Goal: Communication & Community: Answer question/provide support

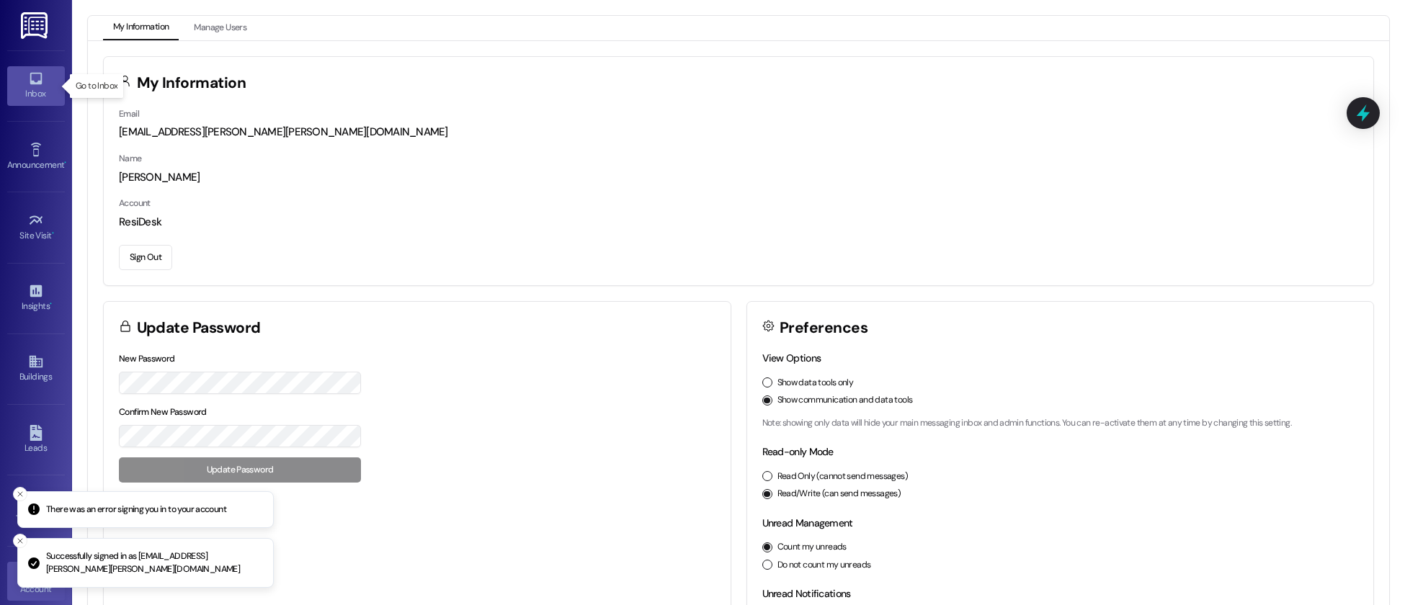
click at [34, 81] on icon at bounding box center [36, 79] width 16 height 16
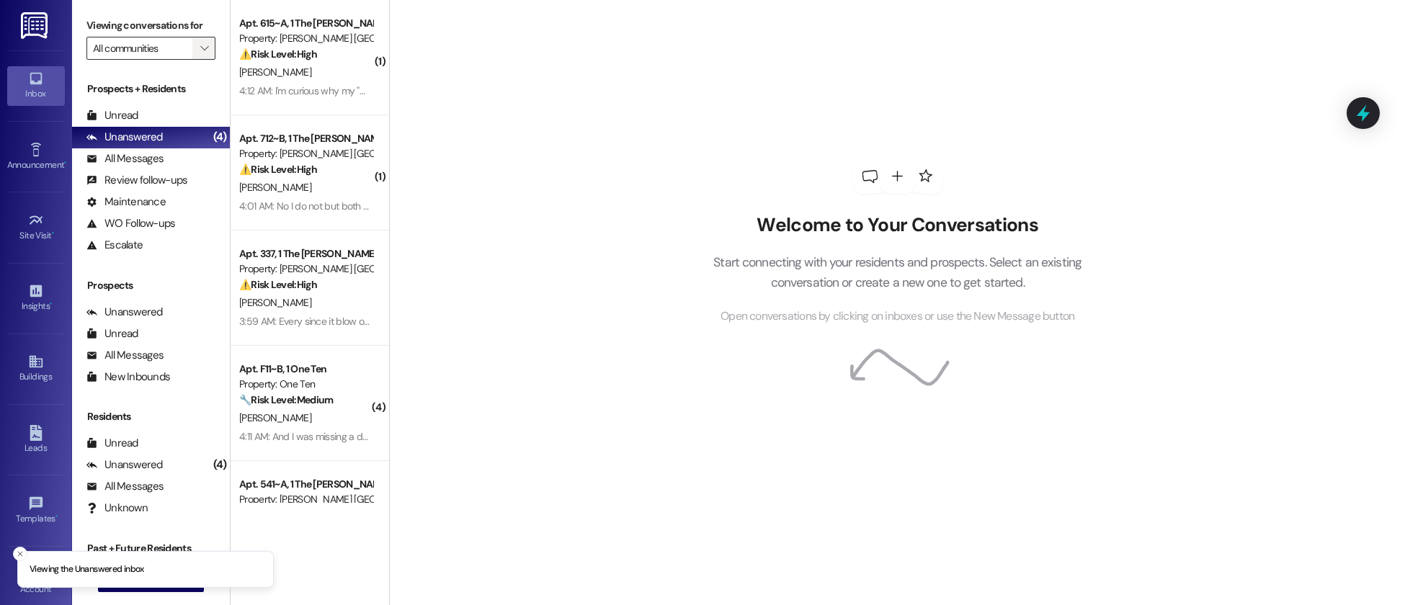
click at [200, 46] on icon "" at bounding box center [204, 49] width 8 height 12
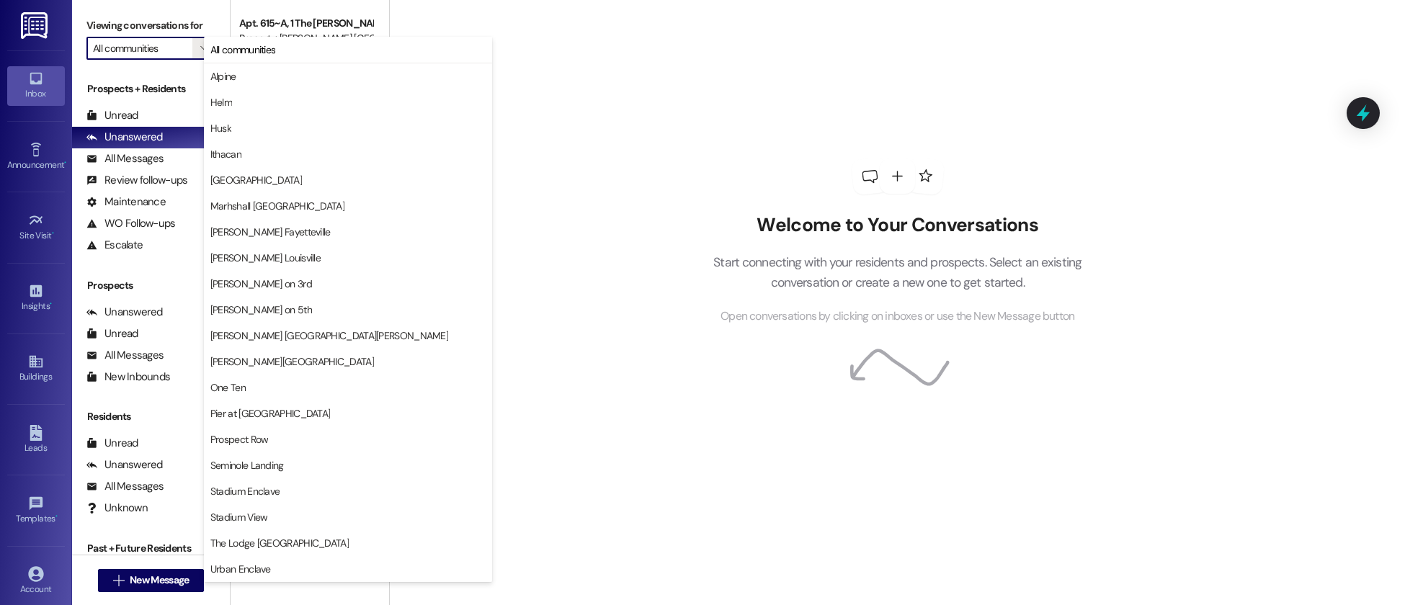
click at [621, 103] on div "Welcome to Your Conversations Start connecting with your residents and prospect…" at bounding box center [897, 302] width 1016 height 605
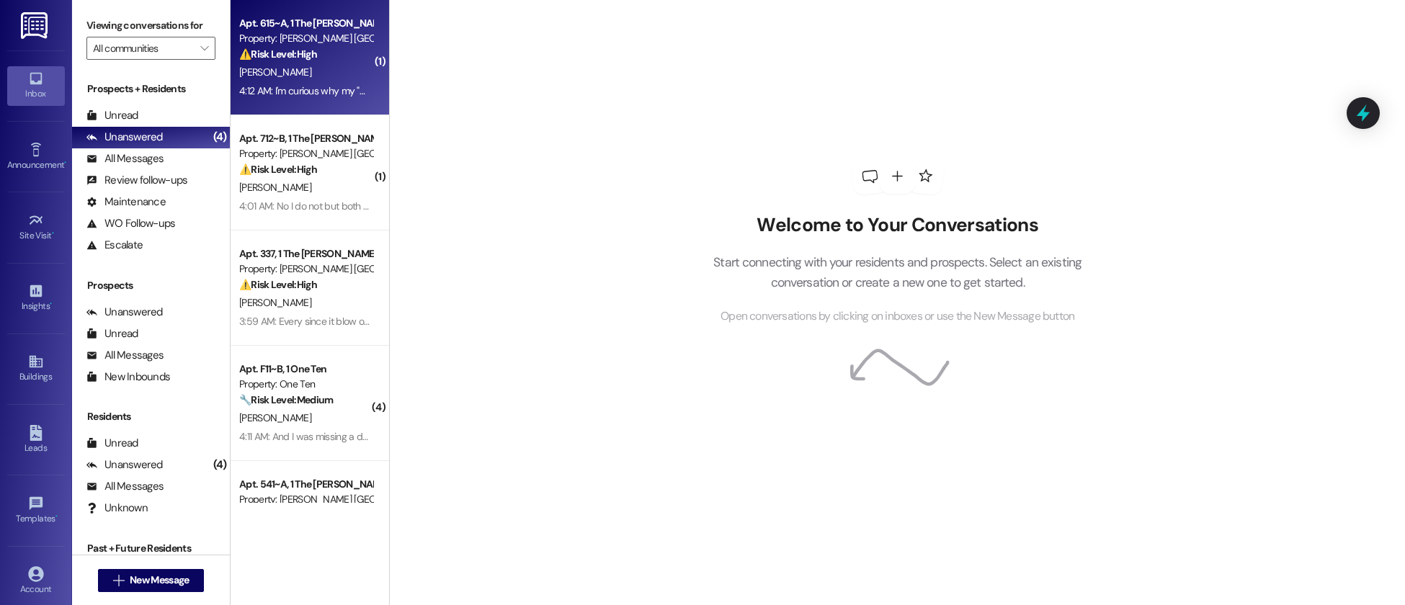
click at [302, 79] on div "[PERSON_NAME]" at bounding box center [306, 72] width 136 height 18
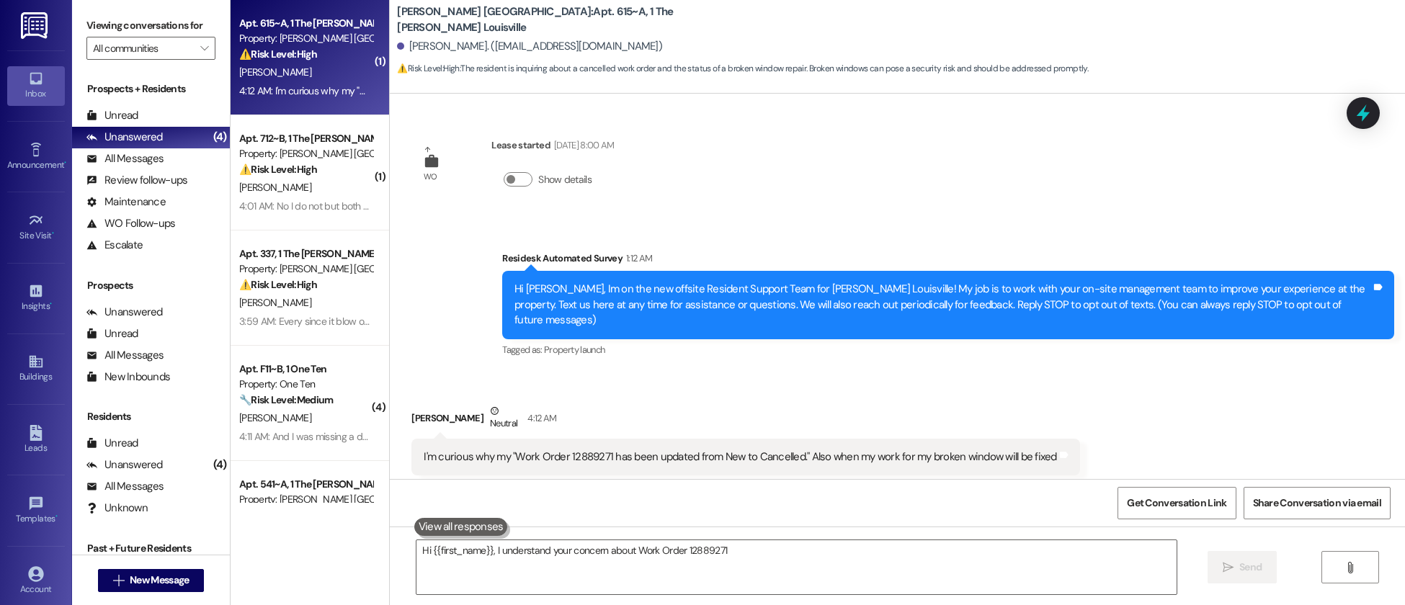
scroll to position [13, 0]
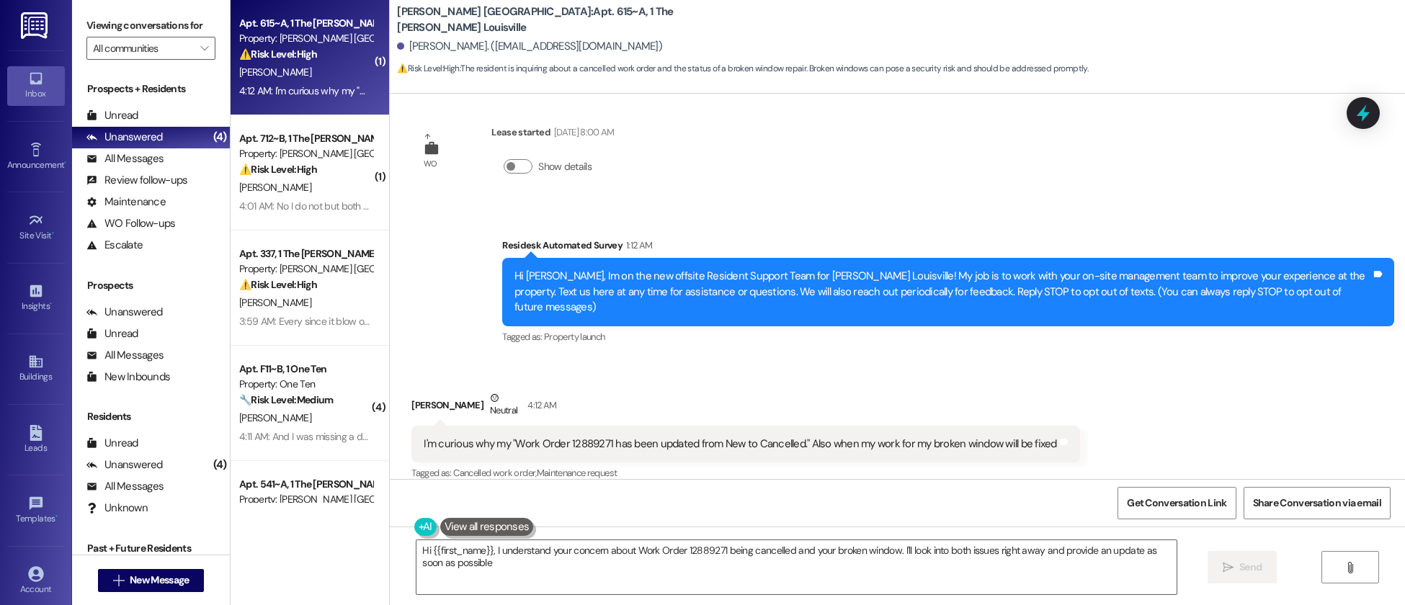
type textarea "Hi {{first_name}}, I understand your concern about Work Order 12889271 being ca…"
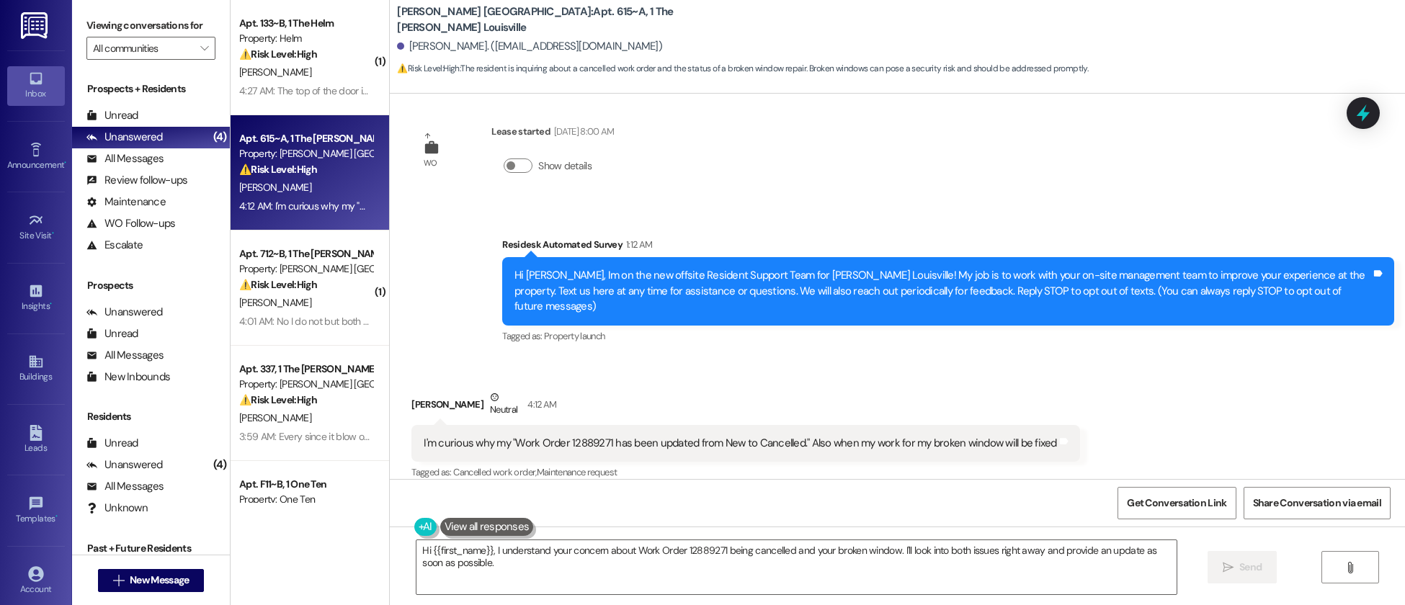
scroll to position [0, 0]
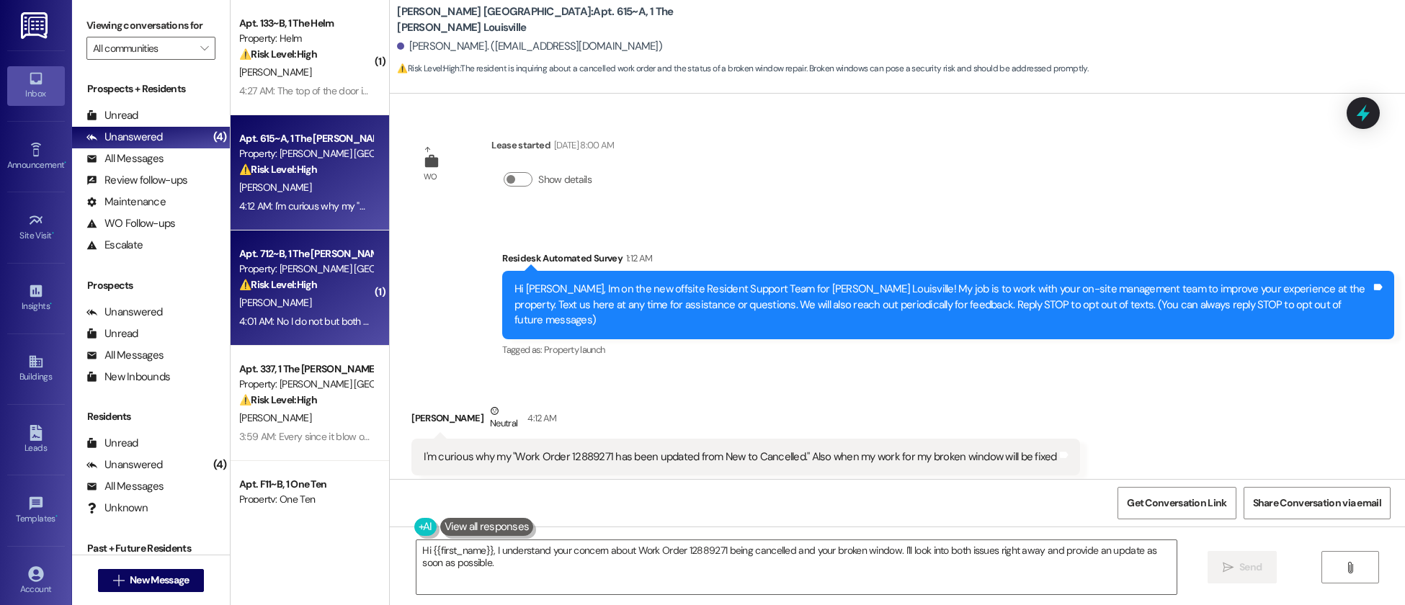
click at [294, 280] on strong "⚠️ Risk Level: High" at bounding box center [278, 284] width 78 height 13
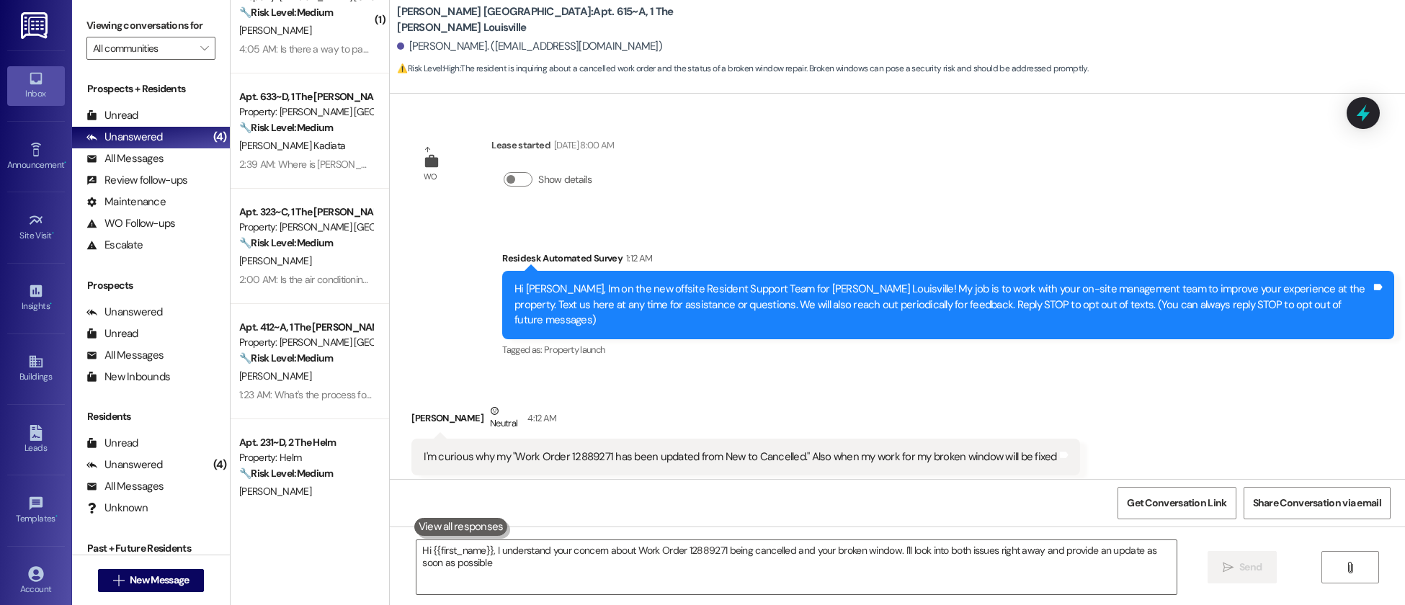
type textarea "Hi {{first_name}}, I understand your concern about Work Order 12889271 being ca…"
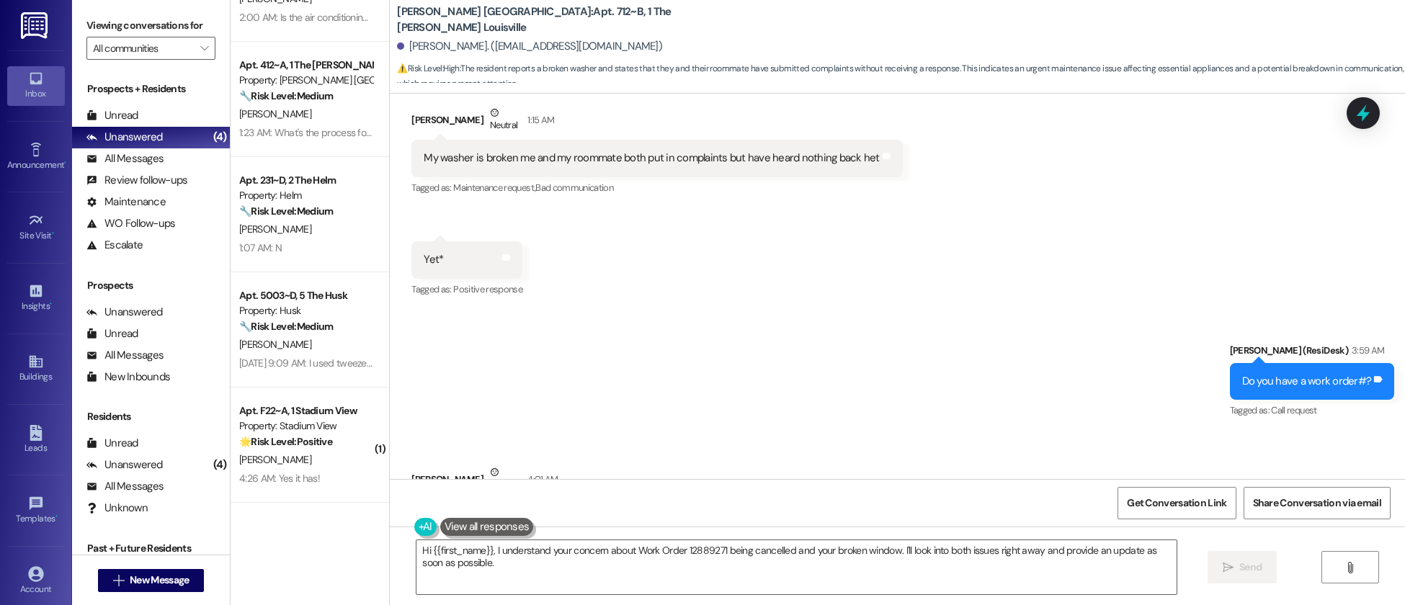
scroll to position [344, 0]
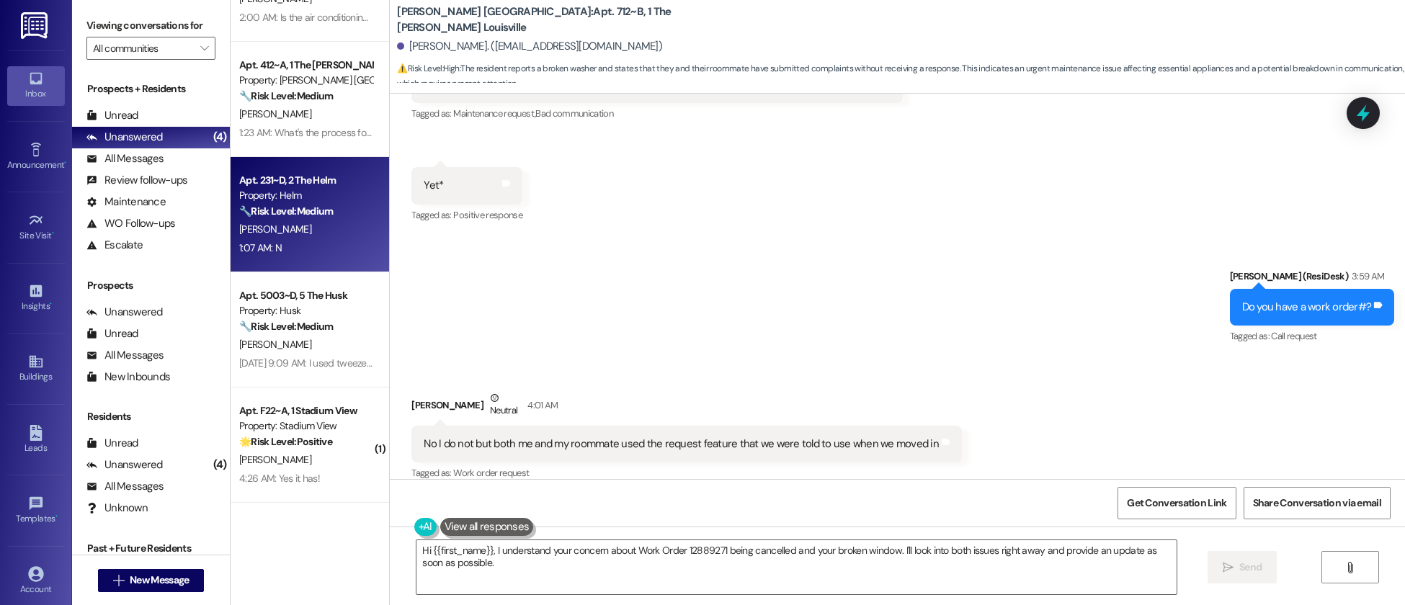
click at [305, 231] on div "[PERSON_NAME]" at bounding box center [306, 230] width 136 height 18
type textarea "Hi [PERSON_NAME], I understand your washer is broken and you haven't heard back…"
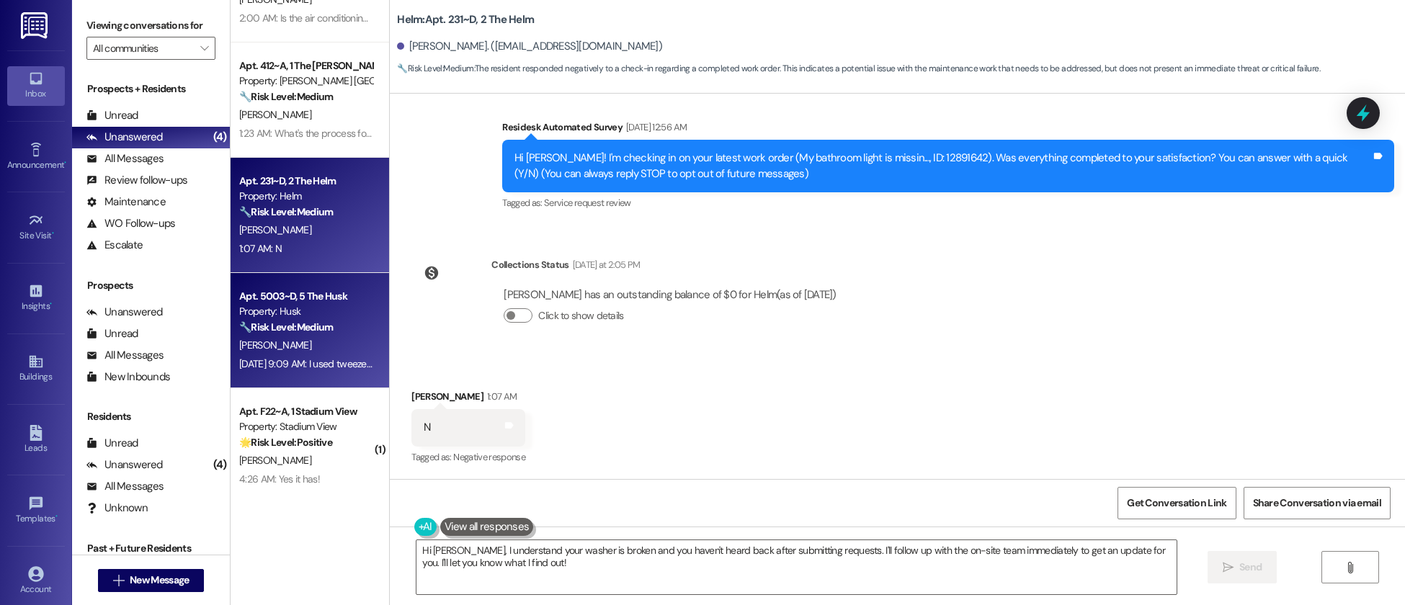
click at [319, 359] on div "[DATE] 9:09 AM: I used tweezers, a toothbrush and just about everything [DATE] …" at bounding box center [390, 363] width 302 height 13
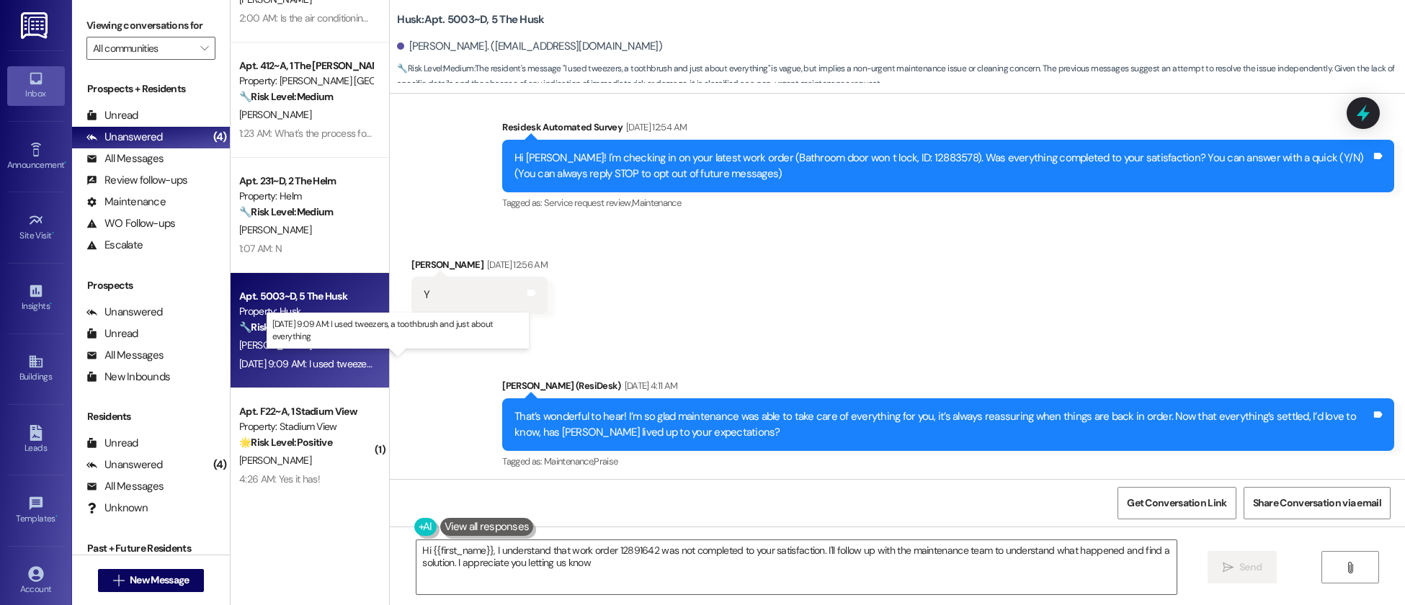
type textarea "Hi {{first_name}}, I understand that work order 12891642 was not completed to y…"
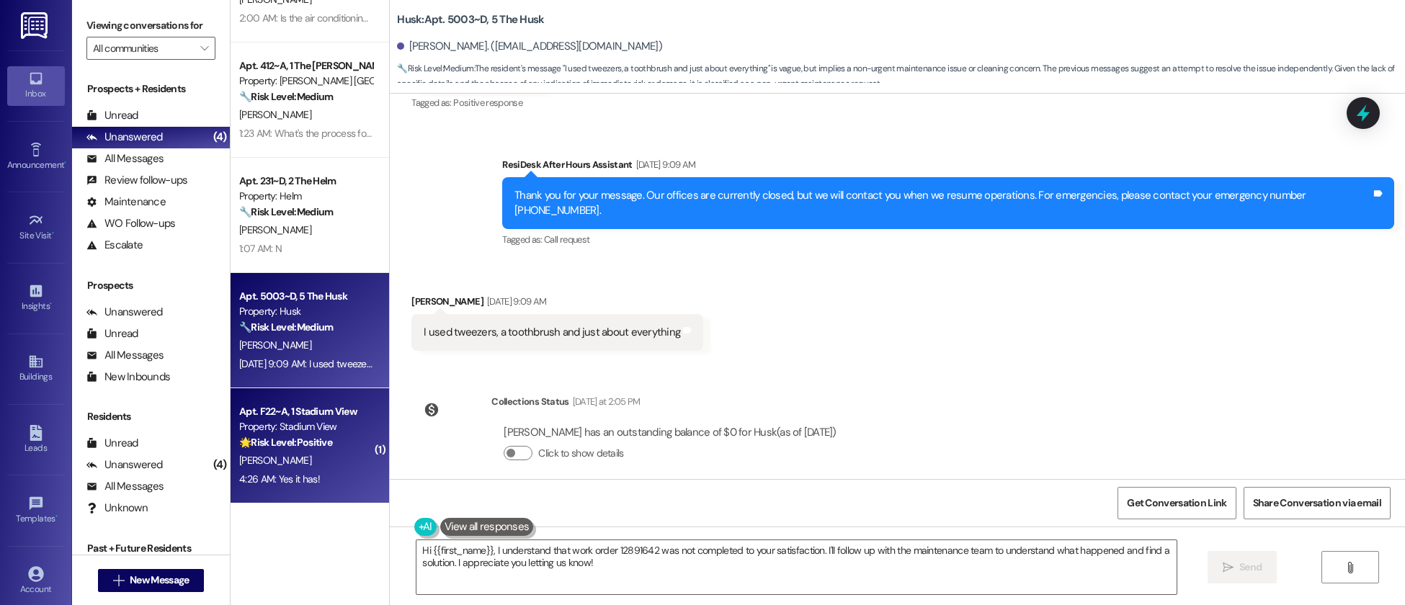
click at [306, 443] on strong "🌟 Risk Level: Positive" at bounding box center [285, 442] width 93 height 13
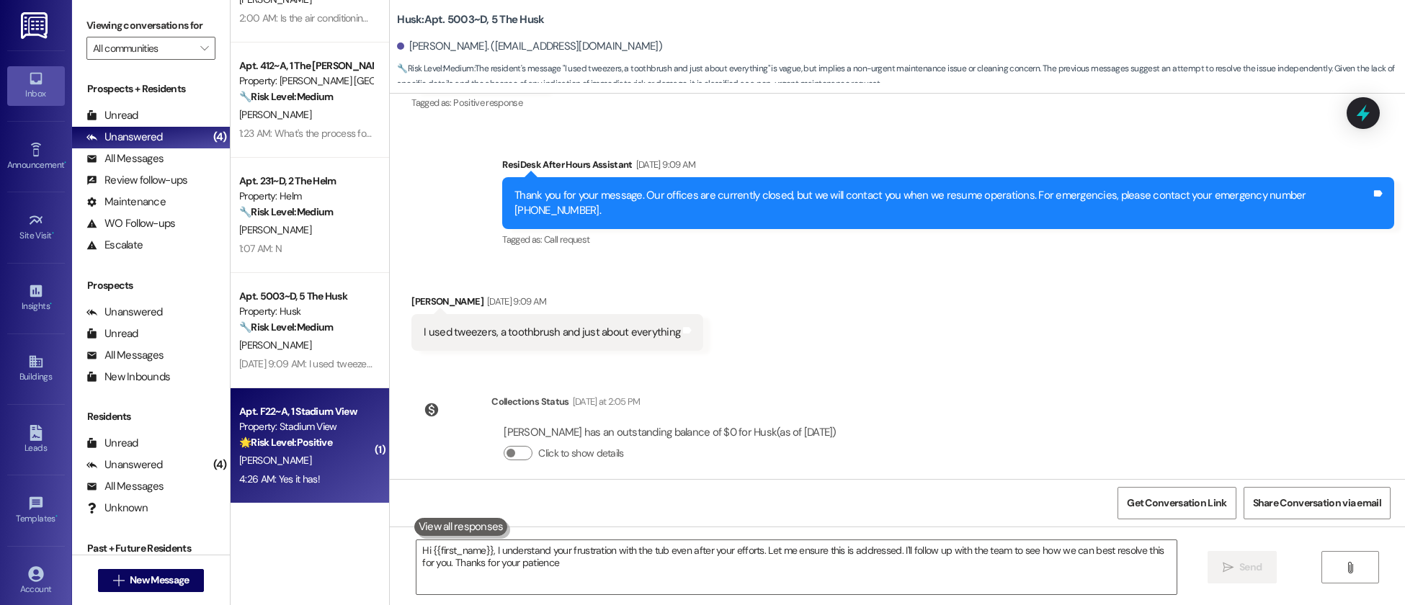
scroll to position [344, 0]
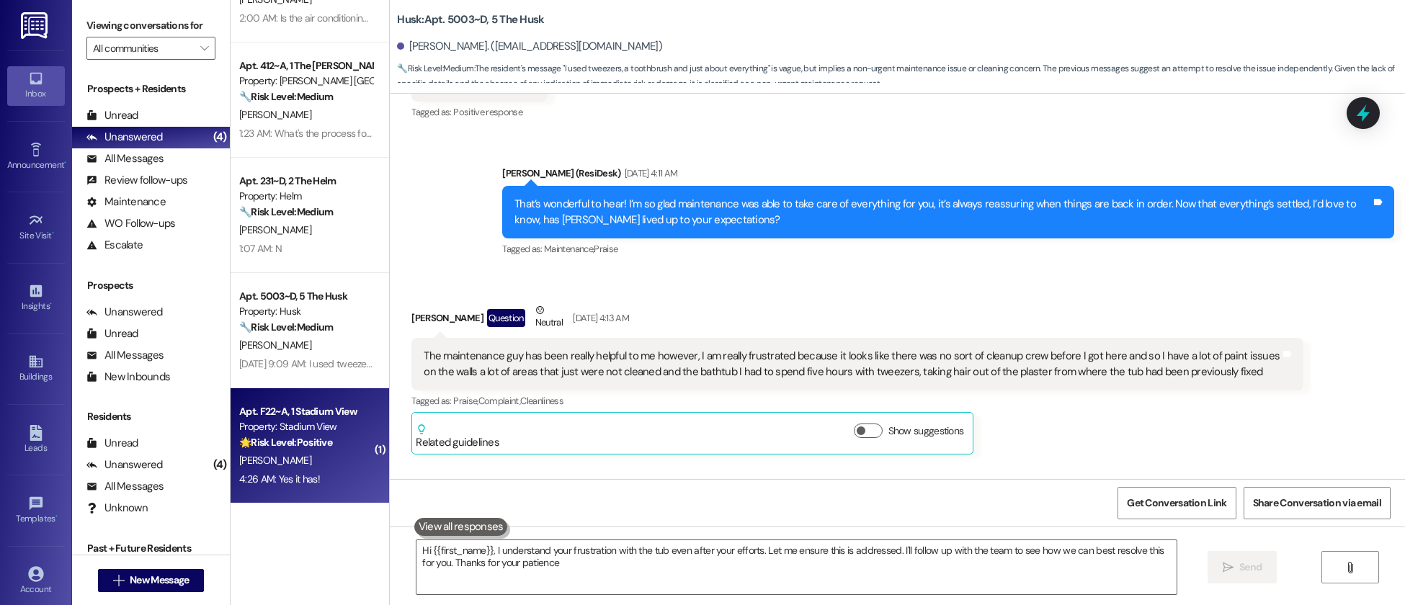
type textarea "Hi {{first_name}}, I understand your frustration with the tub even after your e…"
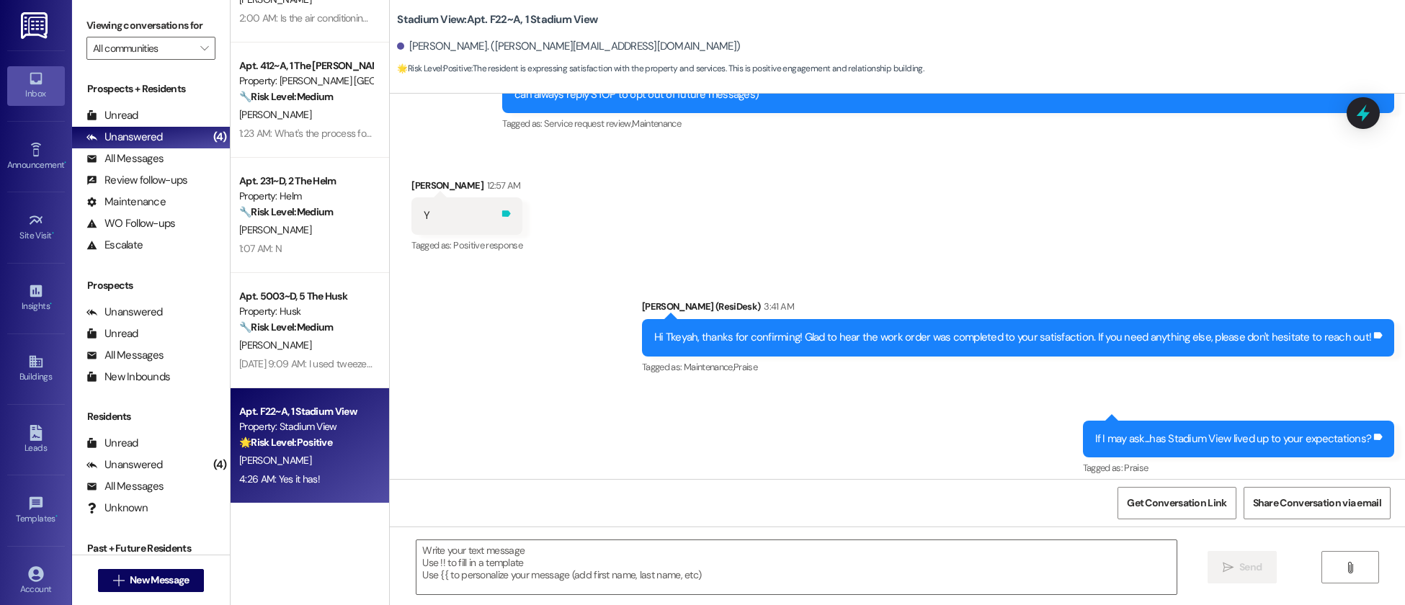
scroll to position [209, 0]
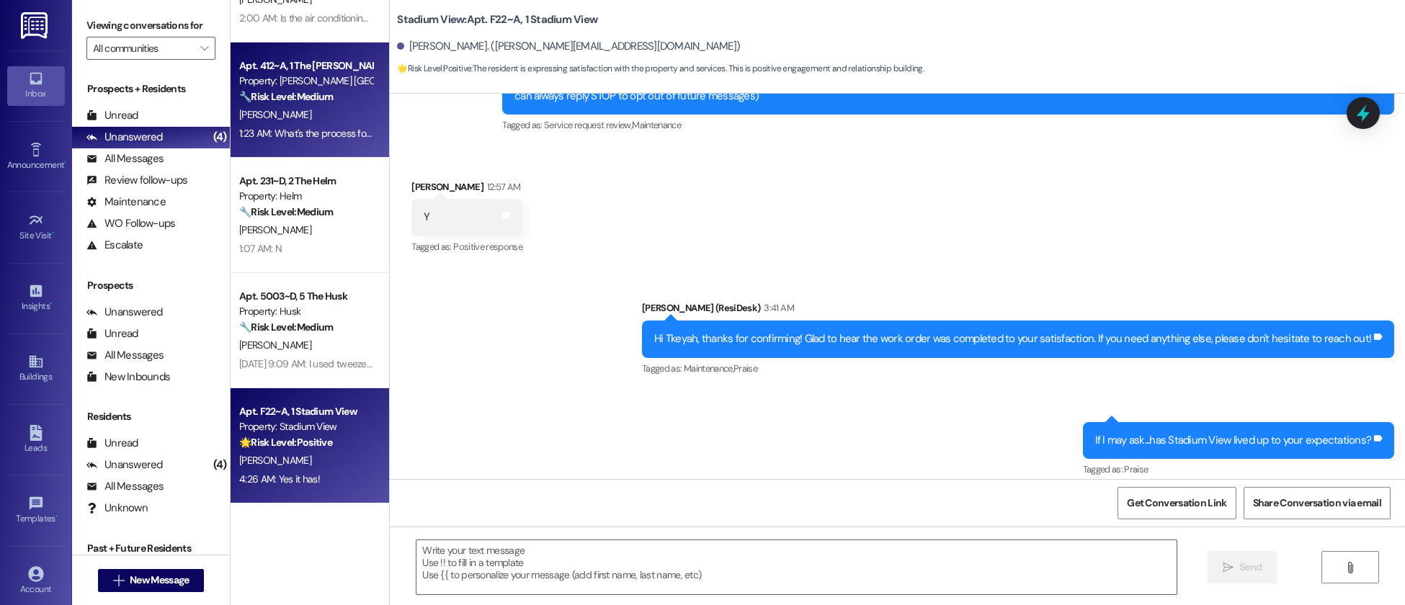
click at [301, 105] on div "Apt. 412~A, 1 The [PERSON_NAME] Louisville Property: [PERSON_NAME] Louisville 🔧…" at bounding box center [306, 81] width 136 height 49
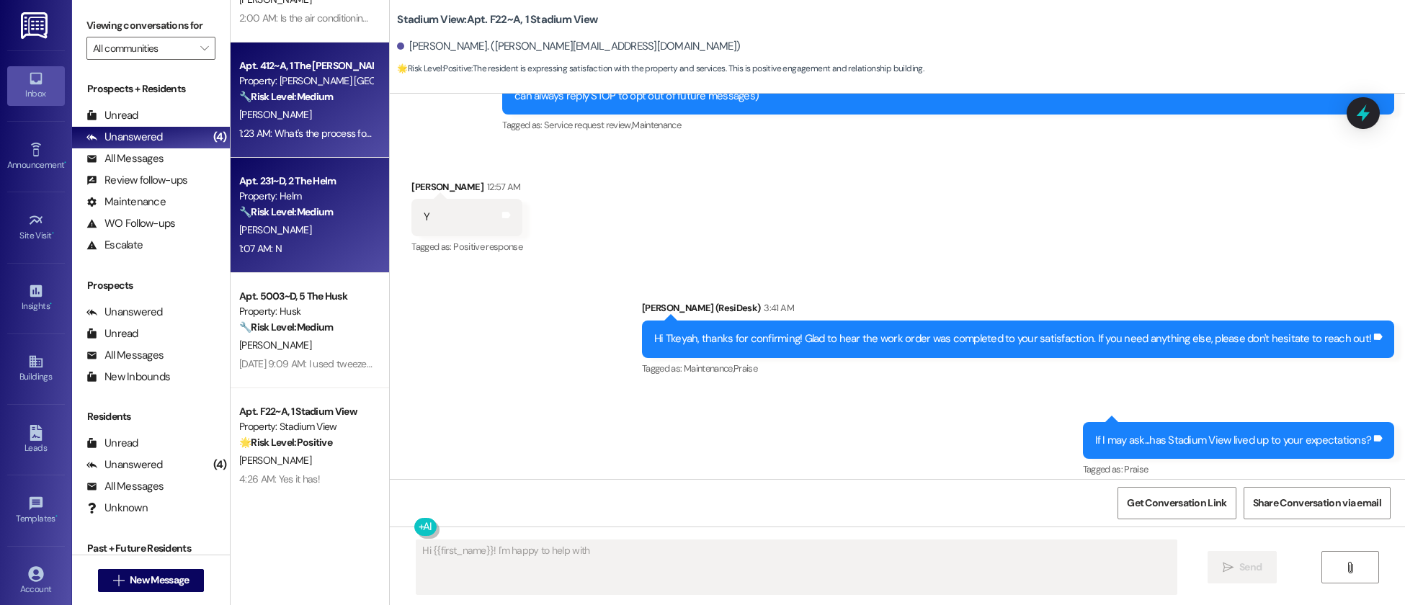
scroll to position [0, 0]
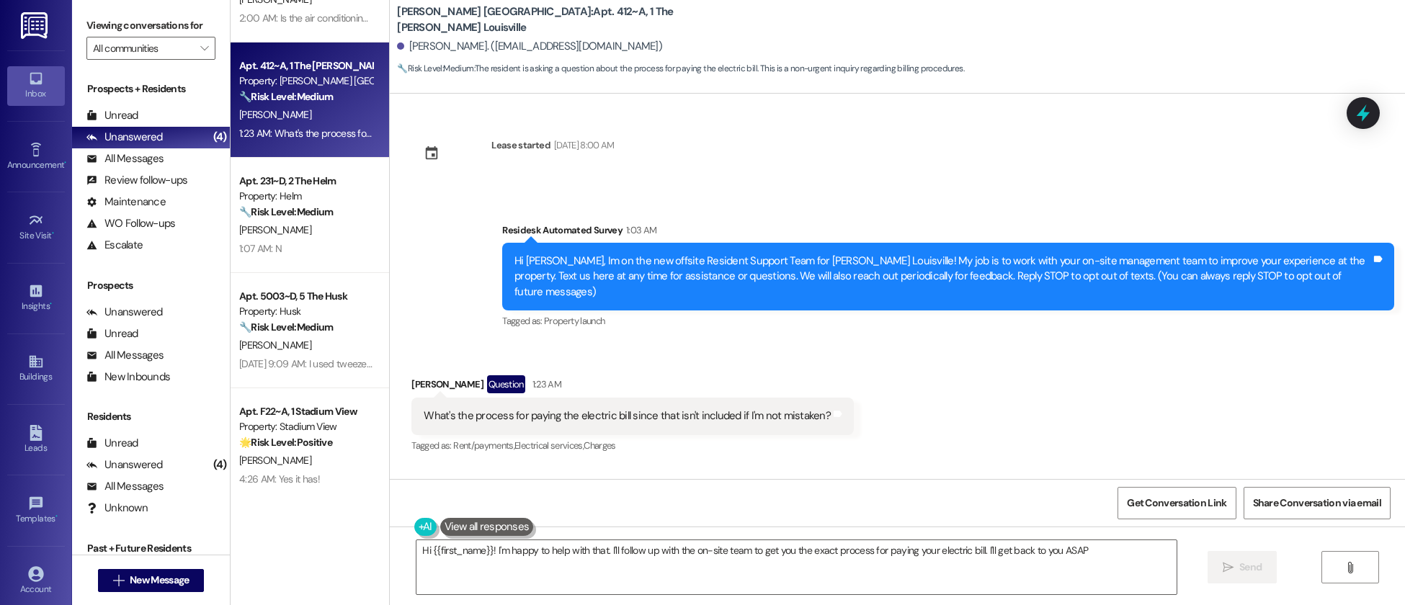
type textarea "Hi {{first_name}}! I'm happy to help with that. I'll follow up with the on-site…"
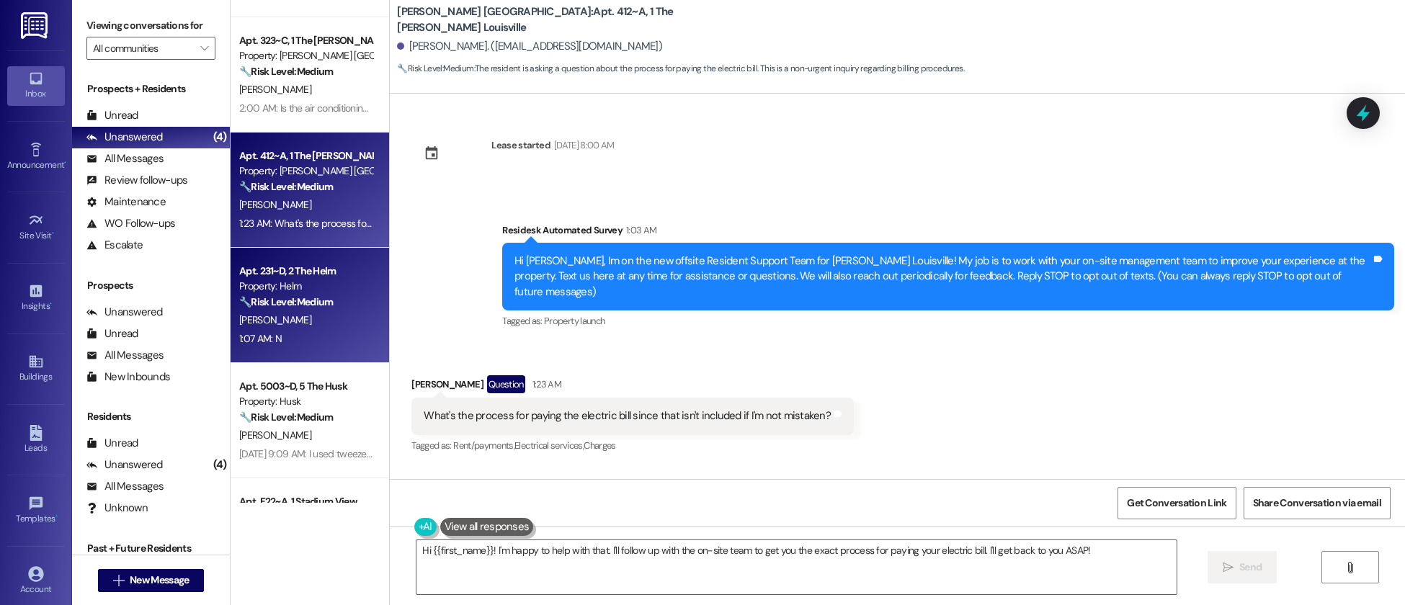
scroll to position [764, 0]
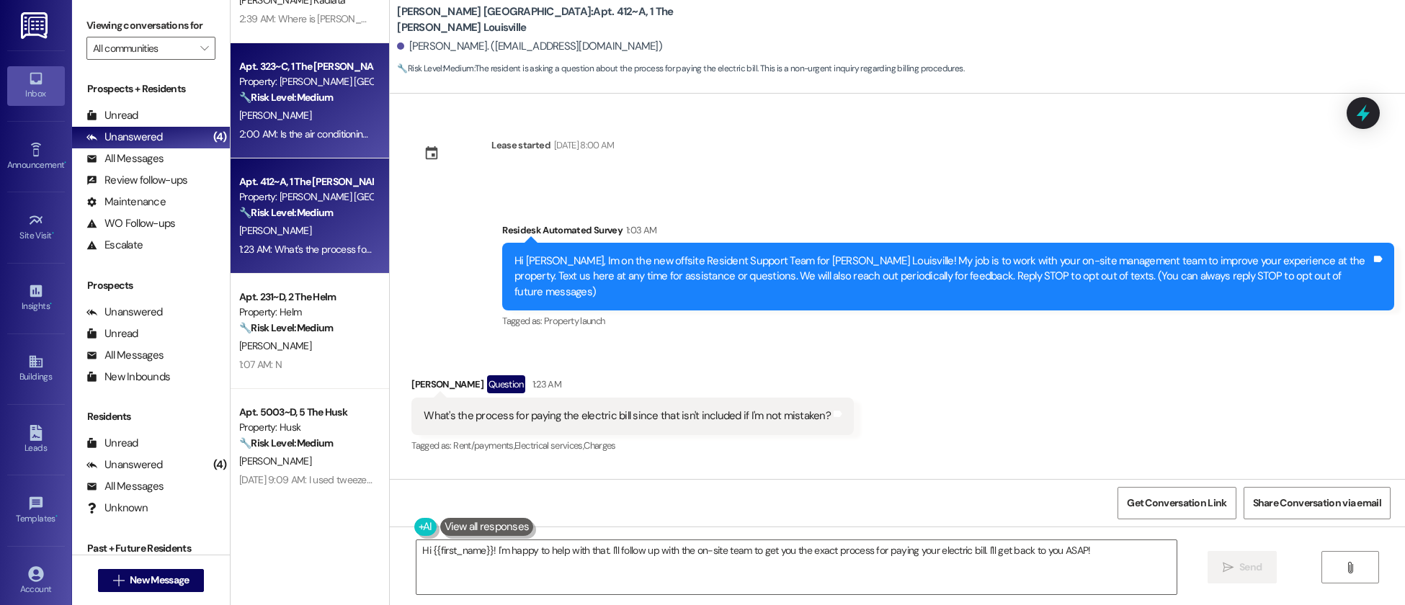
click at [310, 99] on strong "🔧 Risk Level: Medium" at bounding box center [286, 97] width 94 height 13
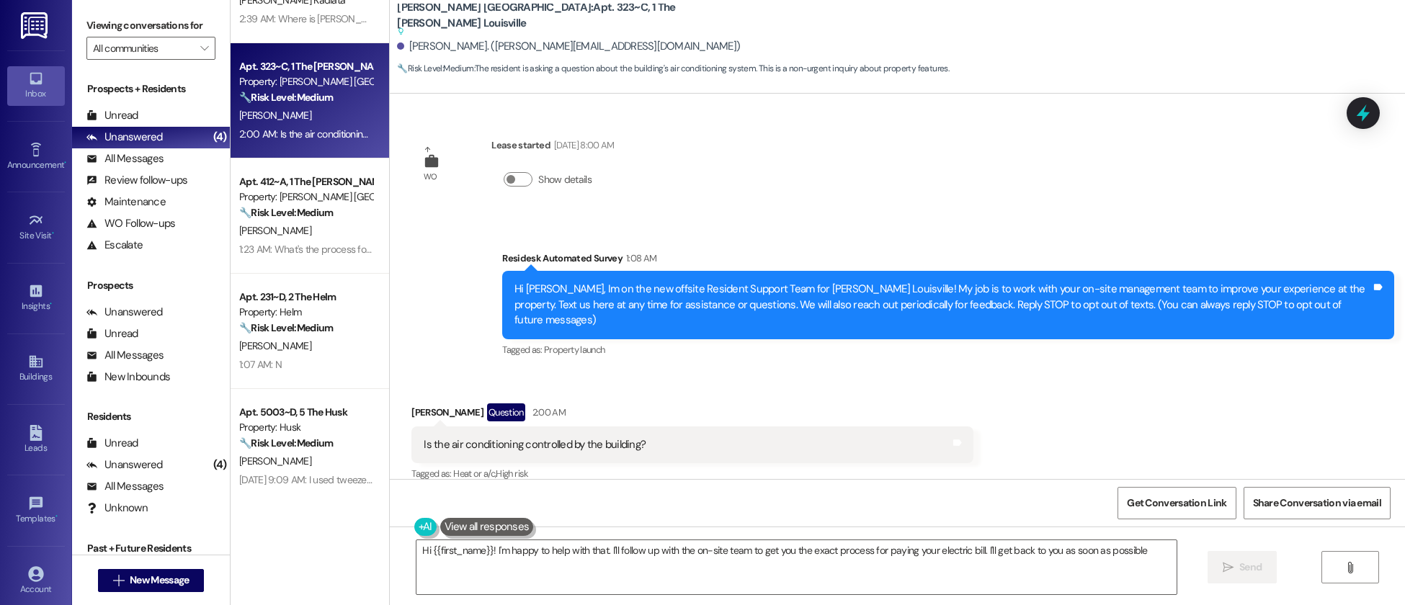
type textarea "Hi {{first_name}}! I'm happy to help with that. I'll follow up with the on-site…"
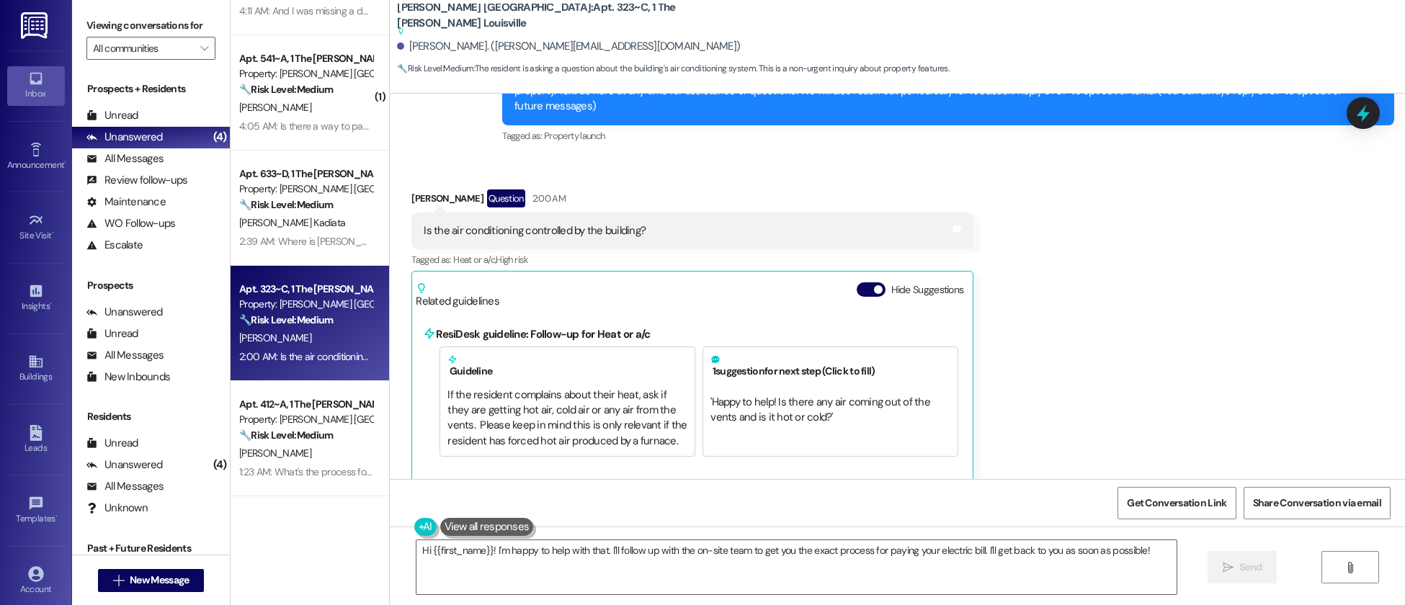
scroll to position [541, 0]
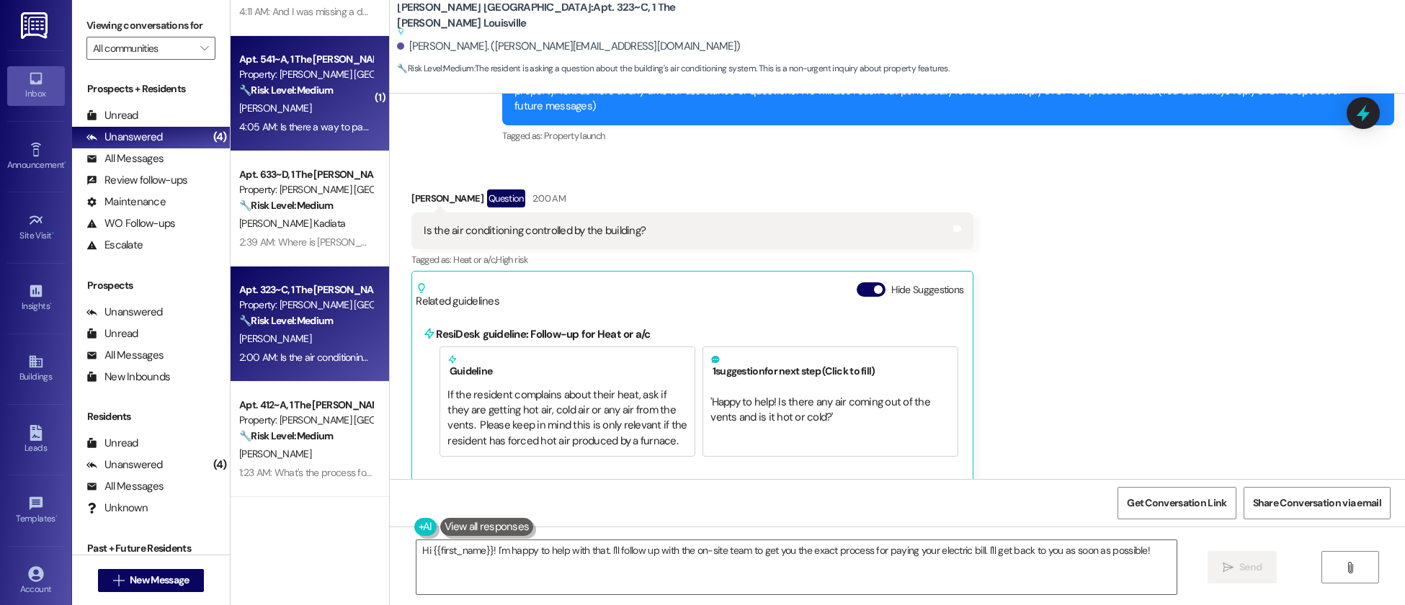
click at [324, 118] on div "4:05 AM: Is there a way to pay my rent in advanced? 4:05 AM: Is there a way to …" at bounding box center [306, 127] width 136 height 18
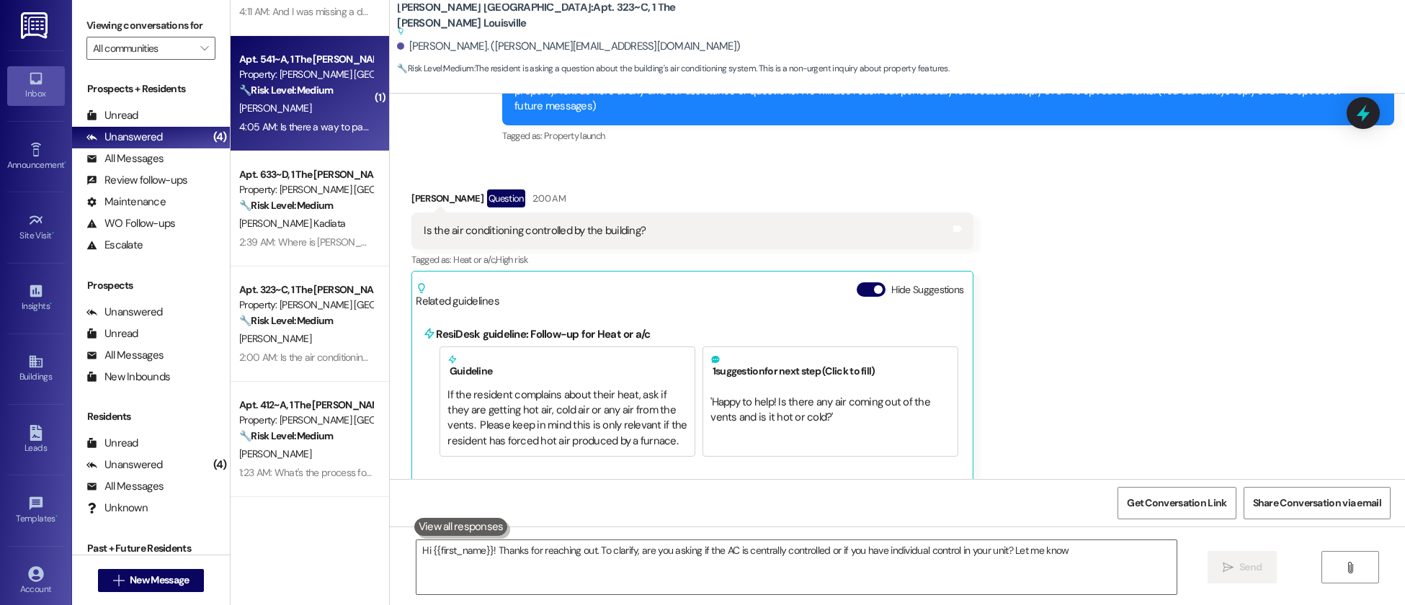
type textarea "Hi {{first_name}}! Thanks for reaching out. To clarify, are you asking if the A…"
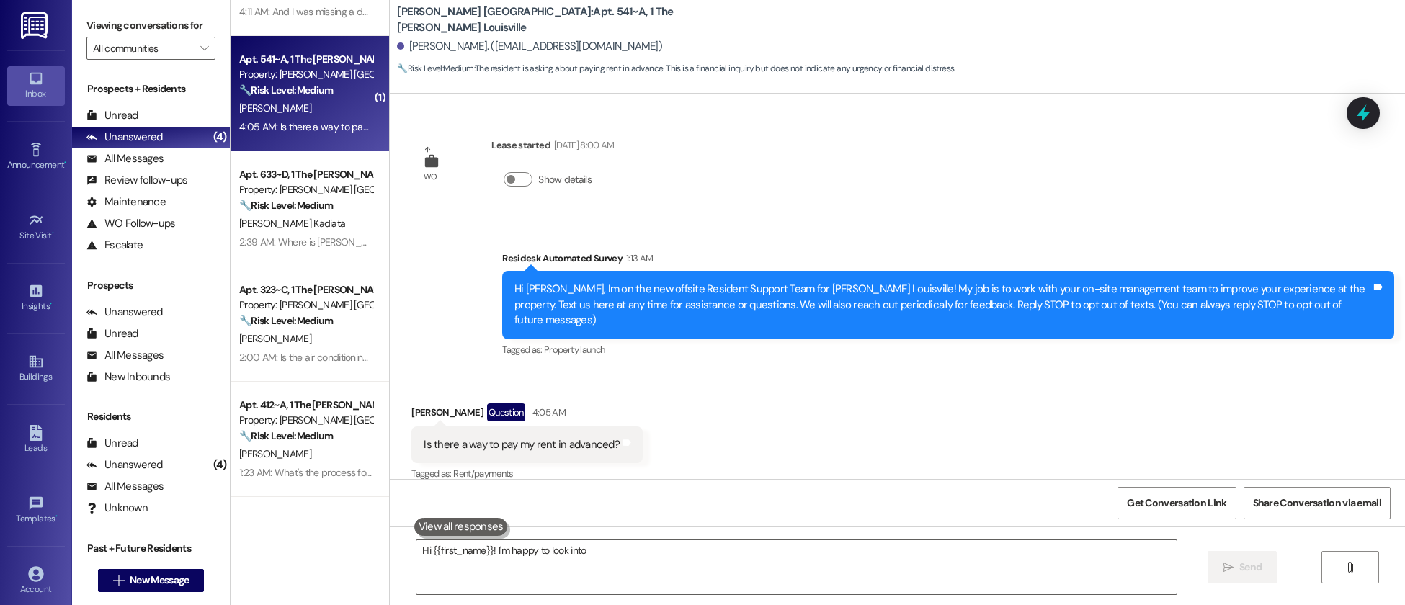
scroll to position [1, 0]
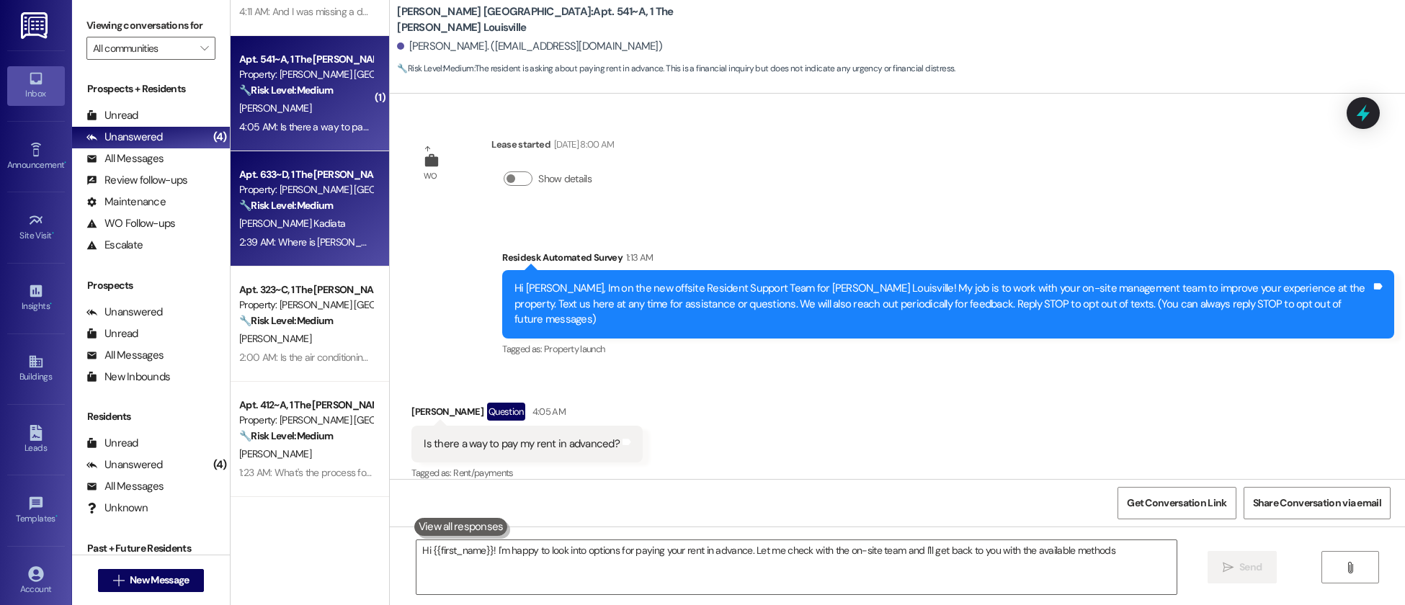
type textarea "Hi {{first_name}}! I'm happy to look into options for paying your rent in advan…"
click at [324, 236] on div "2:39 AM: Where is [PERSON_NAME] ? 2:39 AM: Where is [PERSON_NAME] ?" at bounding box center [317, 242] width 157 height 13
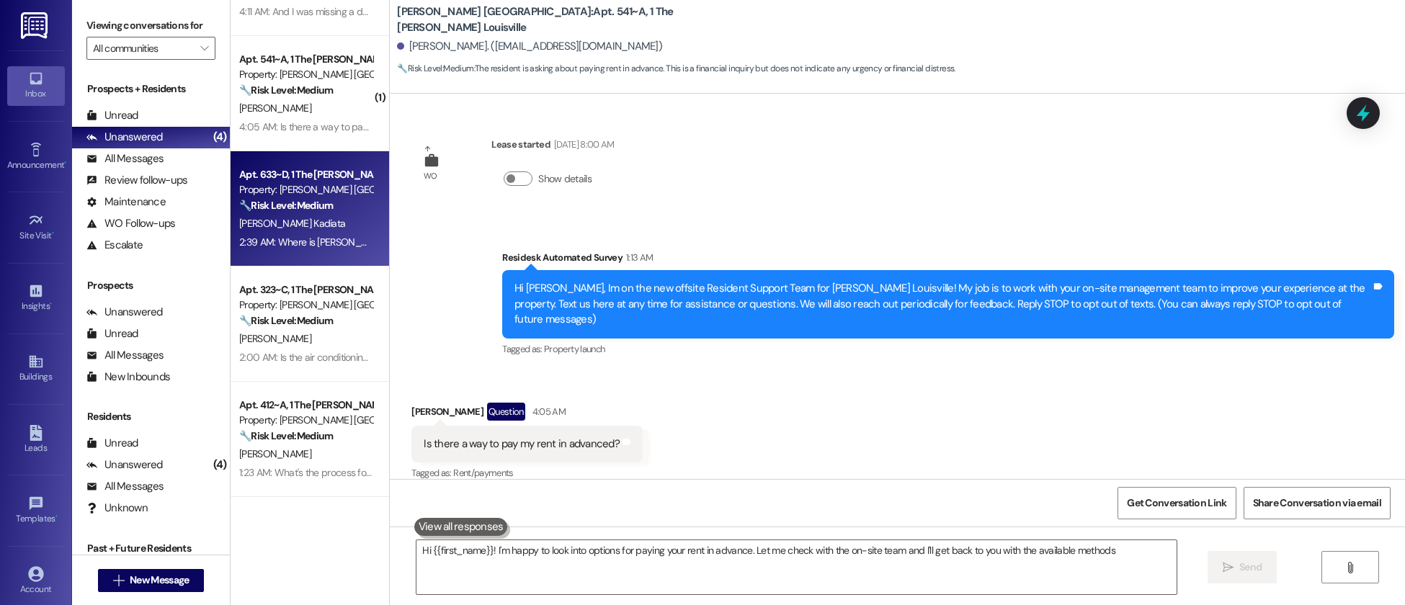
type textarea "Hi {{first_name}}! I'm happy to look into options for paying your rent in advan…"
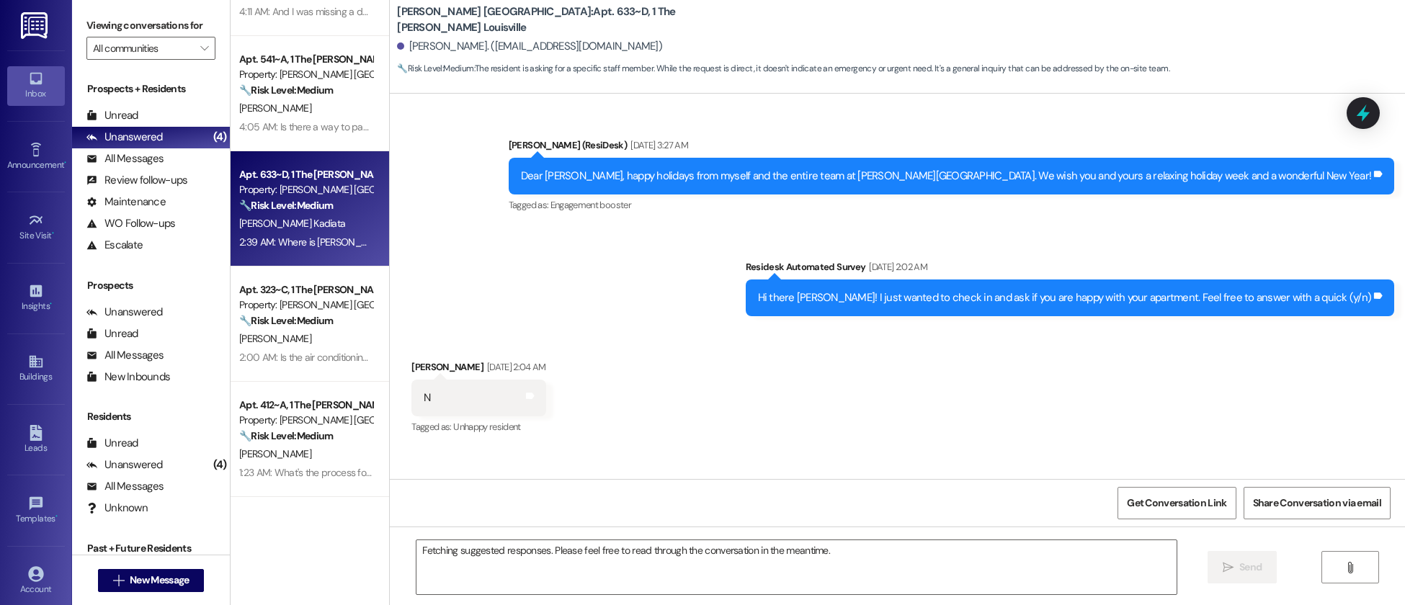
scroll to position [16881, 0]
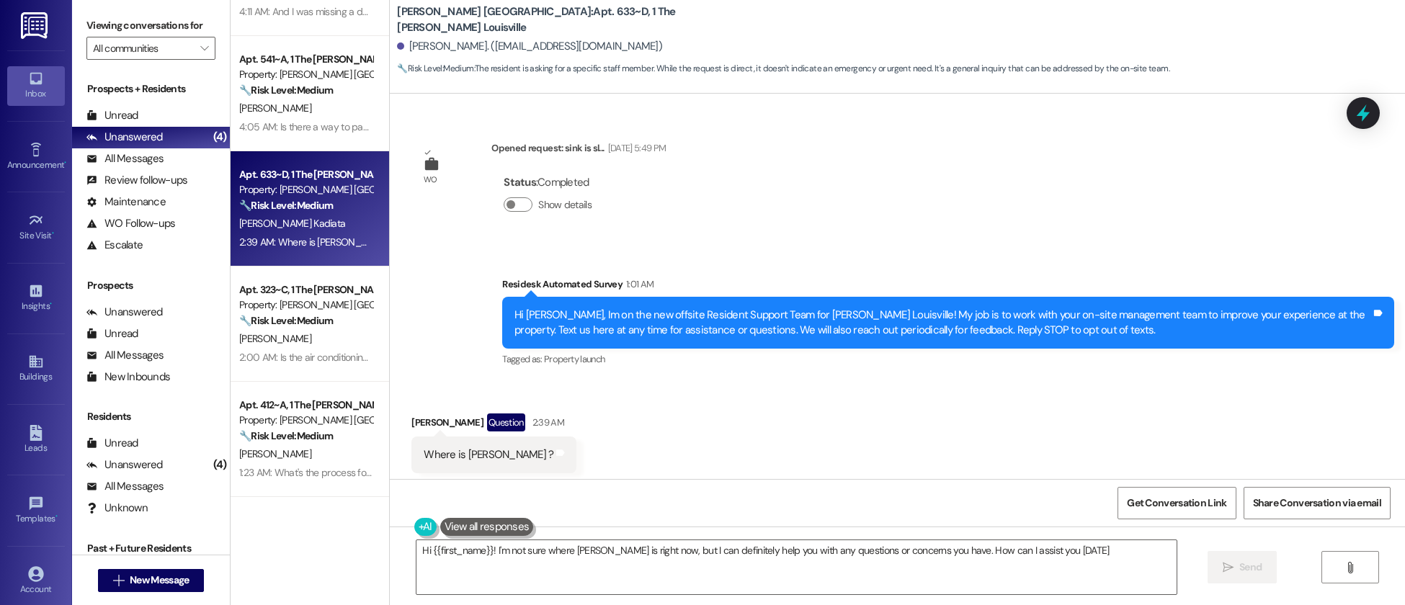
type textarea "Hi {{first_name}}! I'm not sure where [PERSON_NAME] is right now, but I can def…"
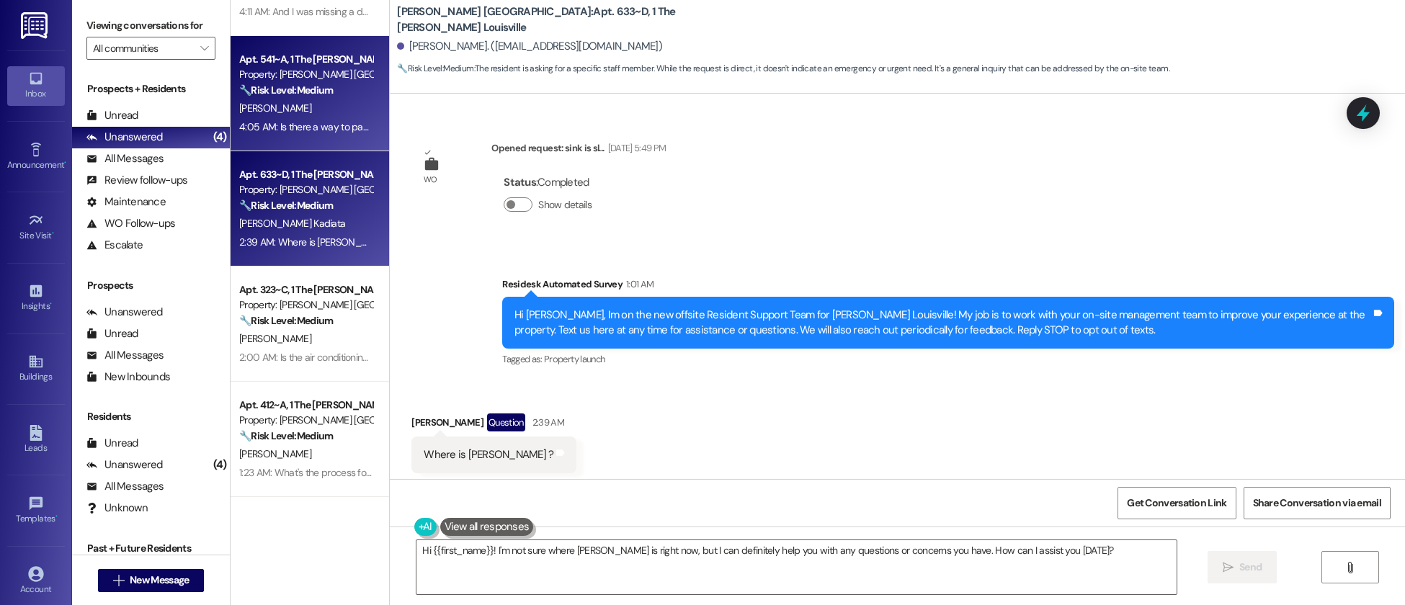
click at [319, 101] on div "[PERSON_NAME]" at bounding box center [306, 108] width 136 height 18
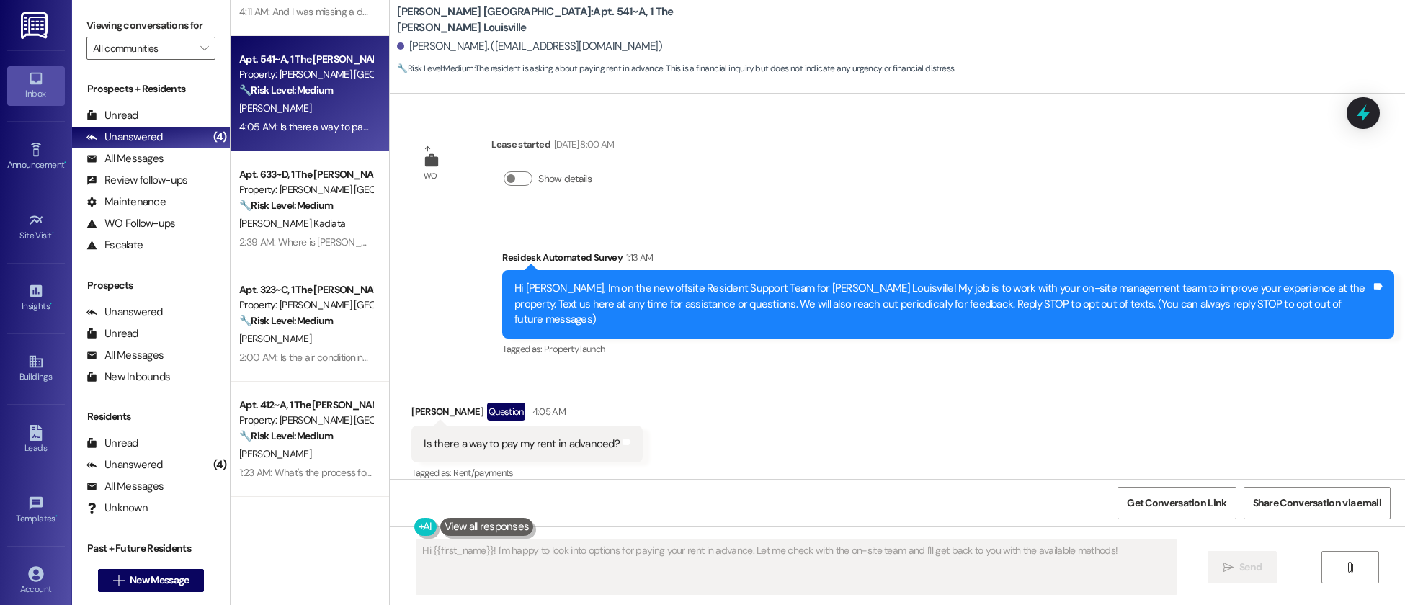
scroll to position [1, 0]
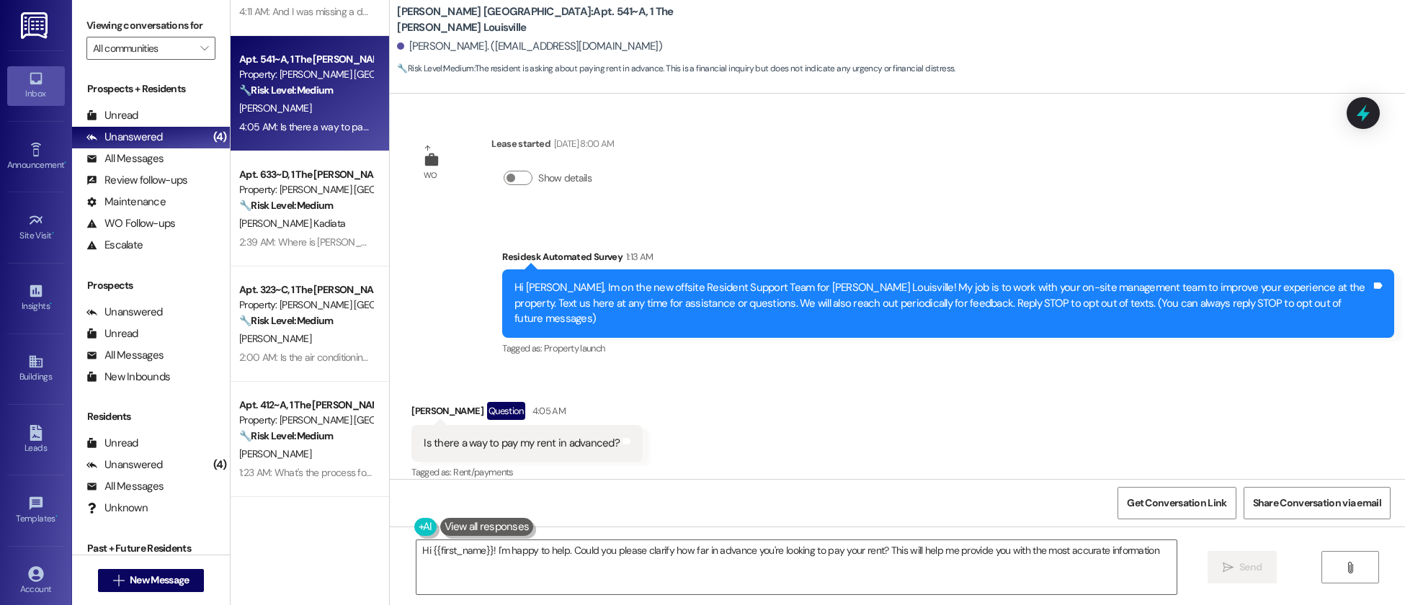
type textarea "Hi {{first_name}}! I'm happy to help. Could you please clarify how far in advan…"
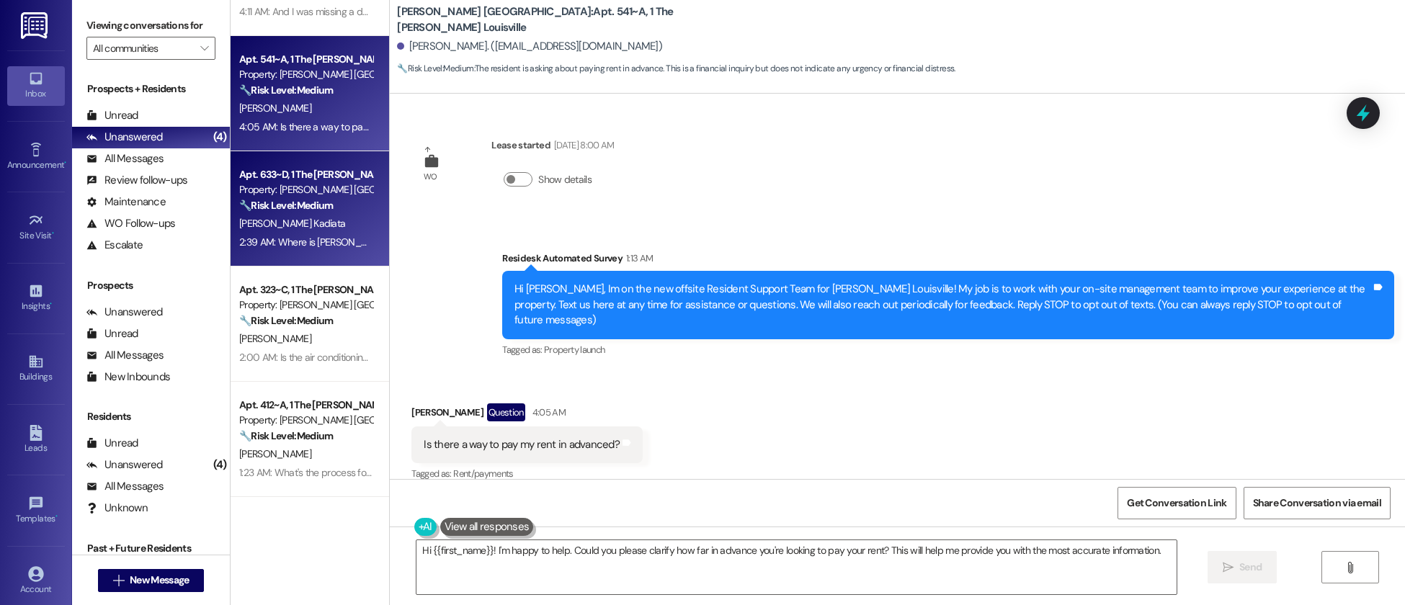
click at [316, 245] on div "2:39 AM: Where is [PERSON_NAME] ? 2:39 AM: Where is [PERSON_NAME] ?" at bounding box center [317, 242] width 157 height 13
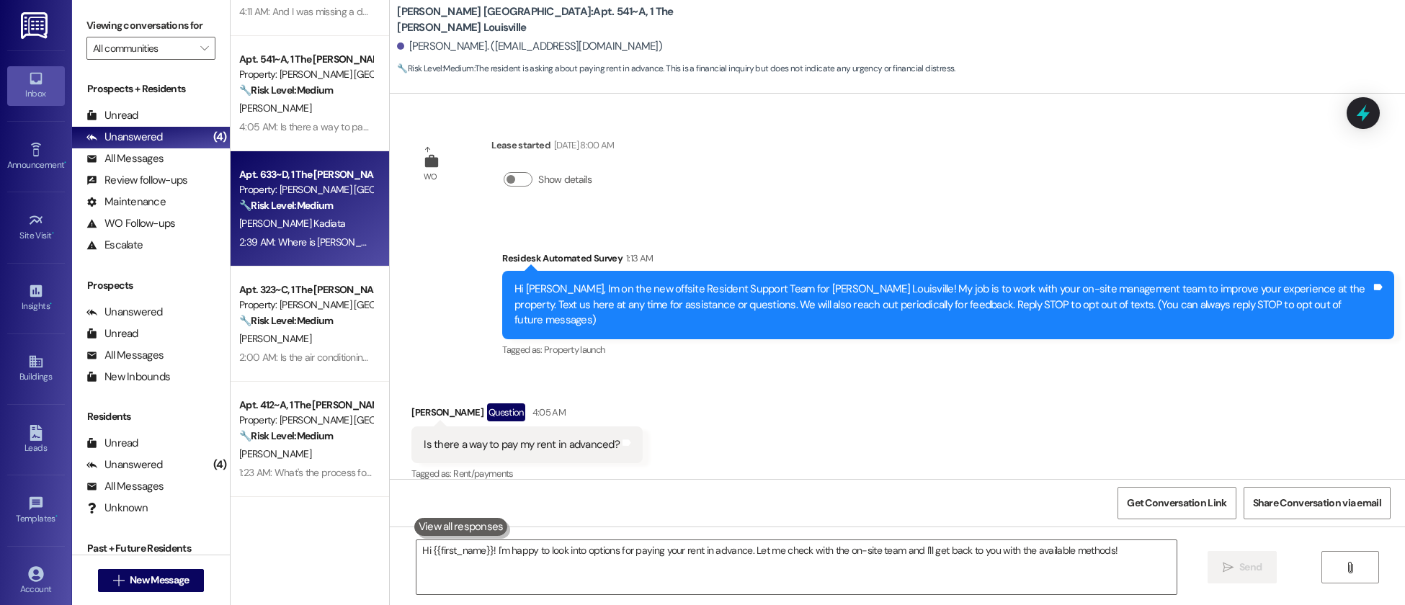
type textarea "Fetching suggested responses. Please feel free to read through the conversation…"
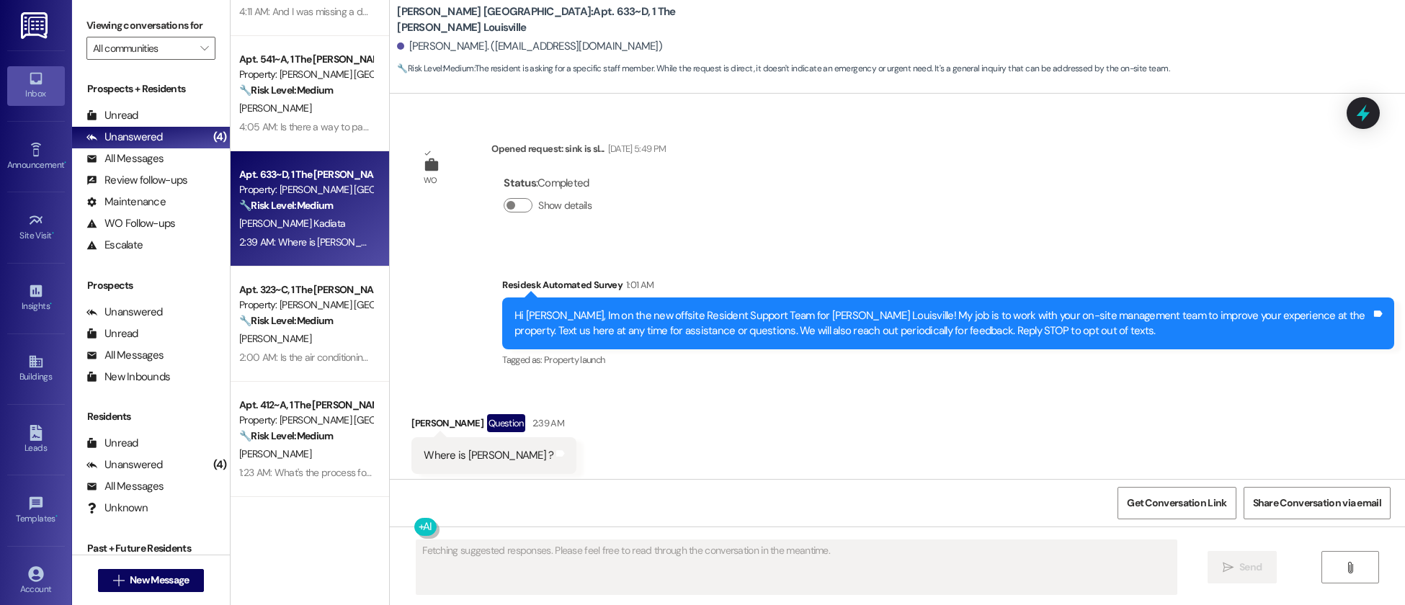
scroll to position [16881, 0]
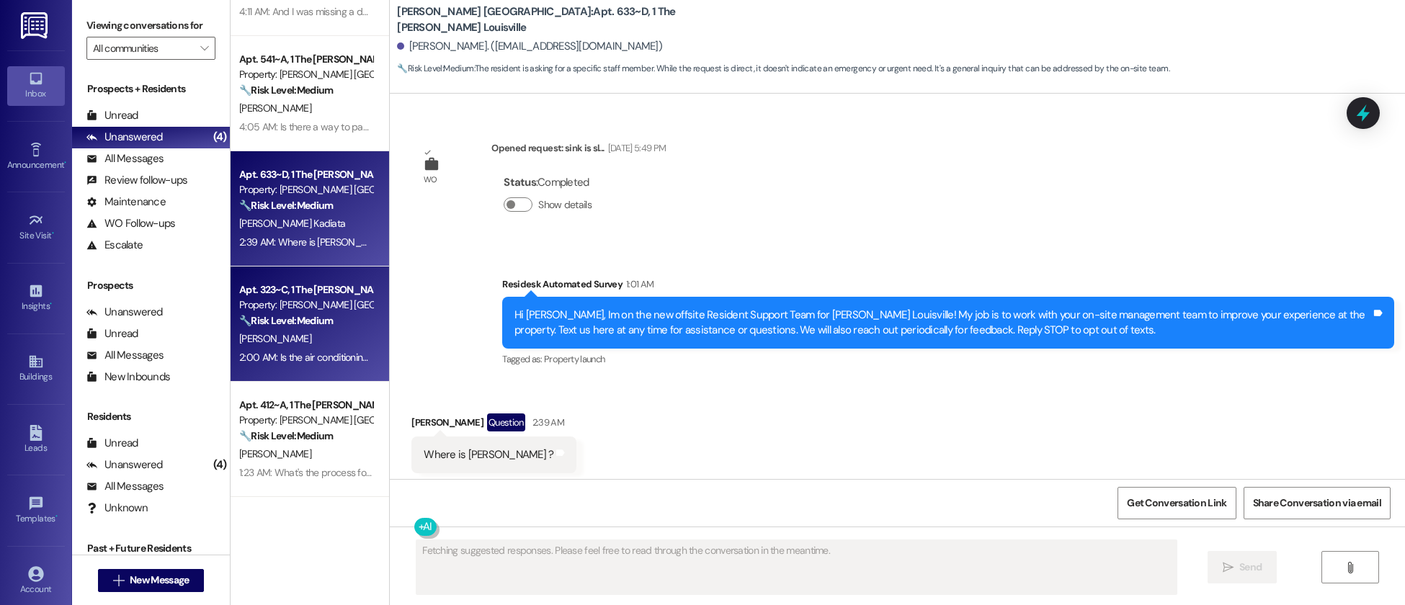
click at [272, 334] on div "[PERSON_NAME]" at bounding box center [306, 339] width 136 height 18
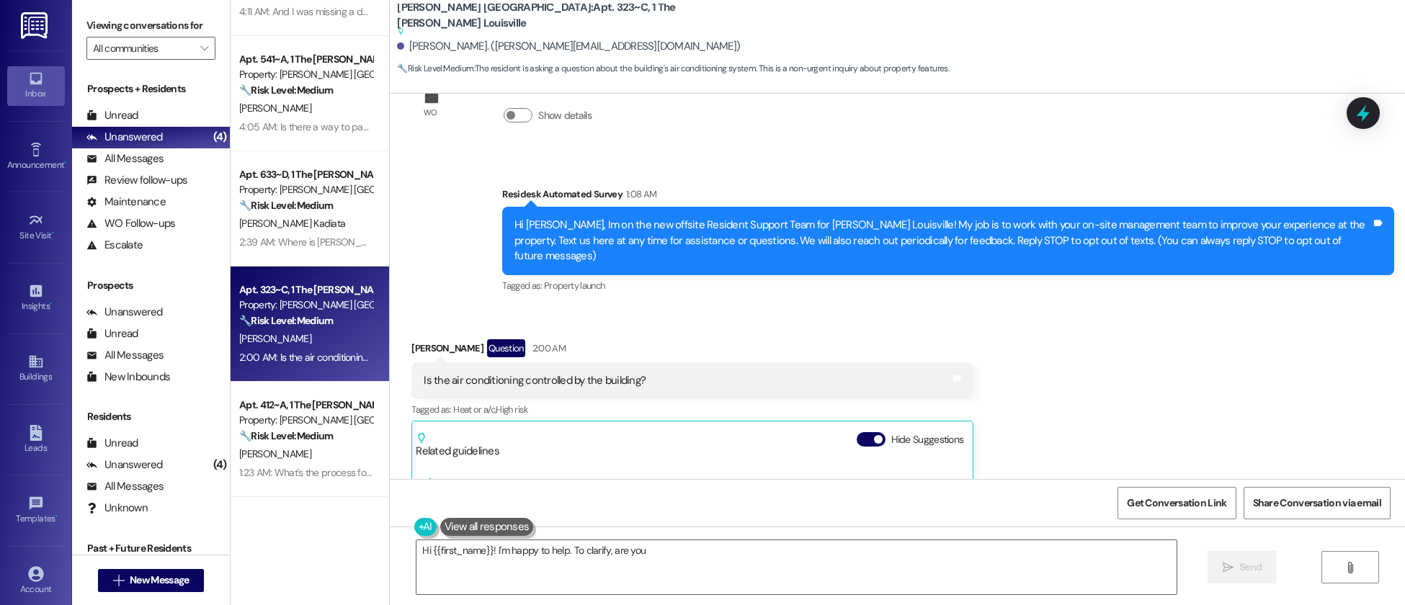
scroll to position [63, 0]
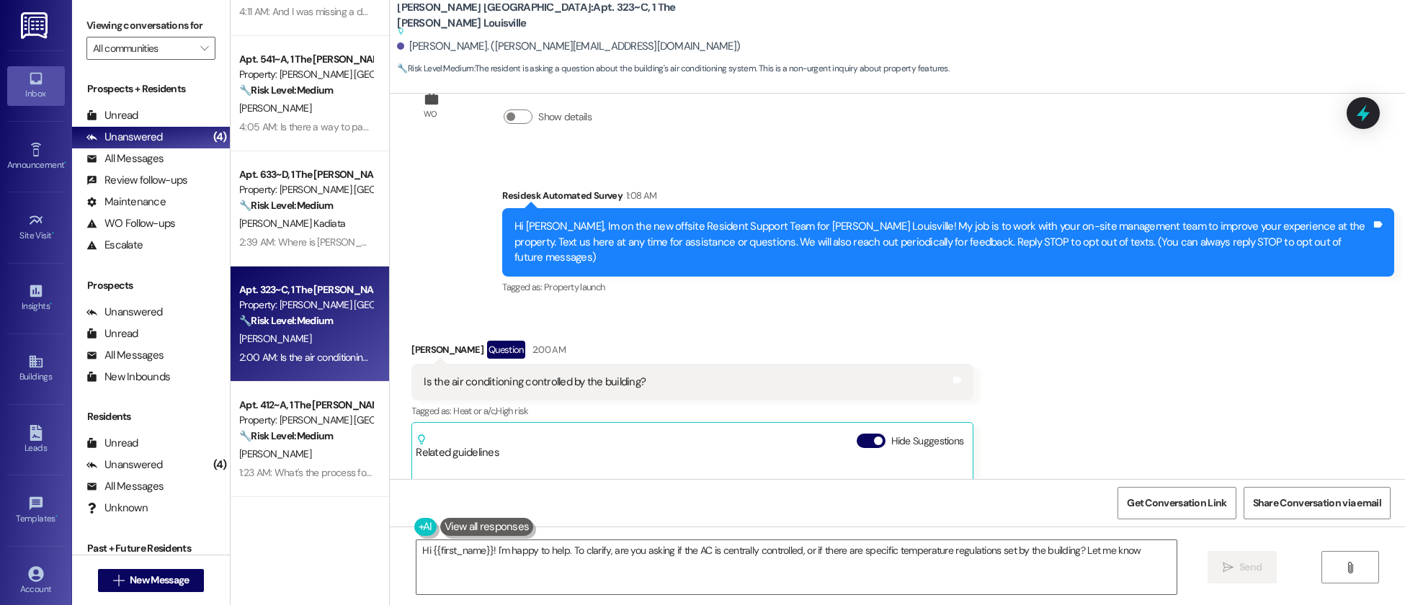
type textarea "Hi {{first_name}}! I'm happy to help. To clarify, are you asking if the AC is c…"
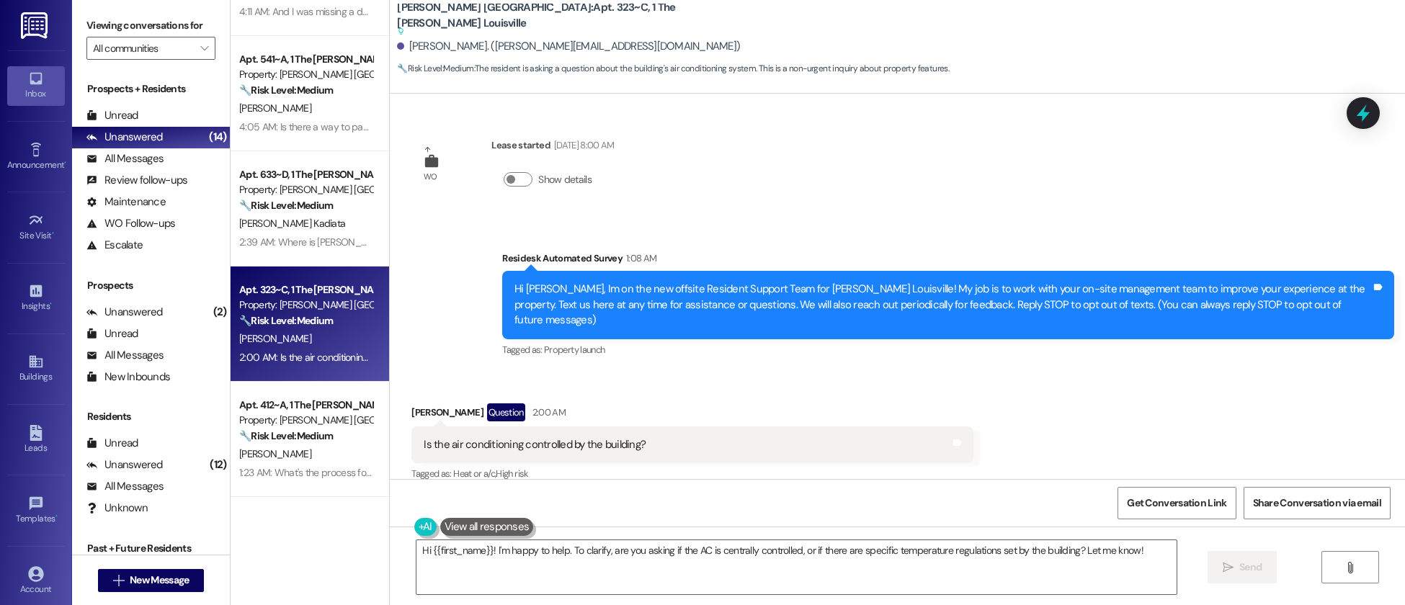
click at [920, 270] on div "Residesk Automated Survey 1:08 AM" at bounding box center [948, 261] width 892 height 20
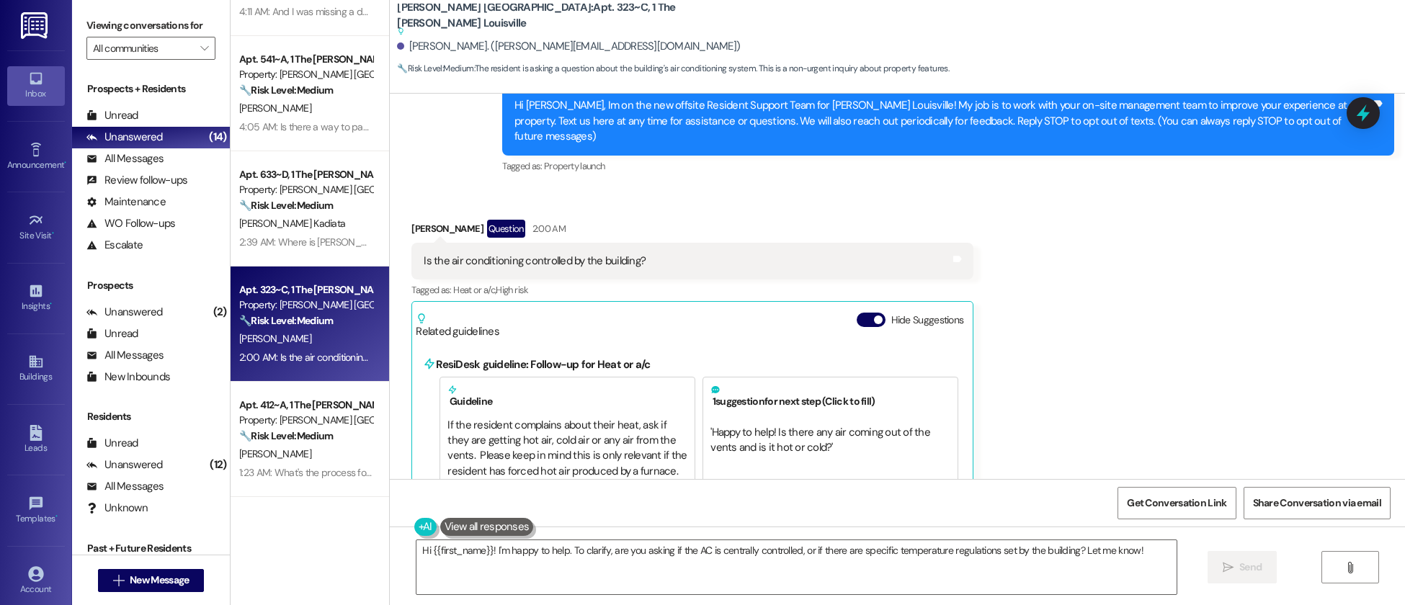
scroll to position [214, 0]
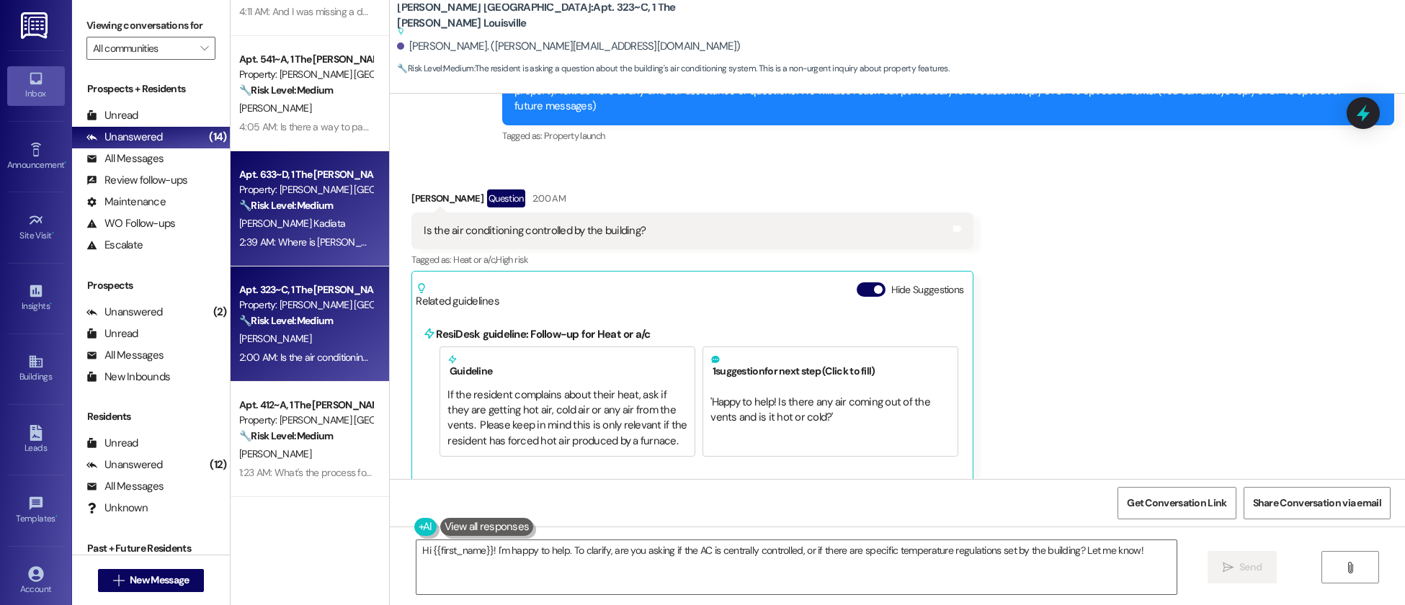
click at [337, 244] on div "2:39 AM: Where is [PERSON_NAME] ? 2:39 AM: Where is [PERSON_NAME] ?" at bounding box center [306, 243] width 136 height 18
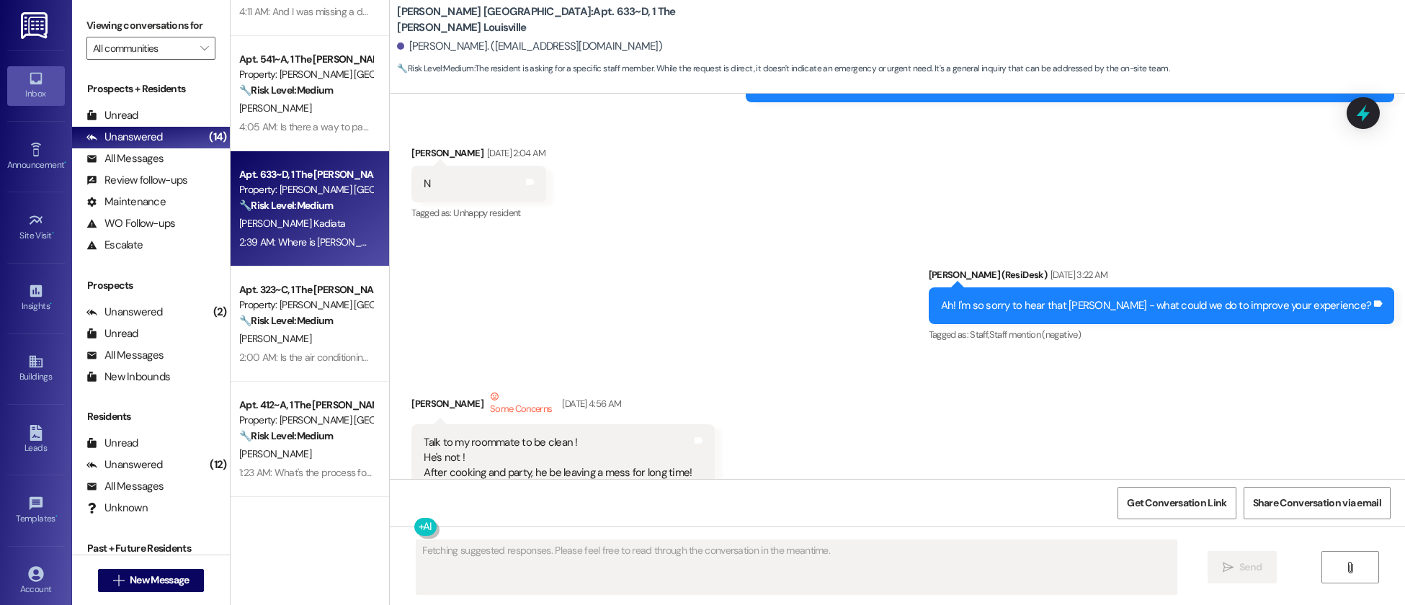
scroll to position [16881, 0]
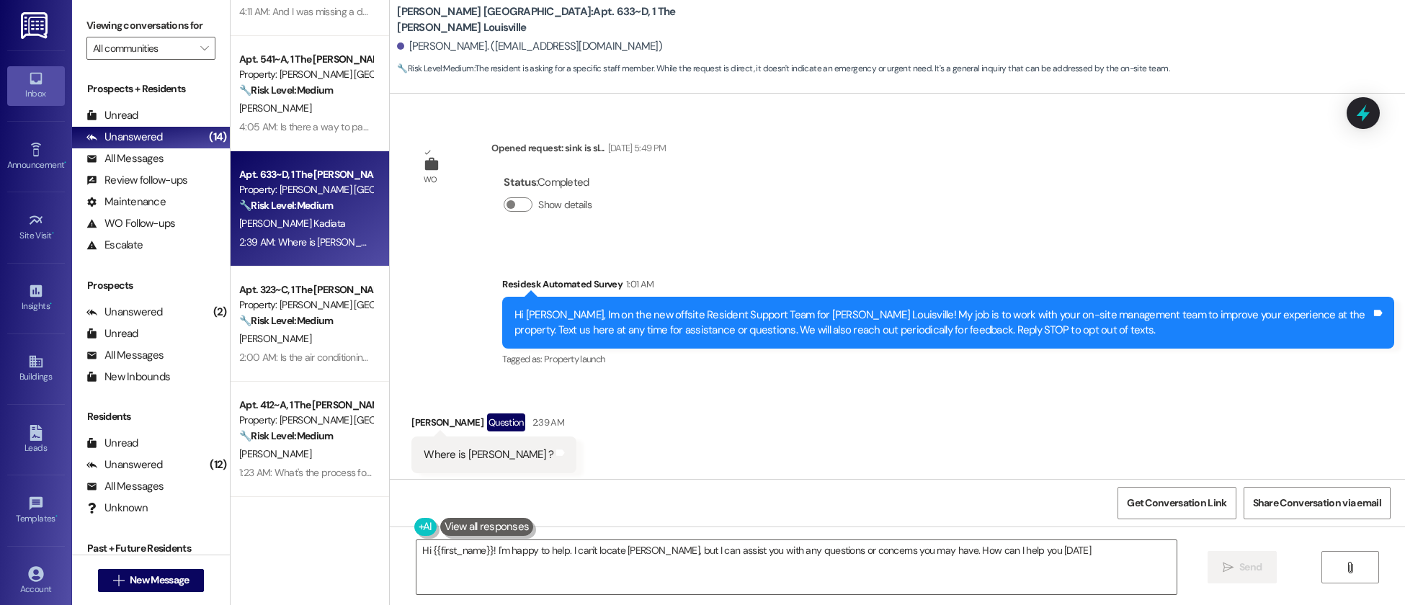
type textarea "Hi {{first_name}}! I'm happy to help. I can't locate [PERSON_NAME], but I can a…"
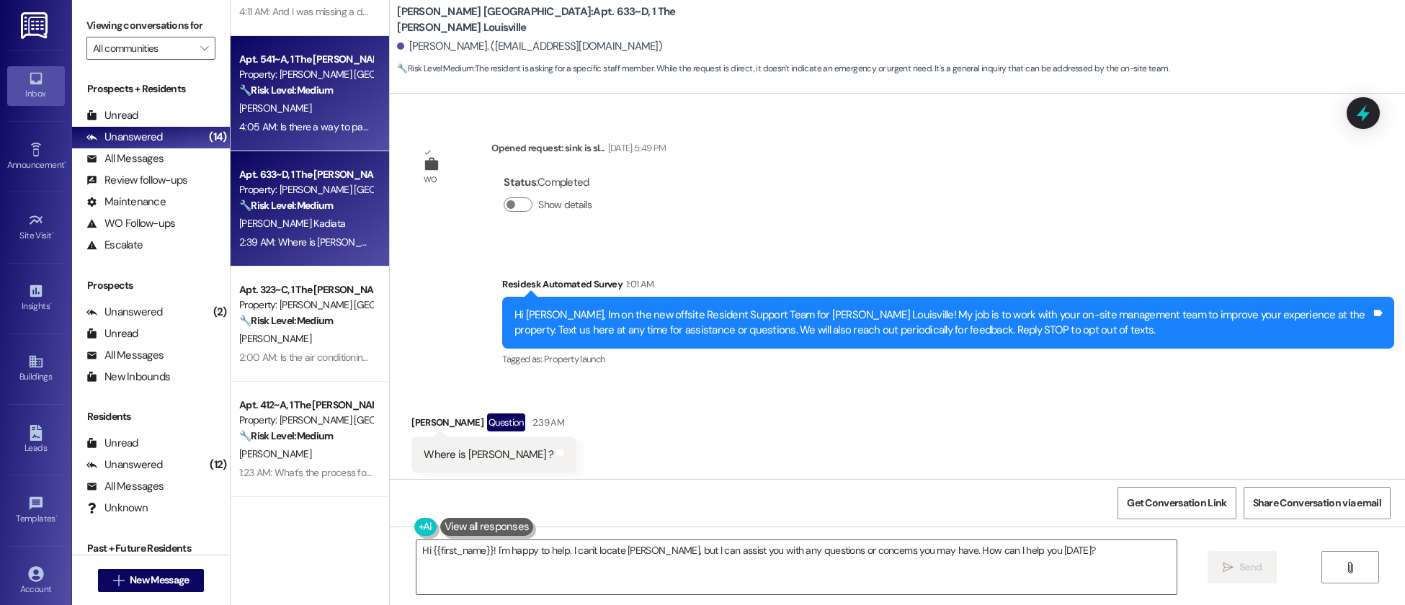
click at [277, 126] on div "4:05 AM: Is there a way to pay my rent in advanced? 4:05 AM: Is there a way to …" at bounding box center [350, 126] width 223 height 13
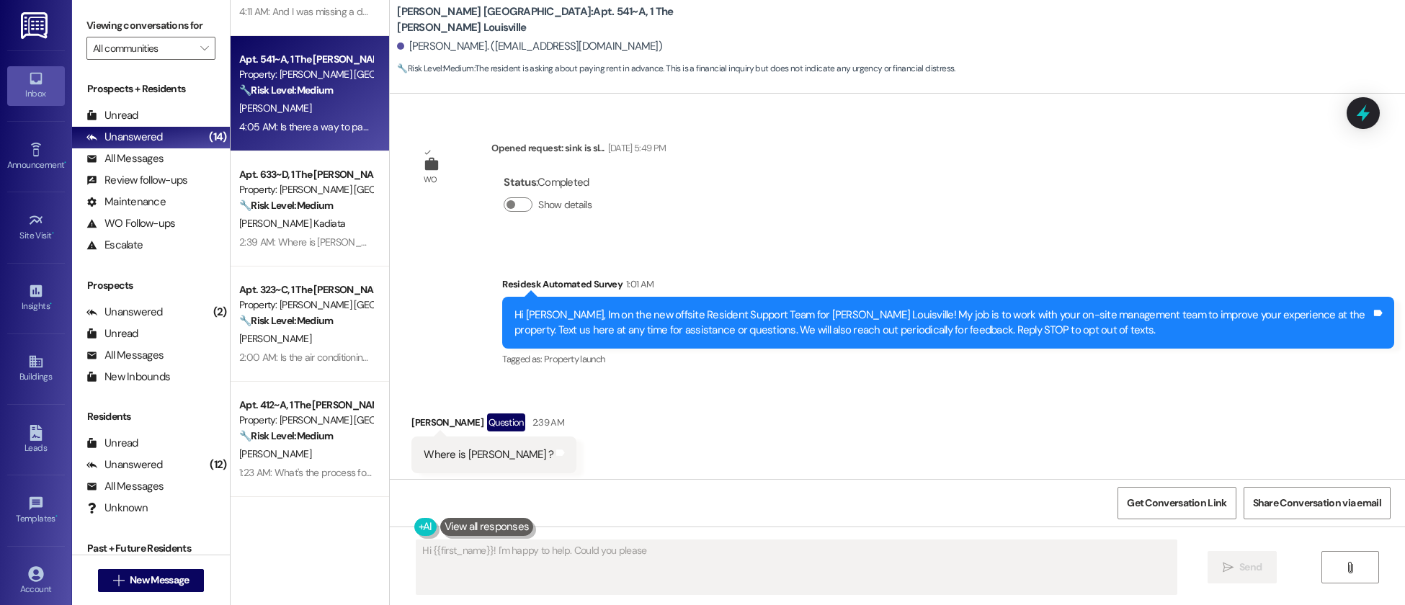
scroll to position [1, 0]
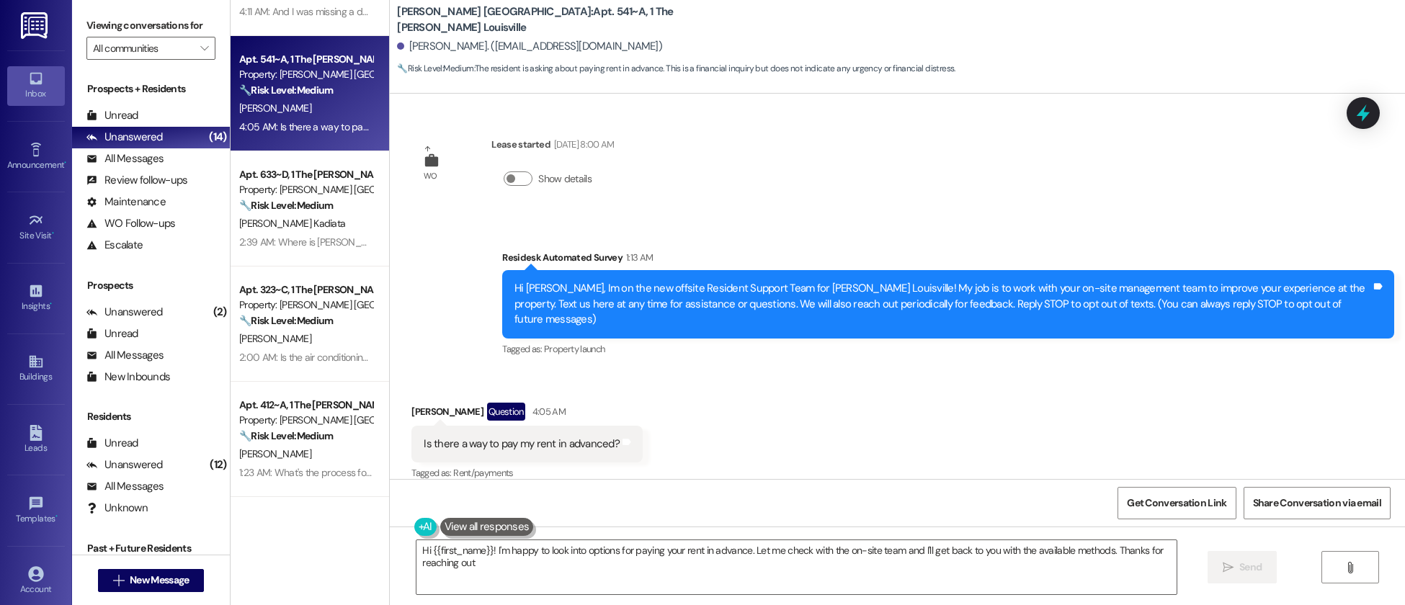
type textarea "Hi {{first_name}}! I'm happy to look into options for paying your rent in advan…"
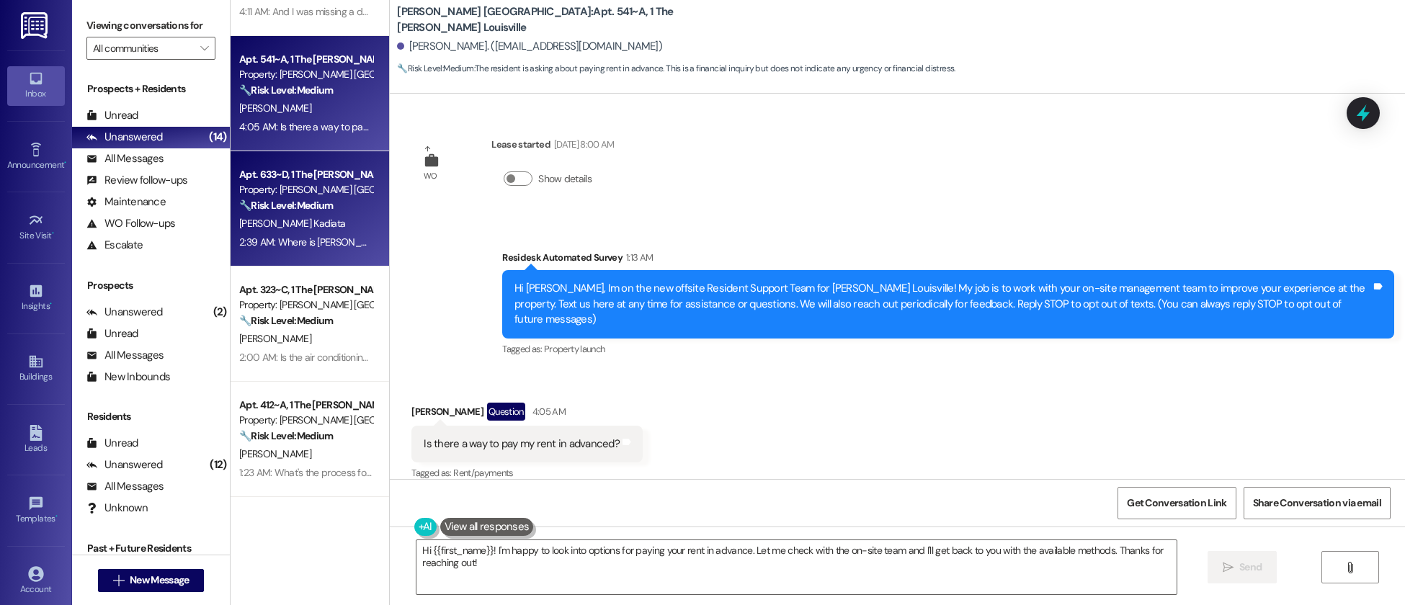
click at [309, 230] on div "[PERSON_NAME] Kadiata" at bounding box center [306, 224] width 136 height 18
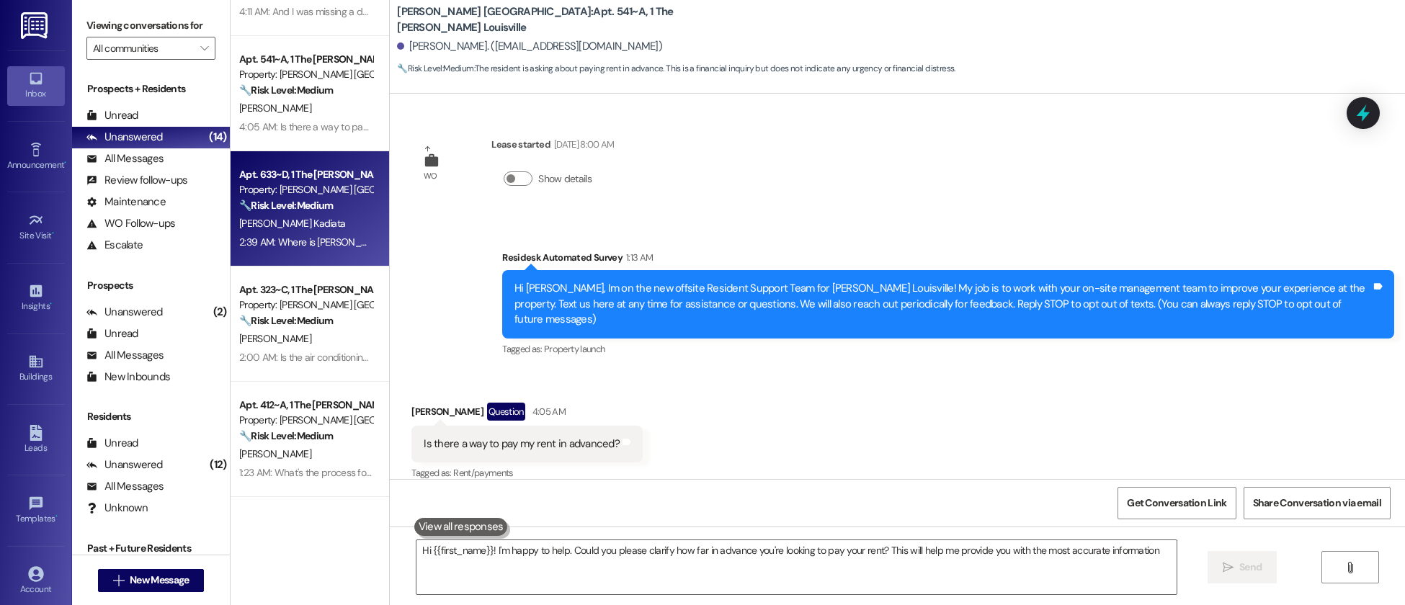
type textarea "Hi {{first_name}}! I'm happy to help. Could you please clarify how far in advan…"
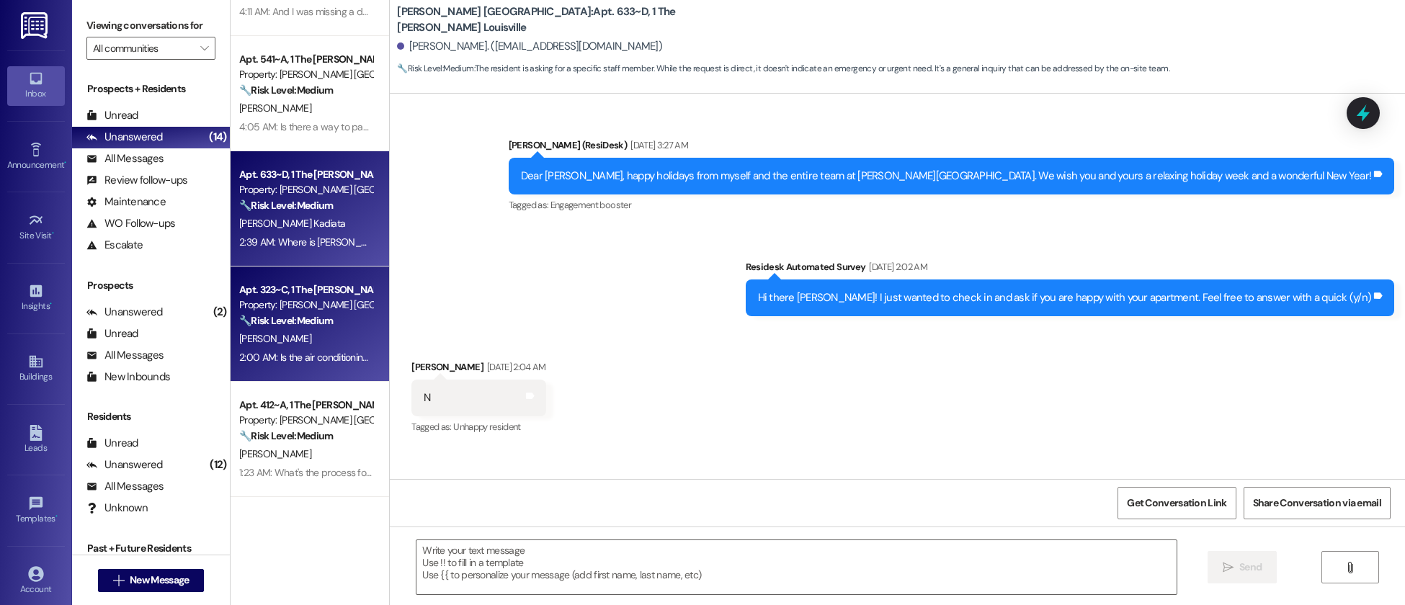
scroll to position [16881, 0]
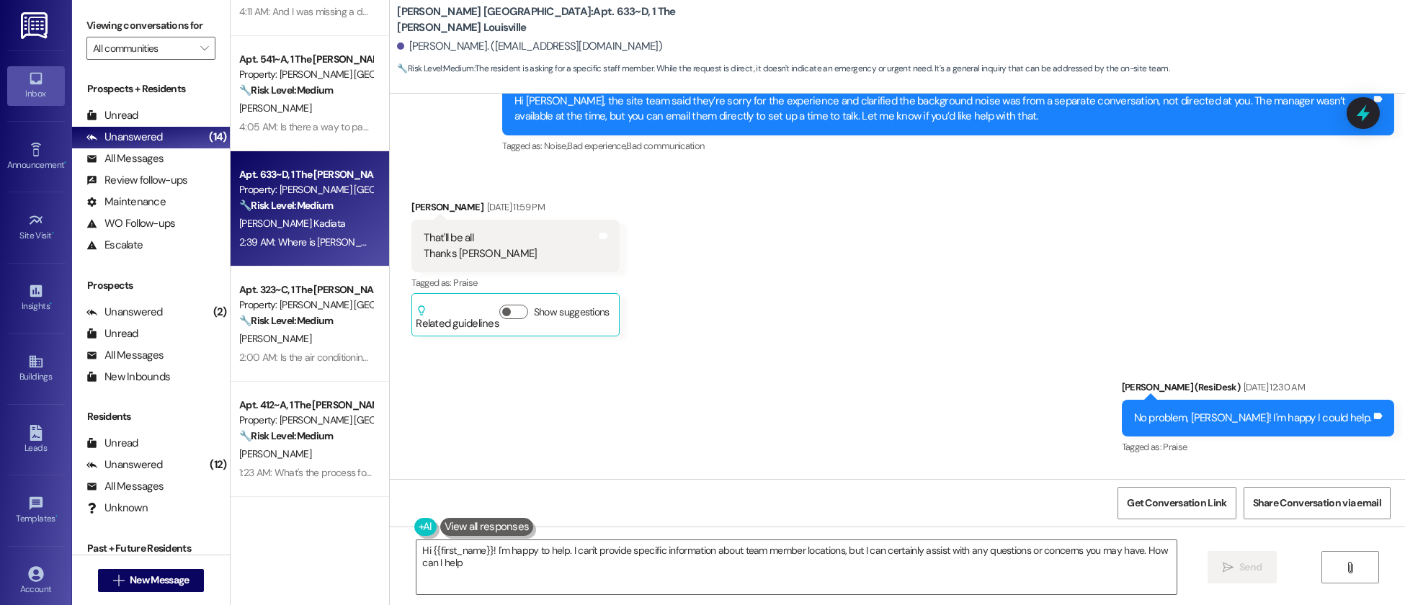
type textarea "Hi {{first_name}}! I'm happy to help. I can't provide specific information abou…"
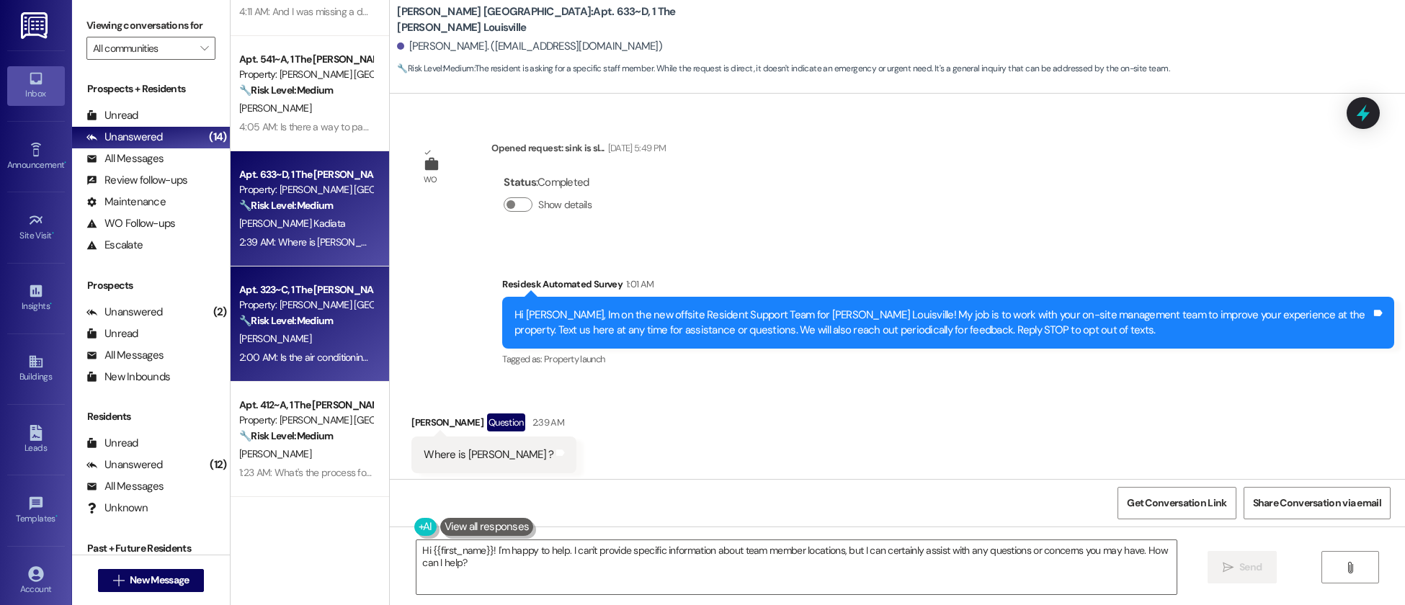
click at [322, 326] on strong "🔧 Risk Level: Medium" at bounding box center [286, 320] width 94 height 13
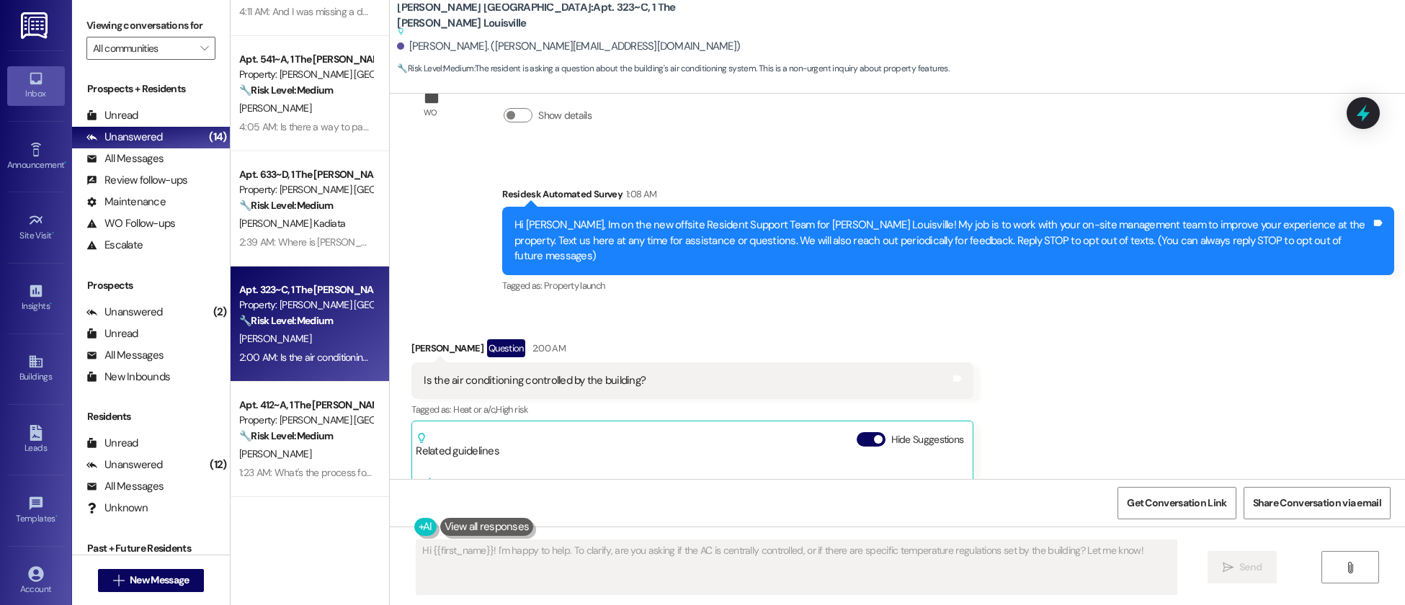
scroll to position [0, 0]
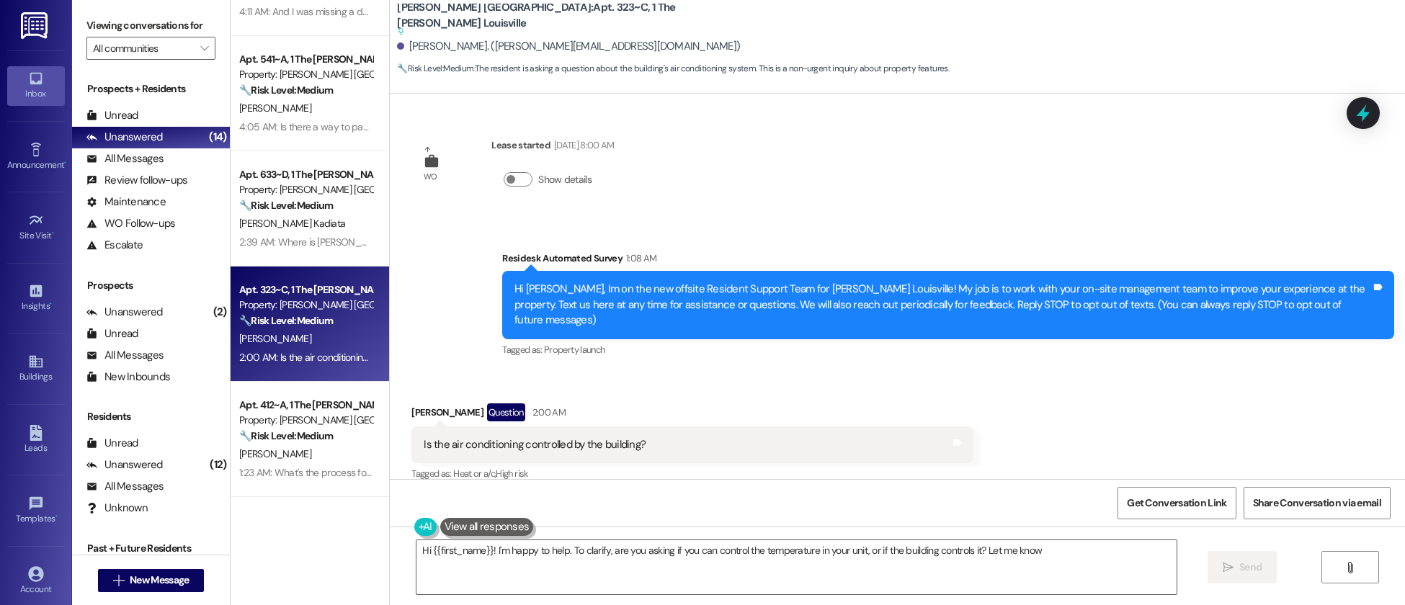
type textarea "Hi {{first_name}}! I'm happy to help. To clarify, are you asking if you can con…"
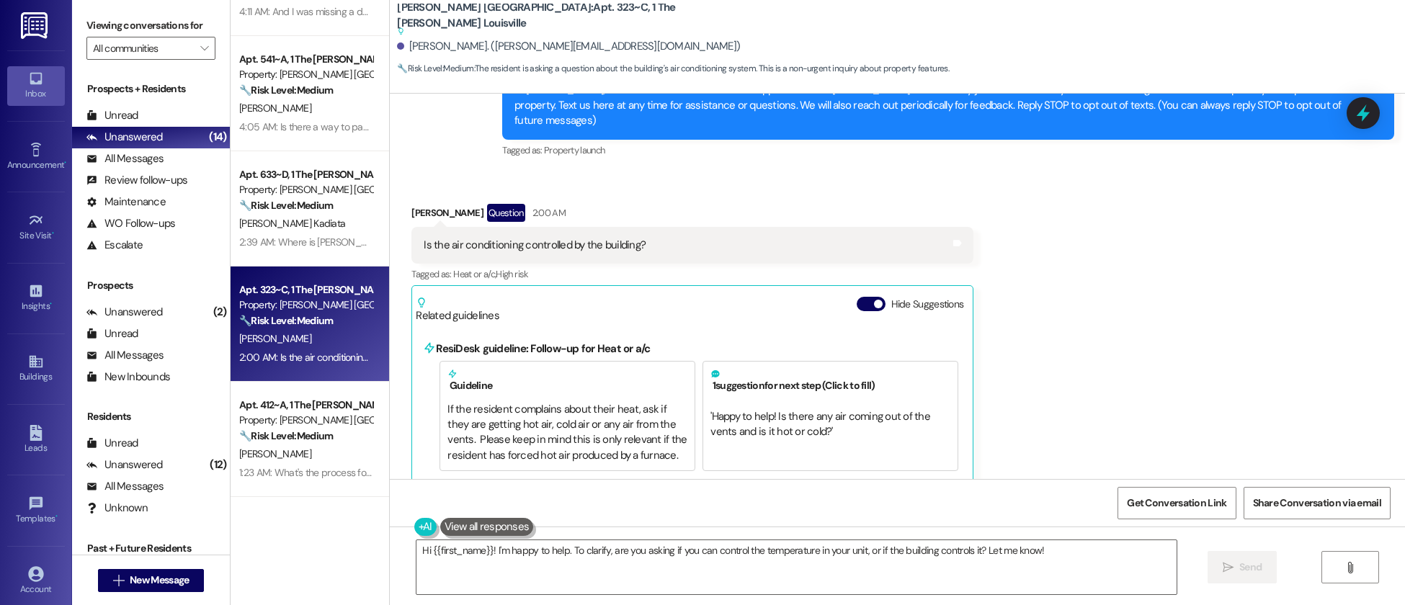
scroll to position [214, 0]
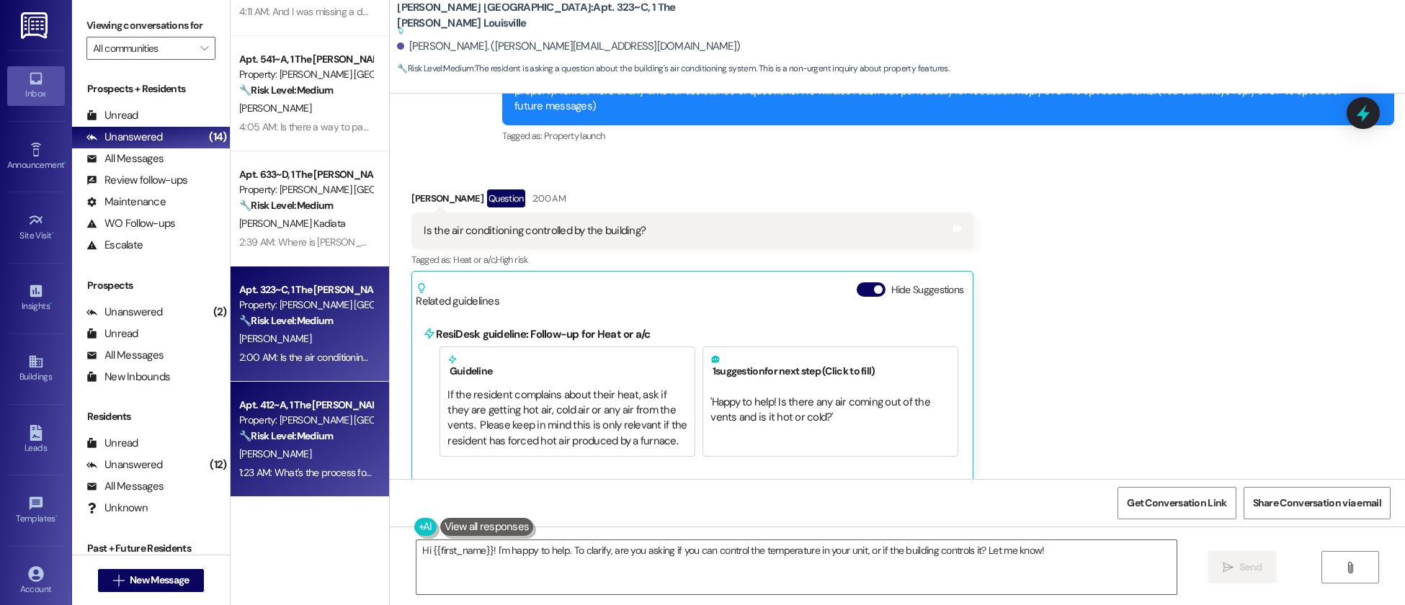
click at [332, 417] on div "Property: [PERSON_NAME] [GEOGRAPHIC_DATA]" at bounding box center [305, 420] width 133 height 15
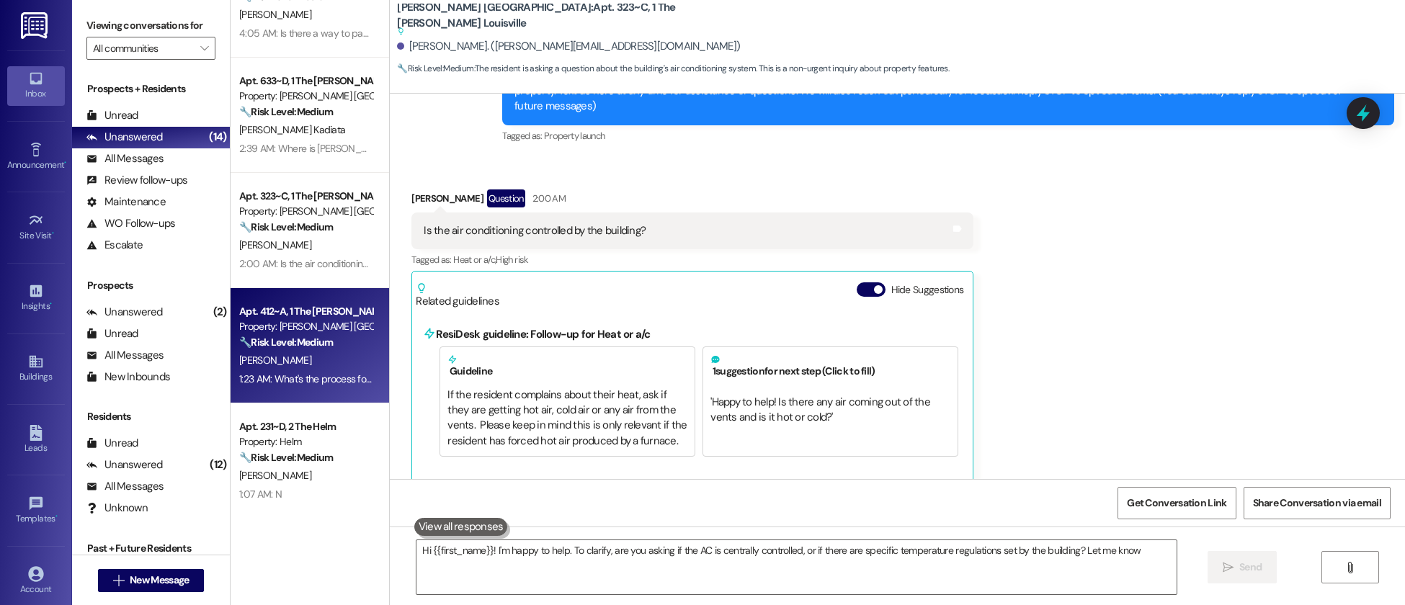
type textarea "Hi {{first_name}}! I'm happy to help. To clarify, are you asking if the AC is c…"
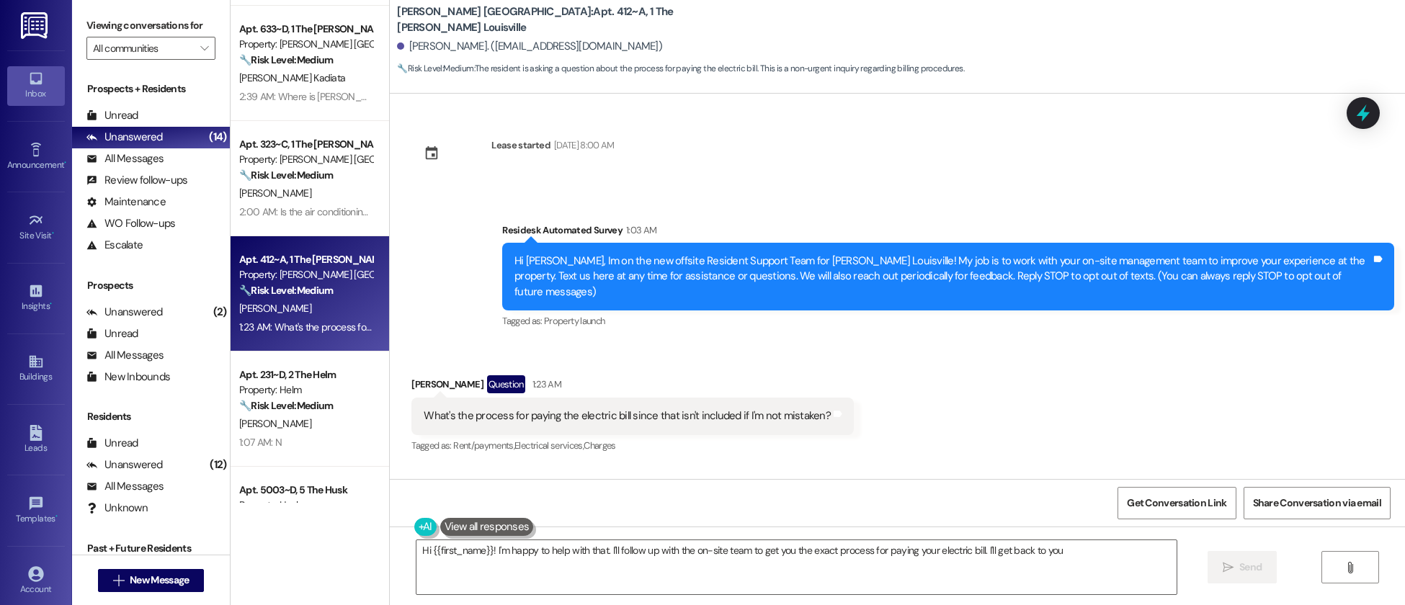
scroll to position [687, 0]
type textarea "Hi {{first_name}}! I'm happy to help with that. I'll follow up with the on-site…"
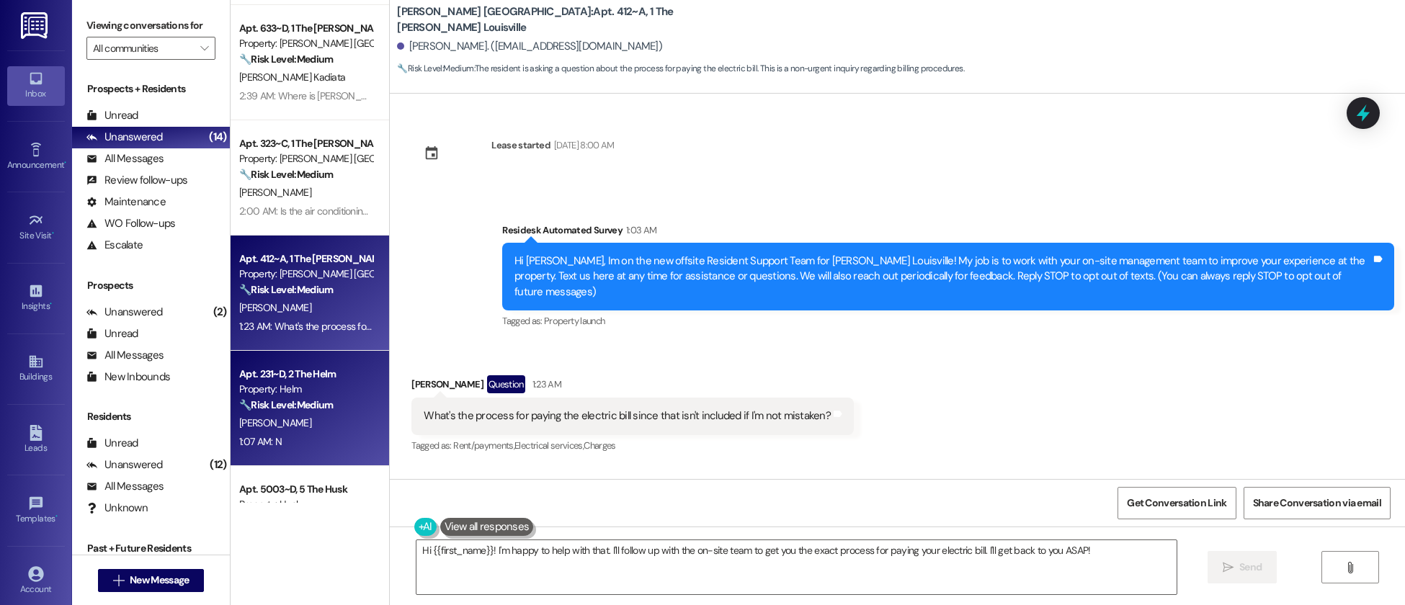
click at [266, 410] on strong "🔧 Risk Level: Medium" at bounding box center [286, 405] width 94 height 13
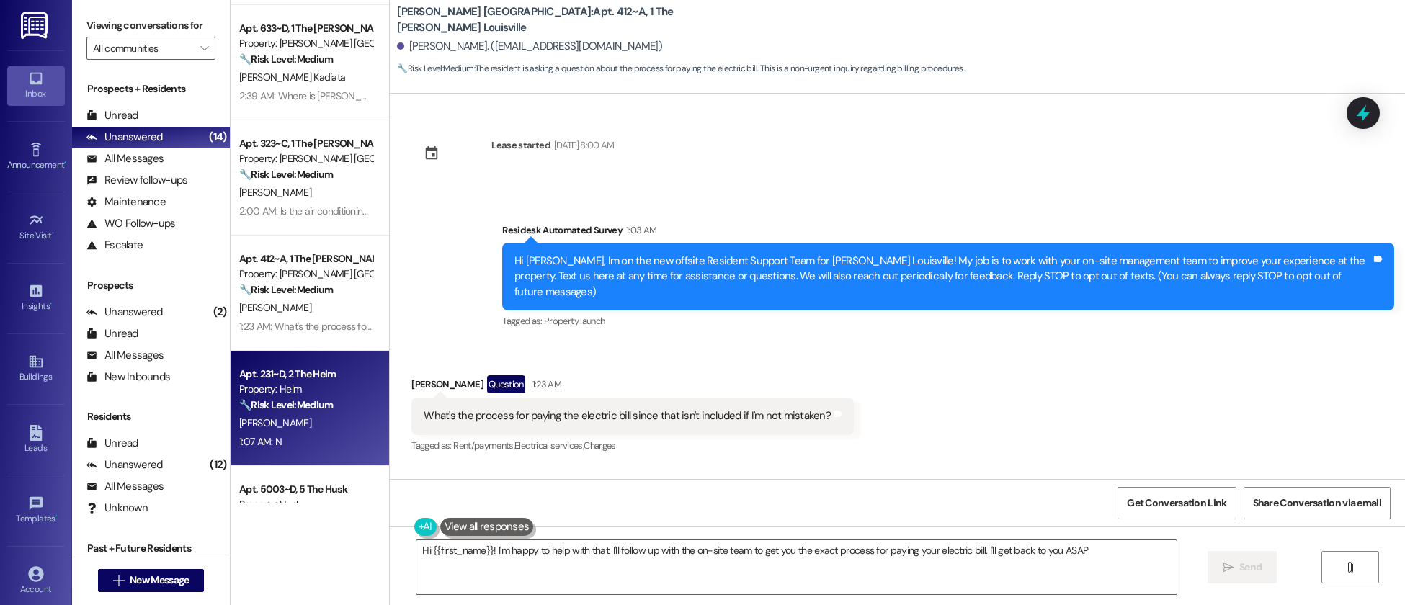
type textarea "Hi {{first_name}}! I'm happy to help with that. I'll follow up with the on-site…"
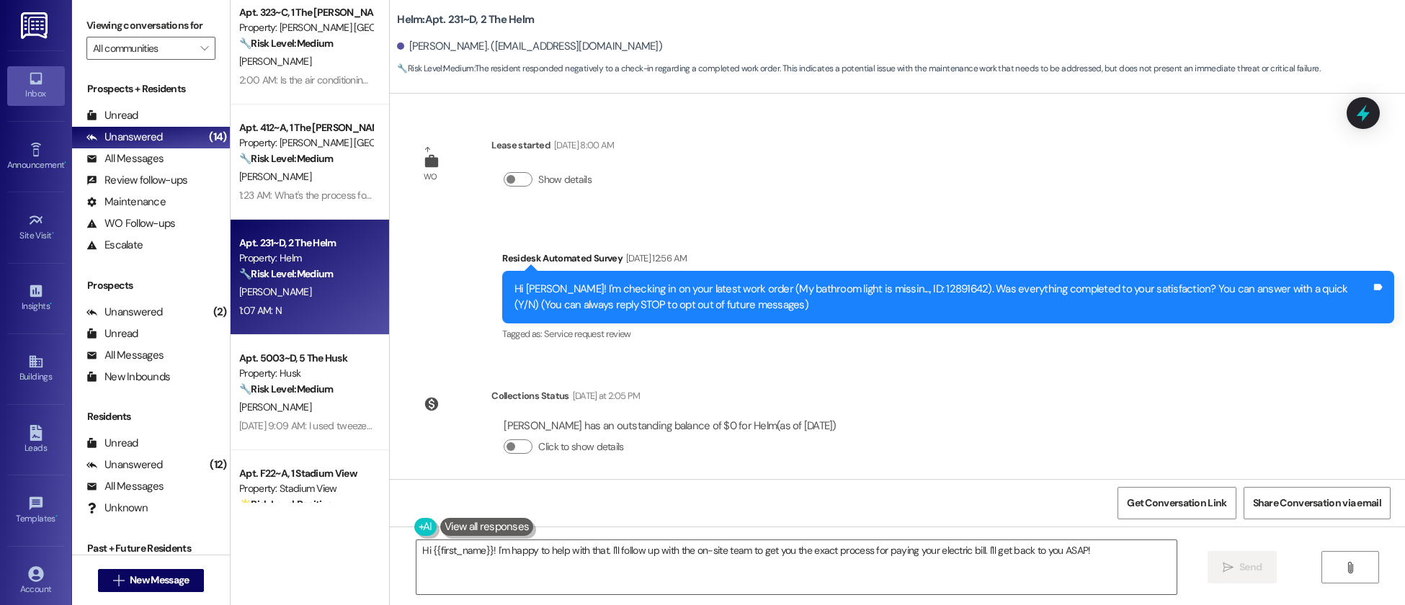
scroll to position [820, 0]
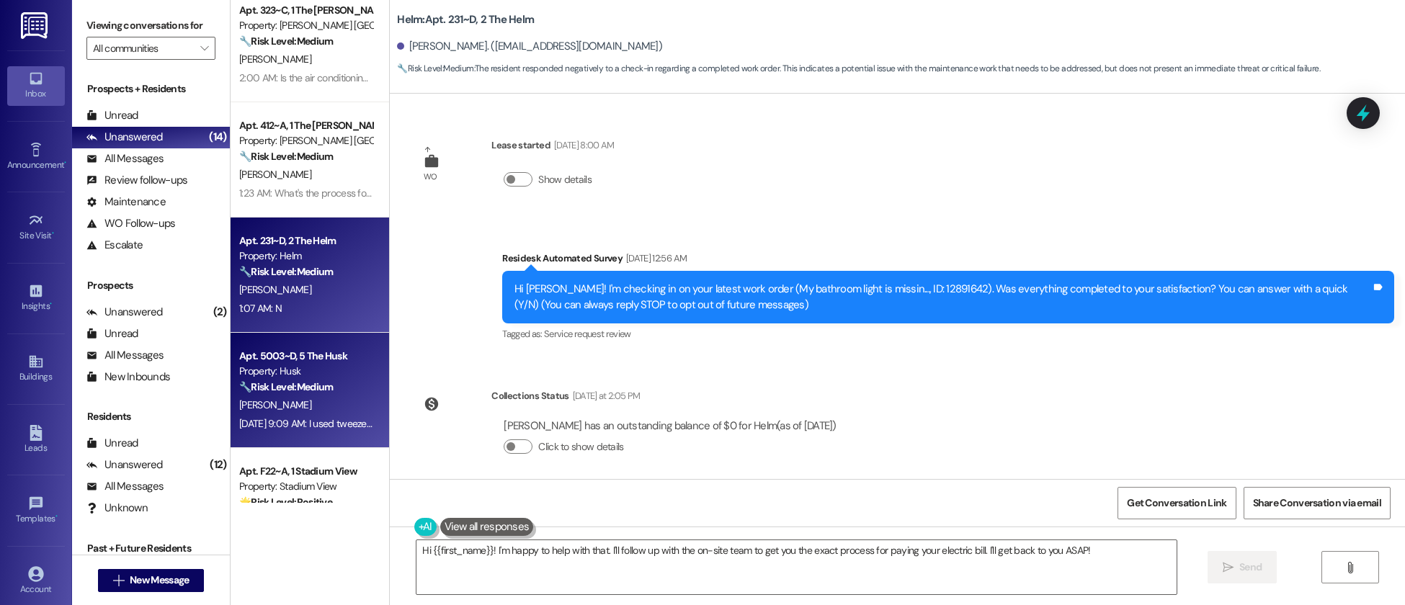
click at [296, 373] on div "Property: Husk" at bounding box center [305, 371] width 133 height 15
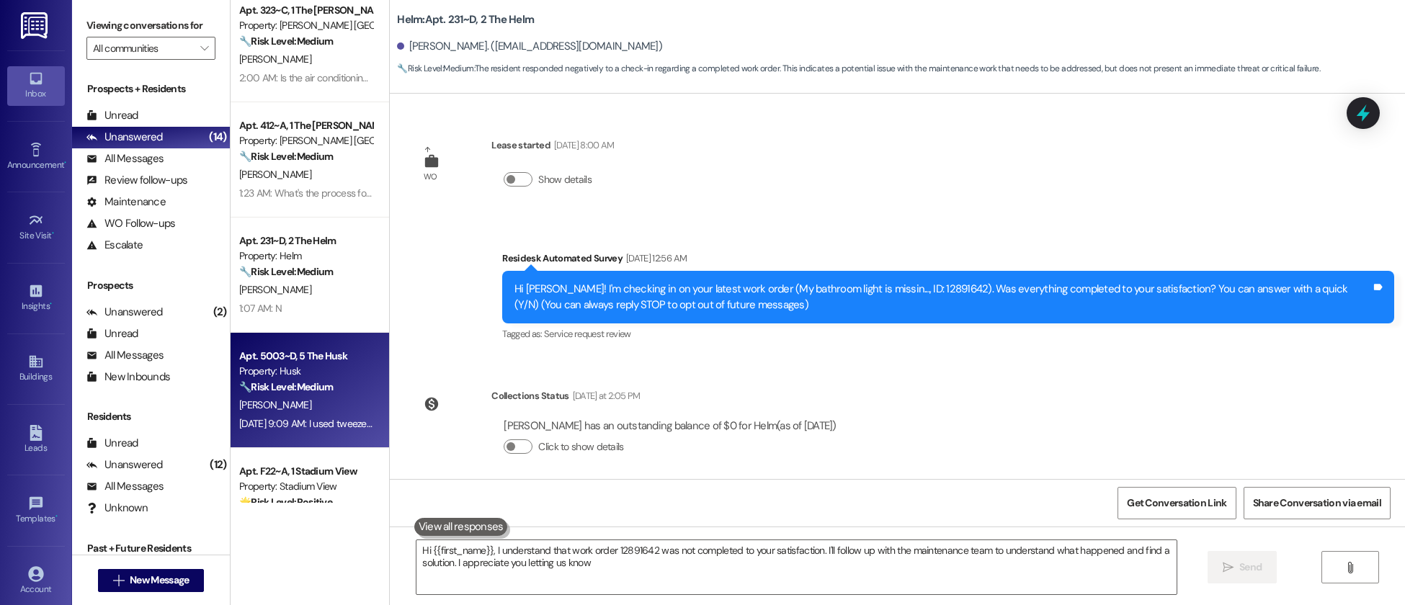
type textarea "Hi {{first_name}}, I understand that work order 12891642 was not completed to y…"
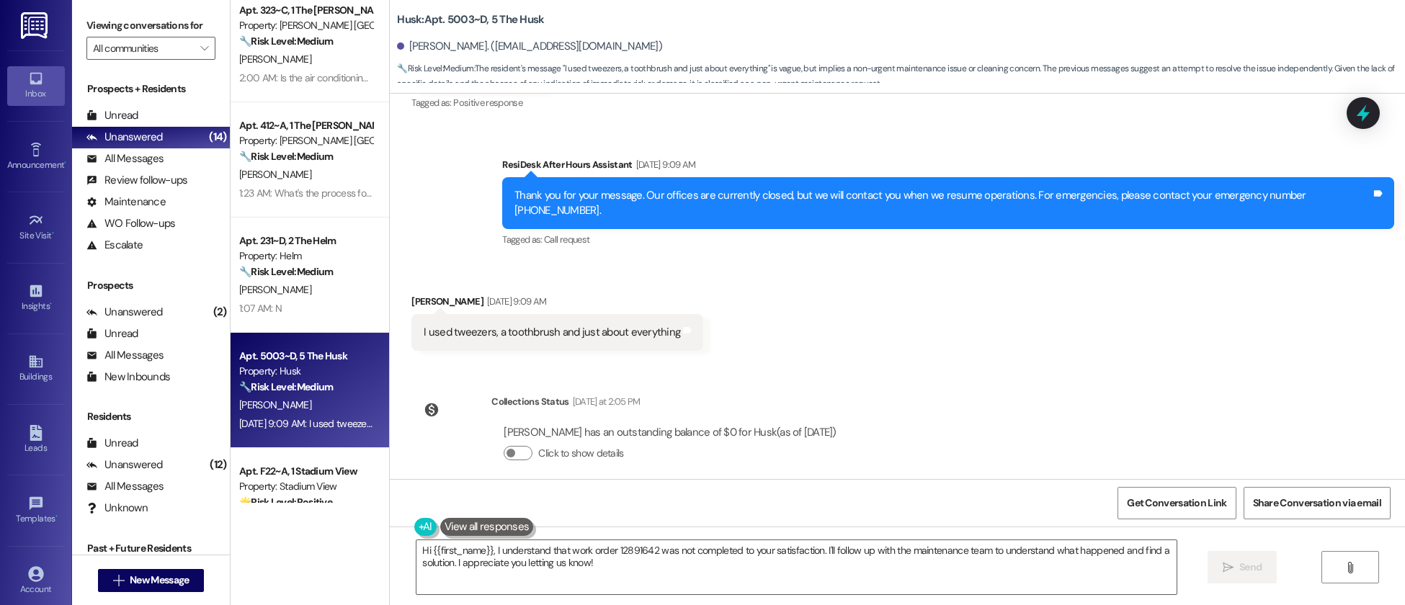
scroll to position [881, 0]
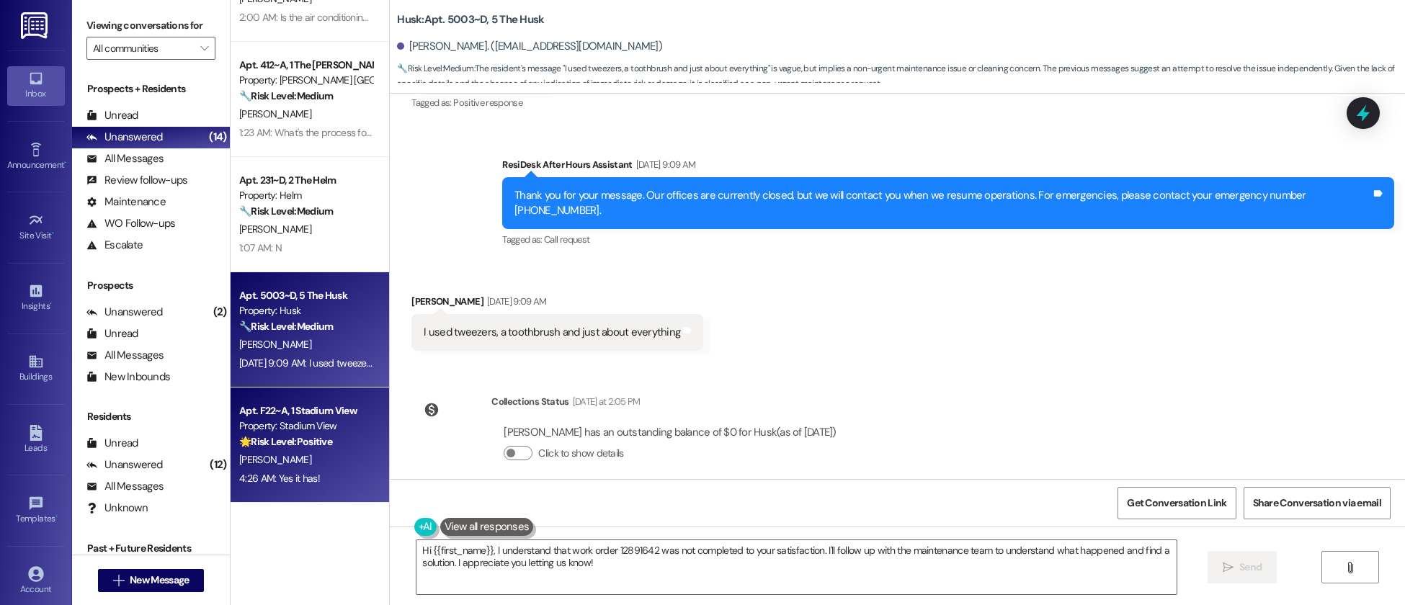
click at [313, 430] on div "Property: Stadium View" at bounding box center [305, 426] width 133 height 15
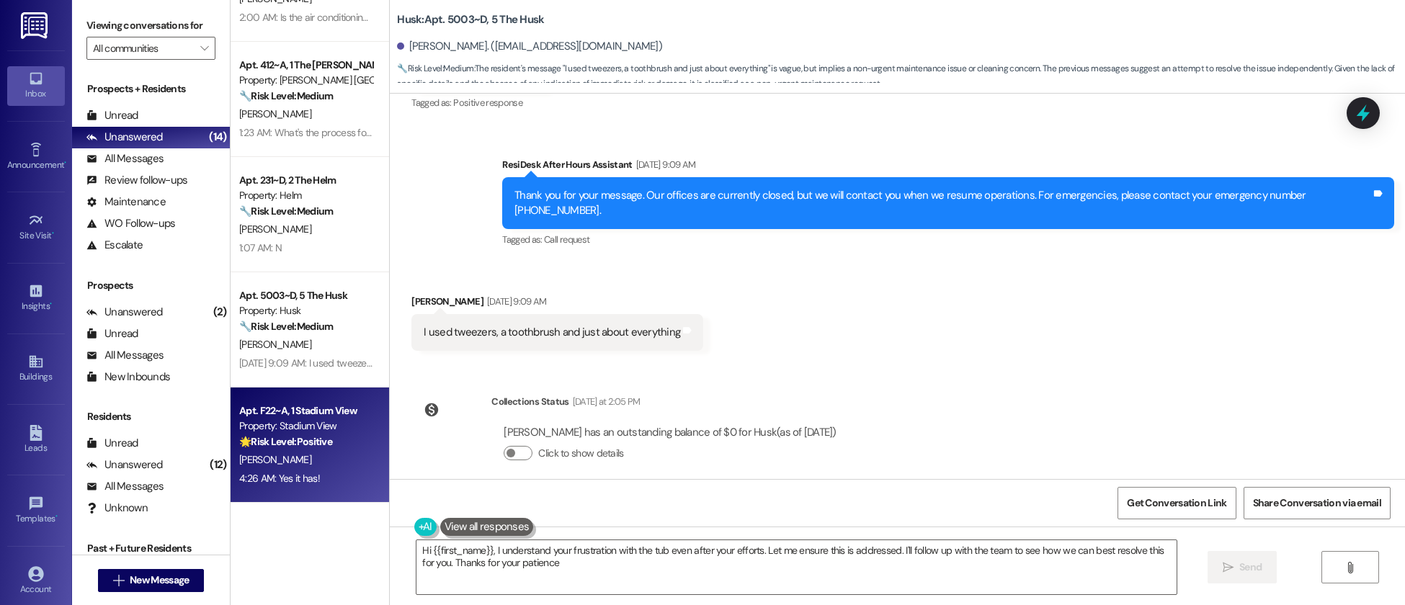
type textarea "Hi {{first_name}}, I understand your frustration with the tub even after your e…"
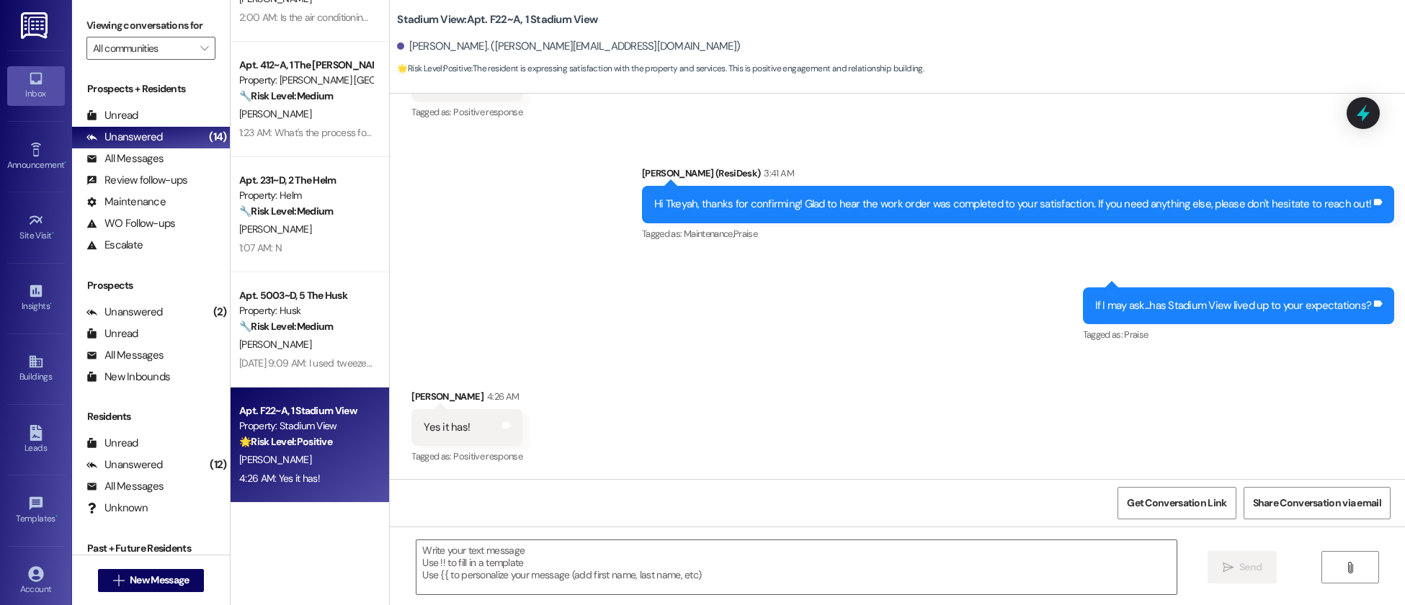
scroll to position [228, 0]
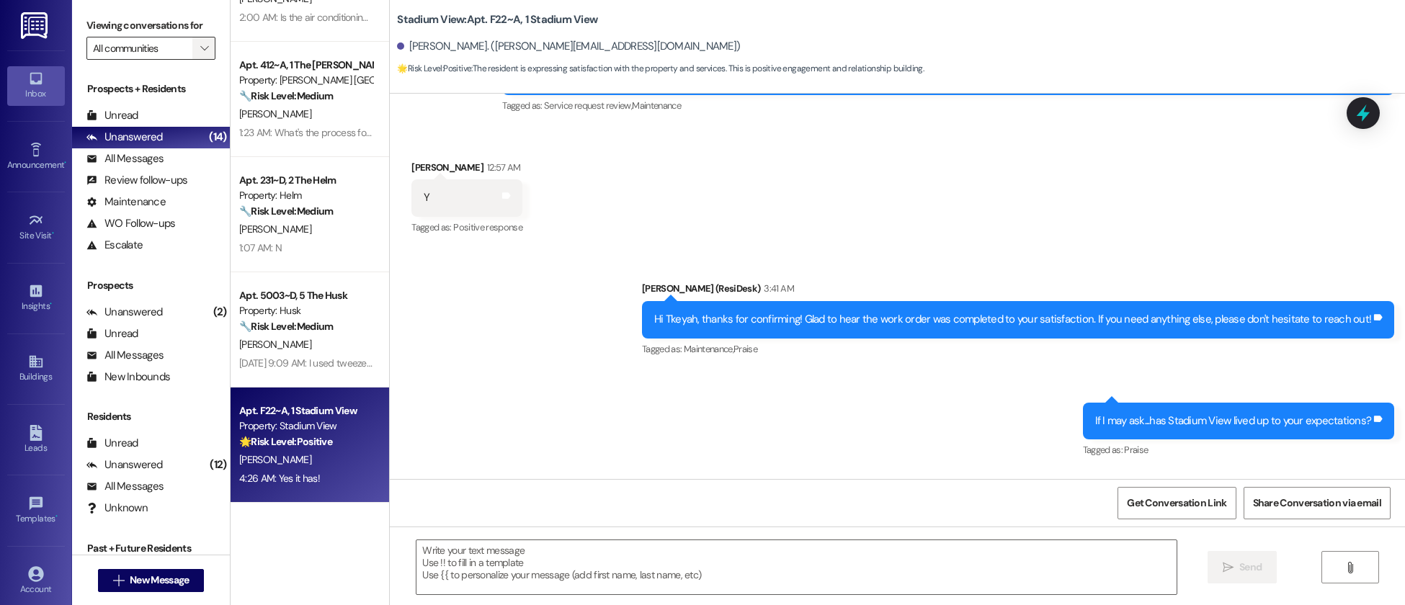
click at [200, 45] on icon "" at bounding box center [204, 49] width 8 height 12
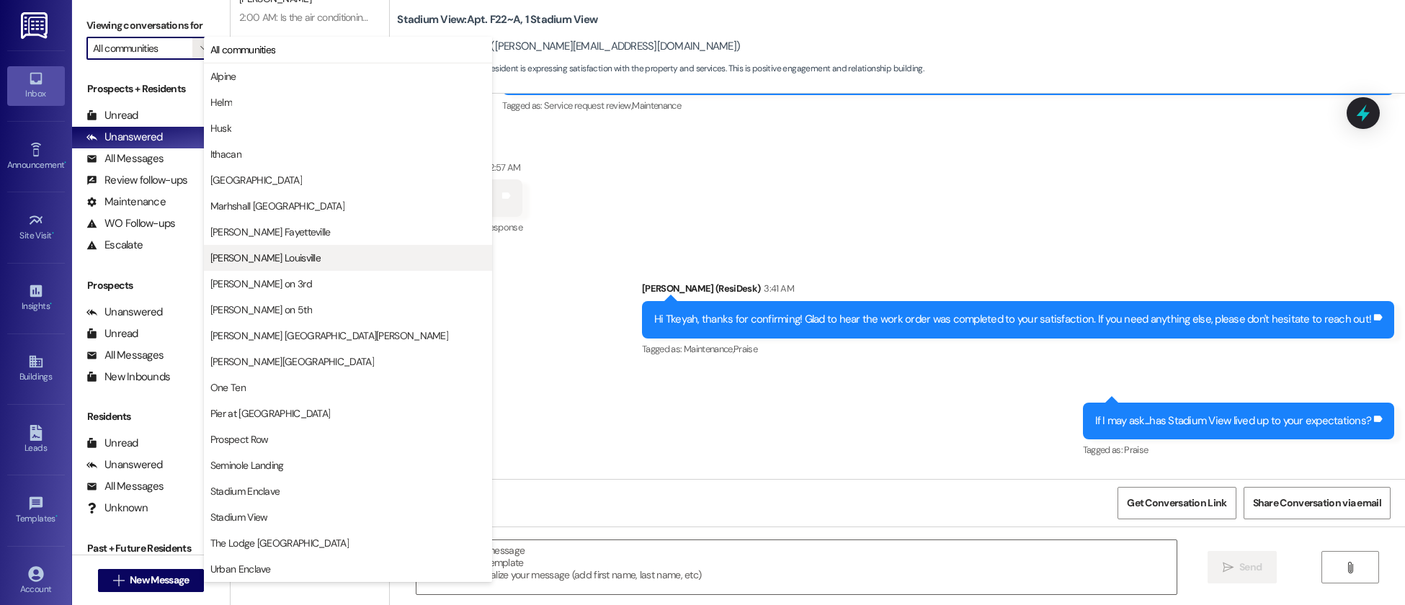
click at [279, 256] on span "[PERSON_NAME] Louisville" at bounding box center [265, 258] width 110 height 14
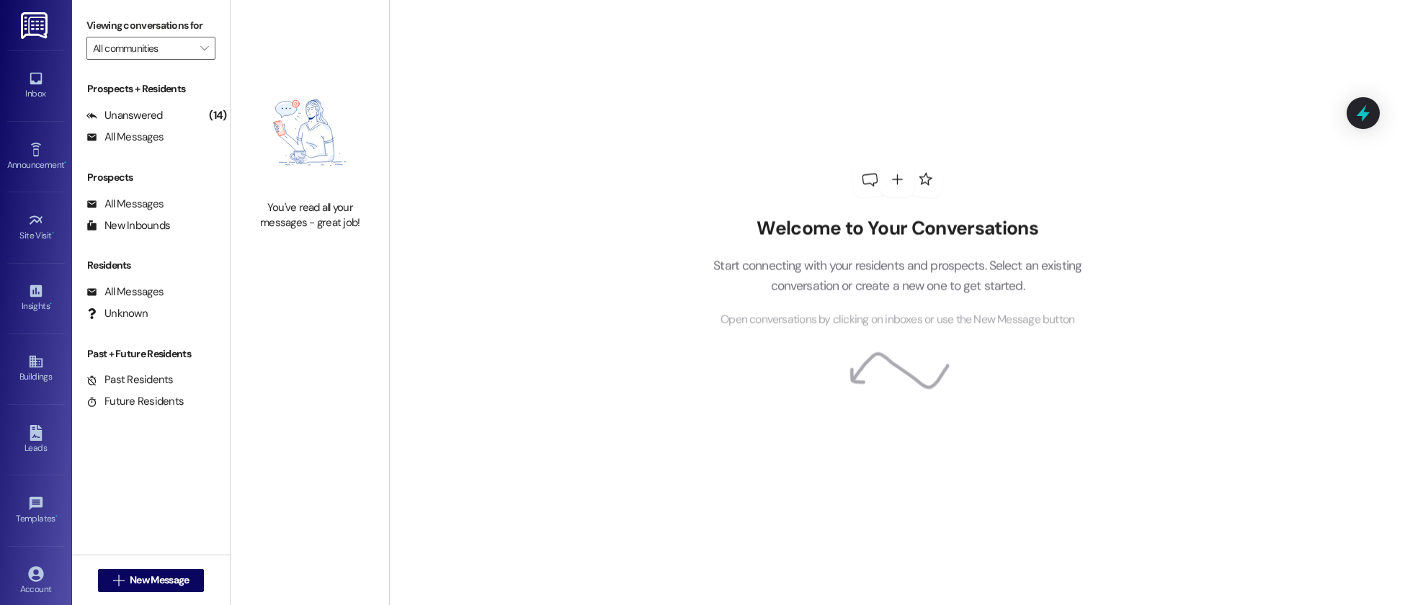
type input "[PERSON_NAME] Louisville"
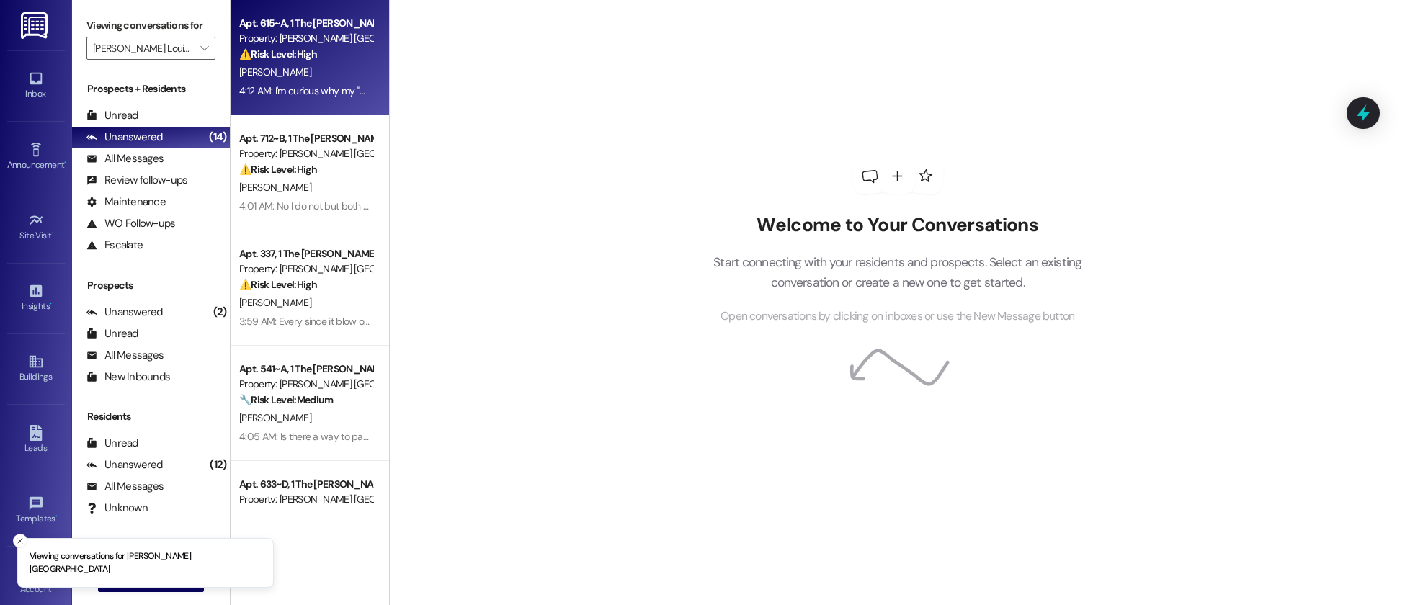
click at [306, 94] on div "4:12 AM: I'm curious why my "Work Order 12889271 has been updated from New to C…" at bounding box center [551, 90] width 625 height 13
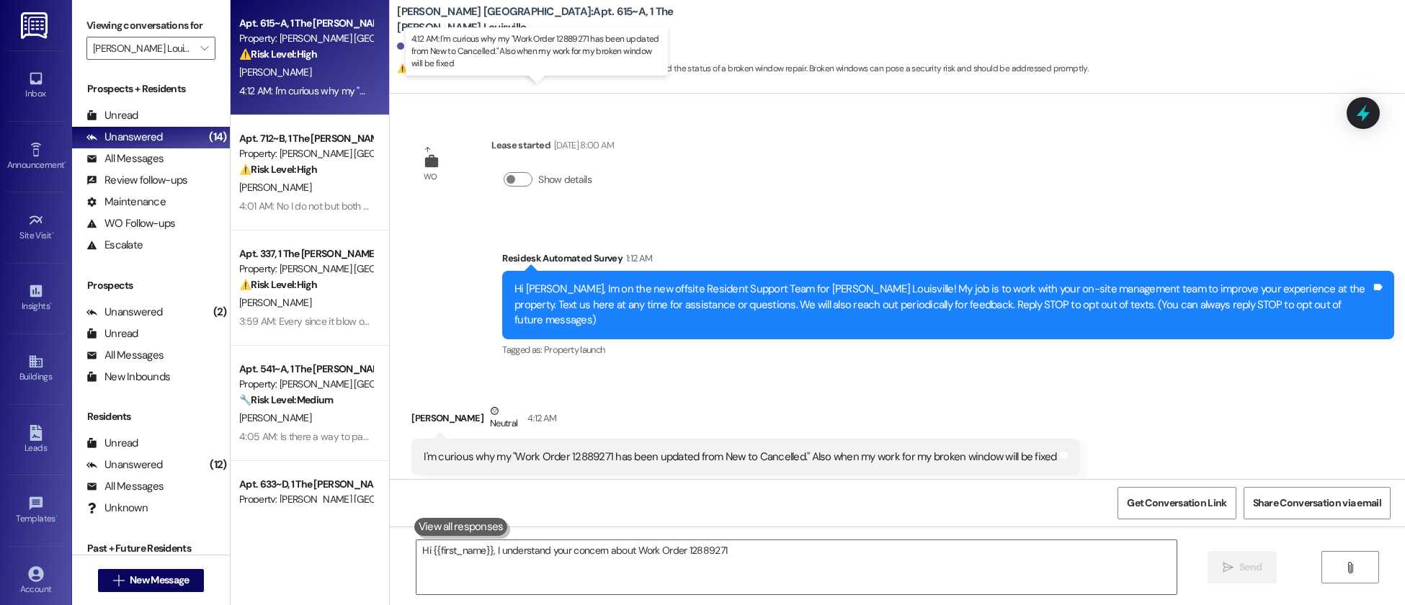
scroll to position [13, 0]
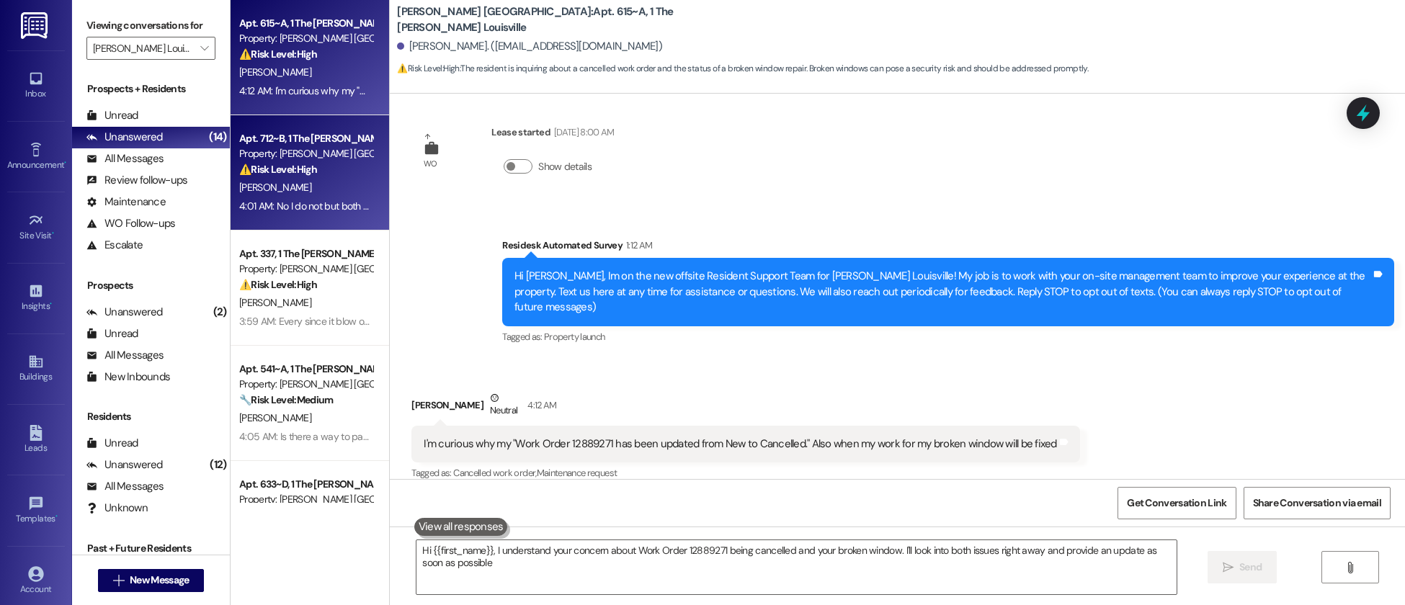
type textarea "Hi {{first_name}}, I understand your concern about Work Order 12889271 being ca…"
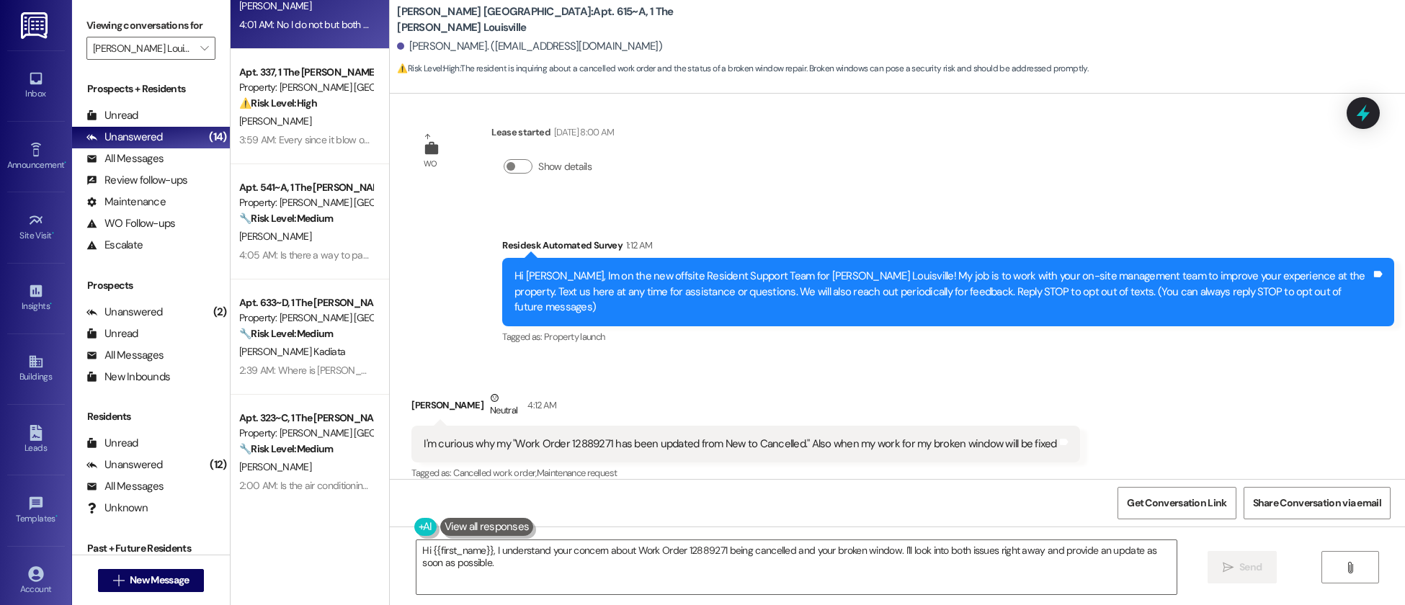
scroll to position [304, 0]
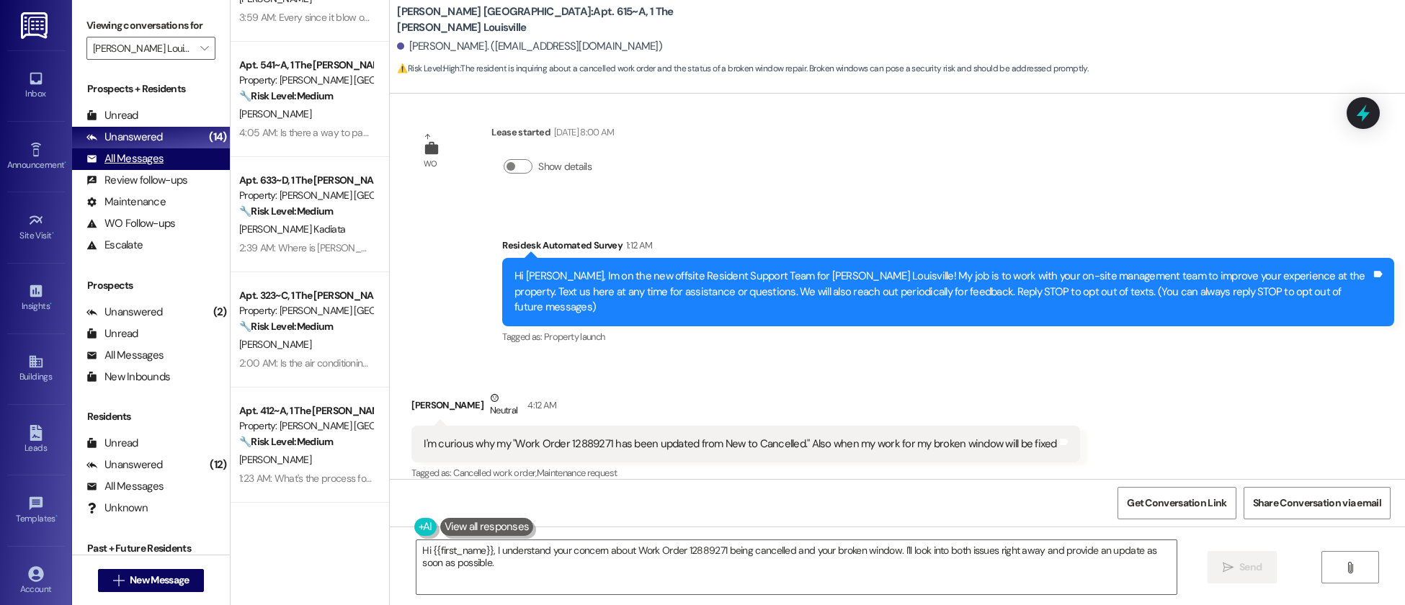
click at [147, 160] on div "All Messages" at bounding box center [124, 158] width 77 height 15
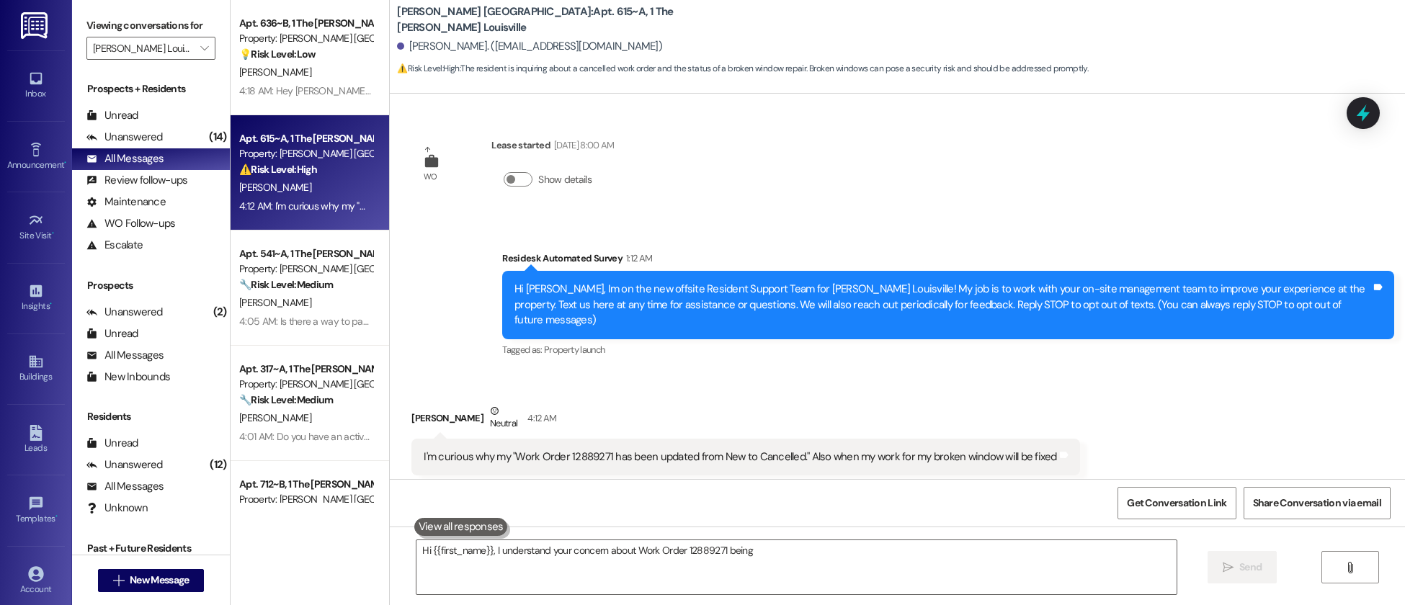
scroll to position [13, 0]
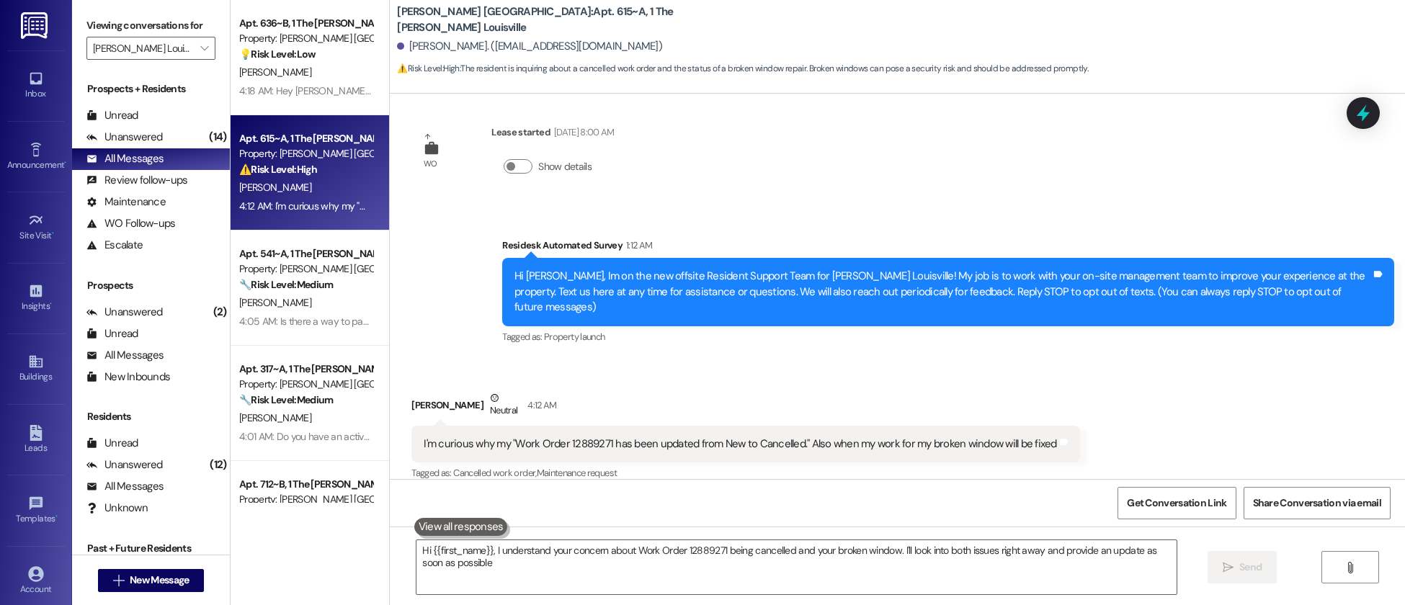
type textarea "Hi {{first_name}}, I understand your concern about Work Order 12889271 being ca…"
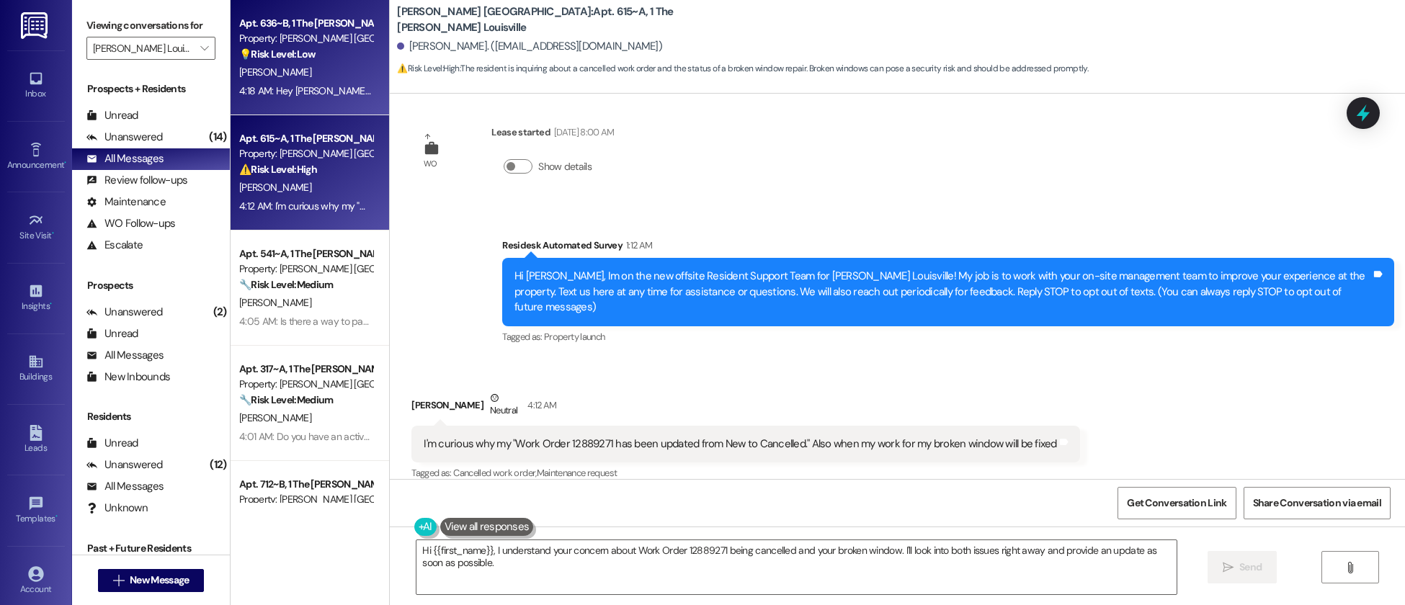
click at [344, 97] on div "4:18 AM: Hey [PERSON_NAME], I appreciate you informing us. I already asked our …" at bounding box center [511, 90] width 545 height 13
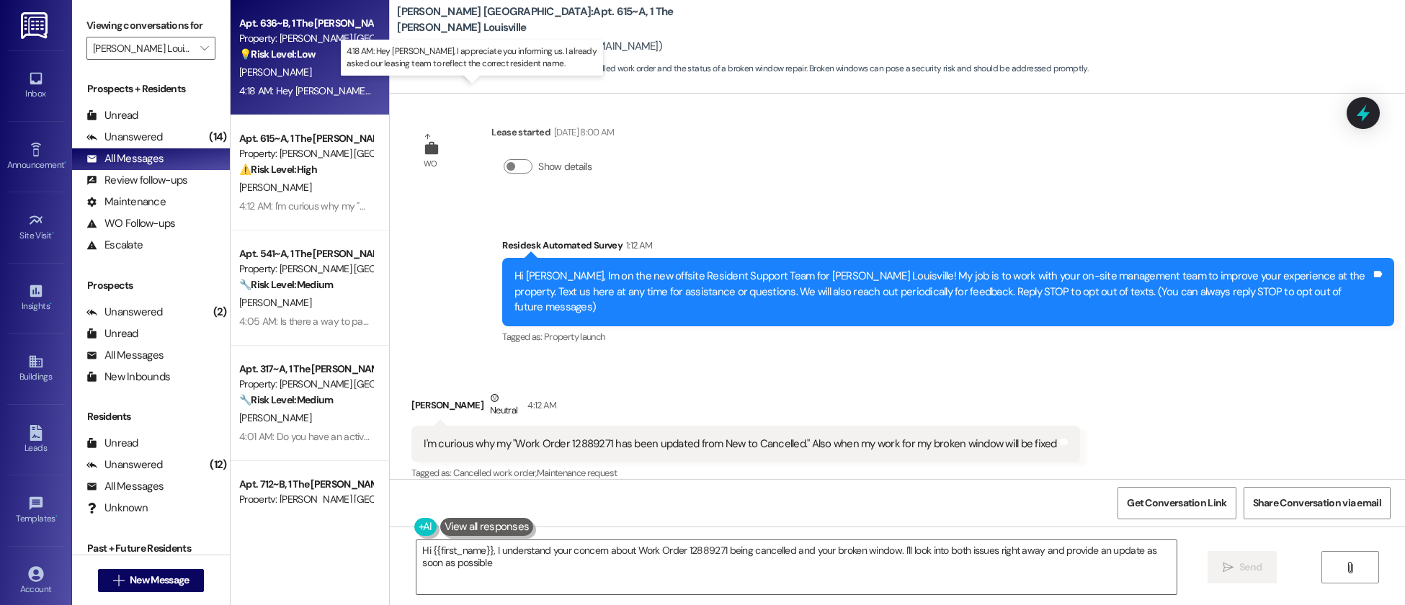
type textarea "Hi {{first_name}}, I understand your concern about Work Order 12889271 being ca…"
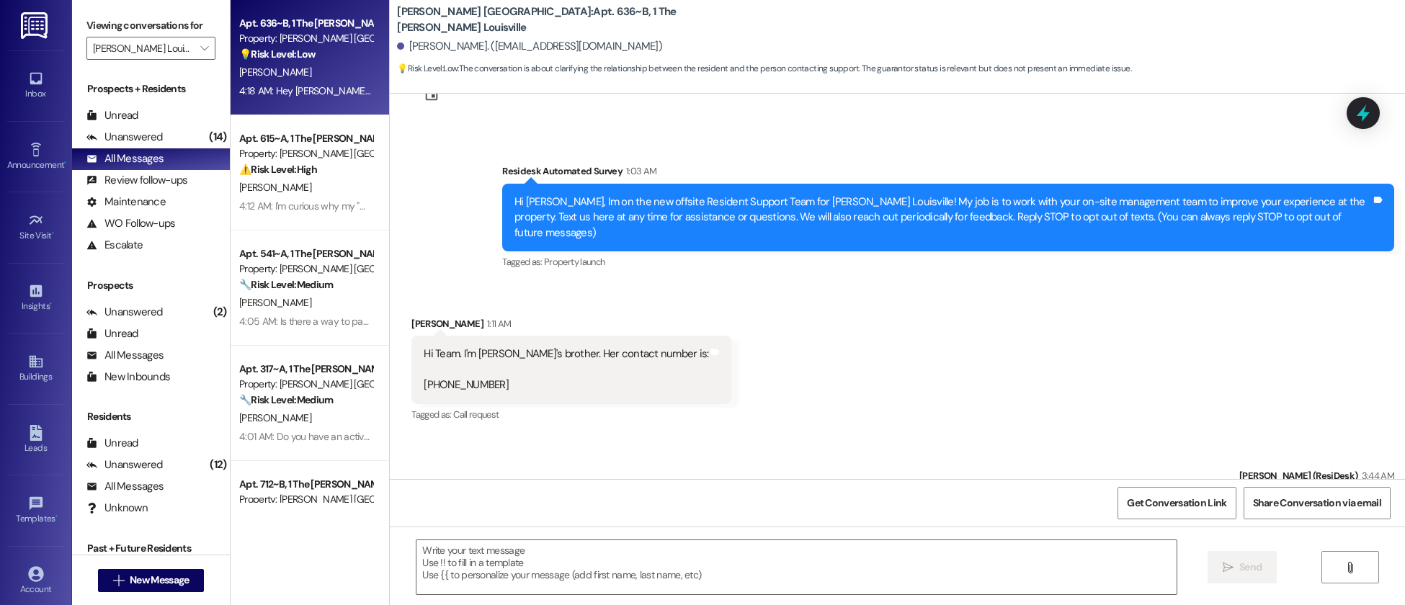
scroll to position [55, 0]
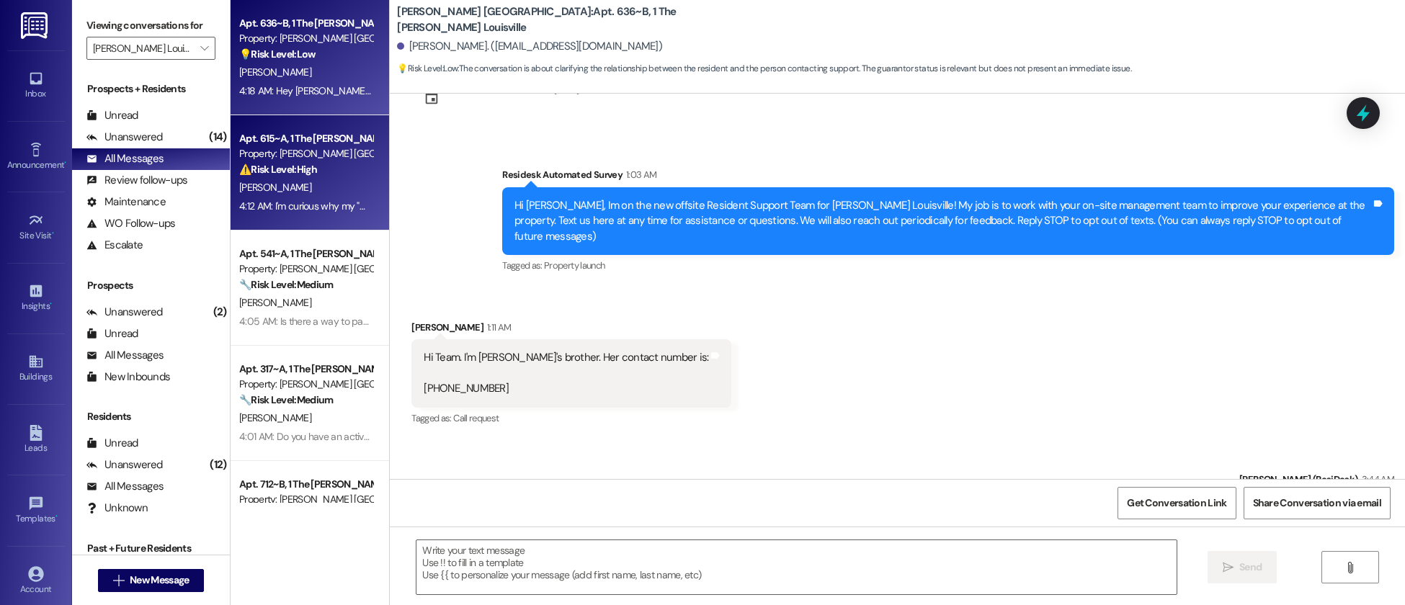
click at [303, 200] on div "4:12 AM: I'm curious why my "Work Order 12889271 has been updated from New to C…" at bounding box center [551, 206] width 625 height 13
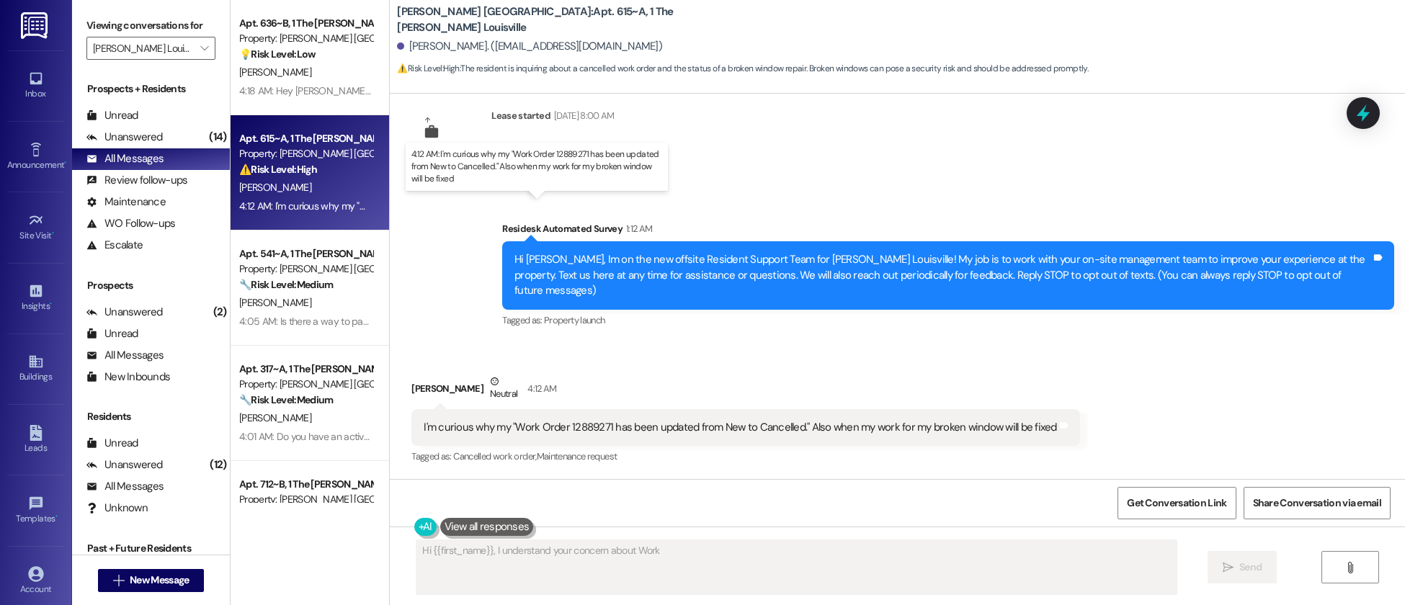
scroll to position [14, 0]
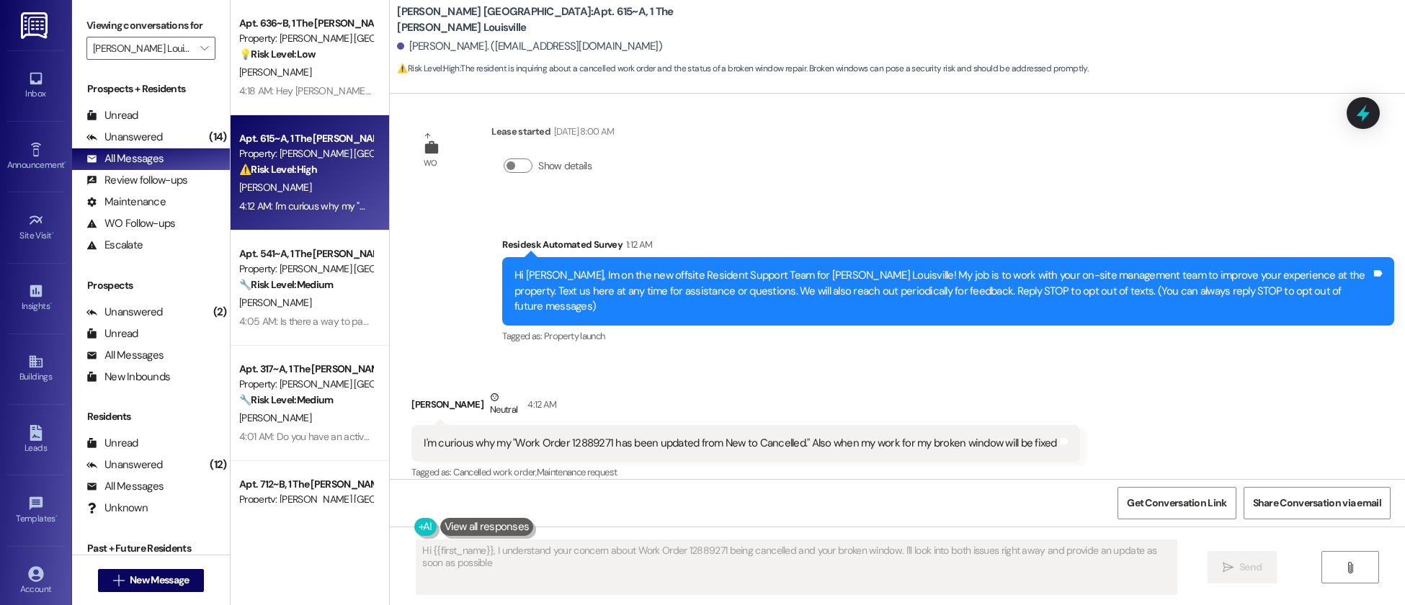
type textarea "Hi {{first_name}}, I understand your concern about Work Order 12889271 being ca…"
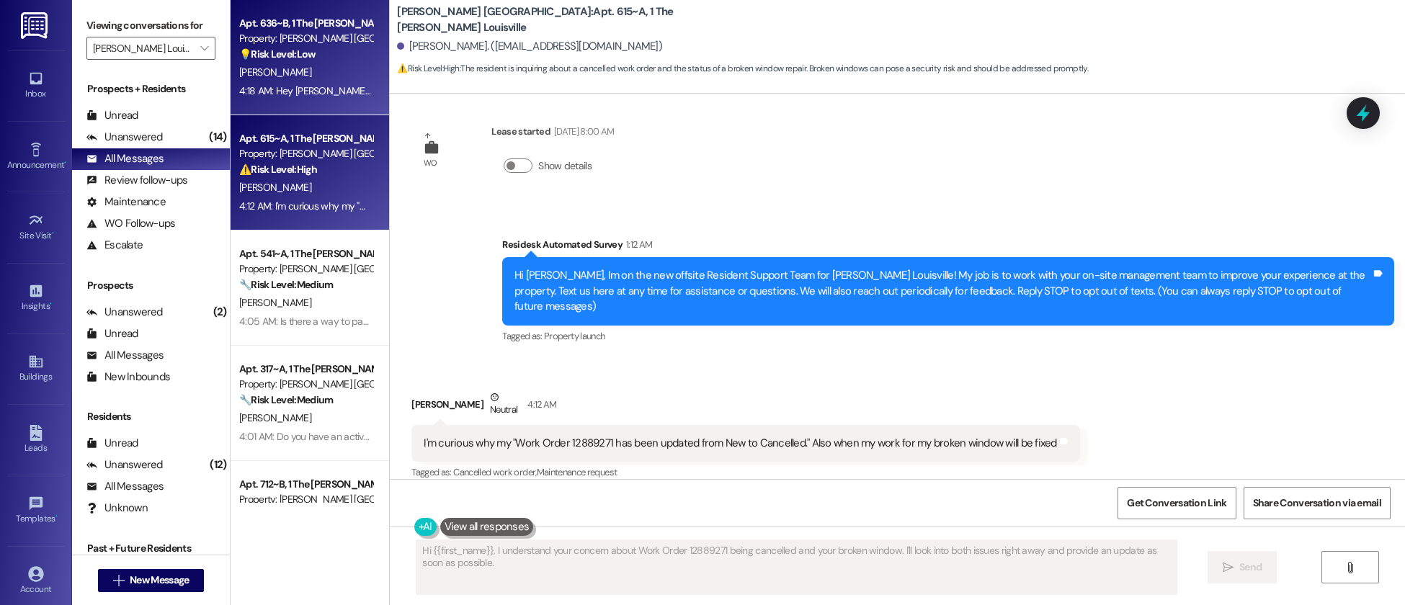
click at [321, 95] on div "4:18 AM: Hey [PERSON_NAME], I appreciate you informing us. I already asked our …" at bounding box center [511, 90] width 545 height 13
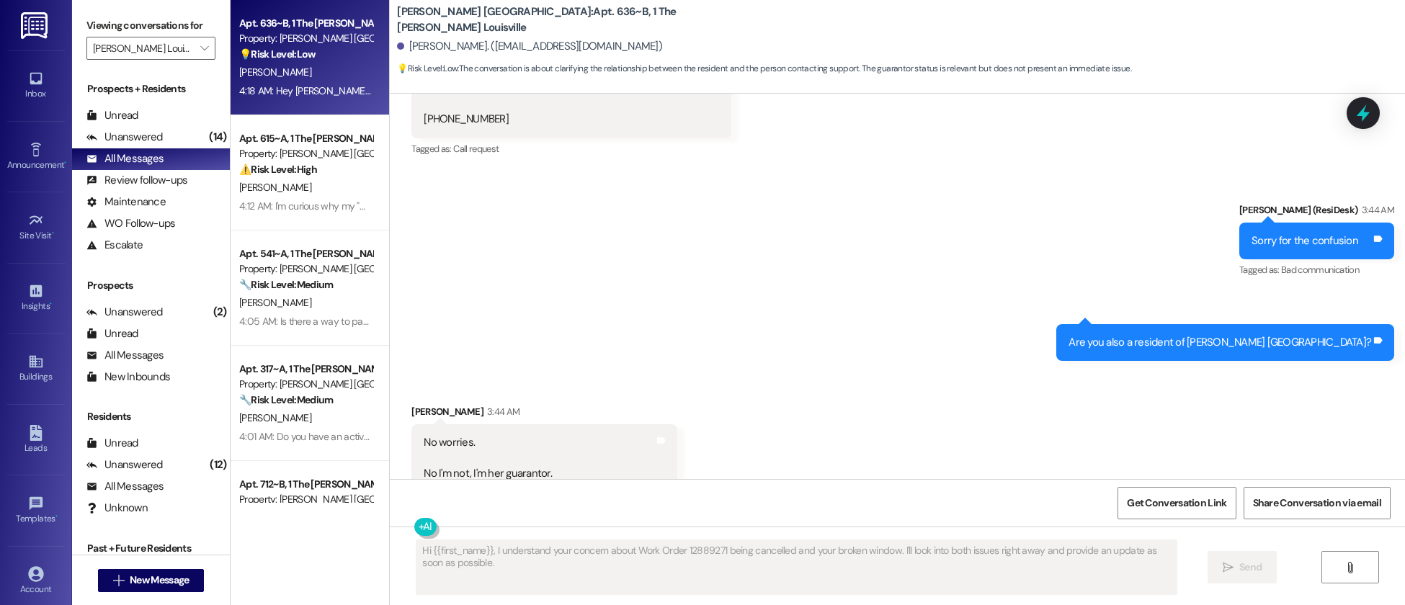
scroll to position [355, 0]
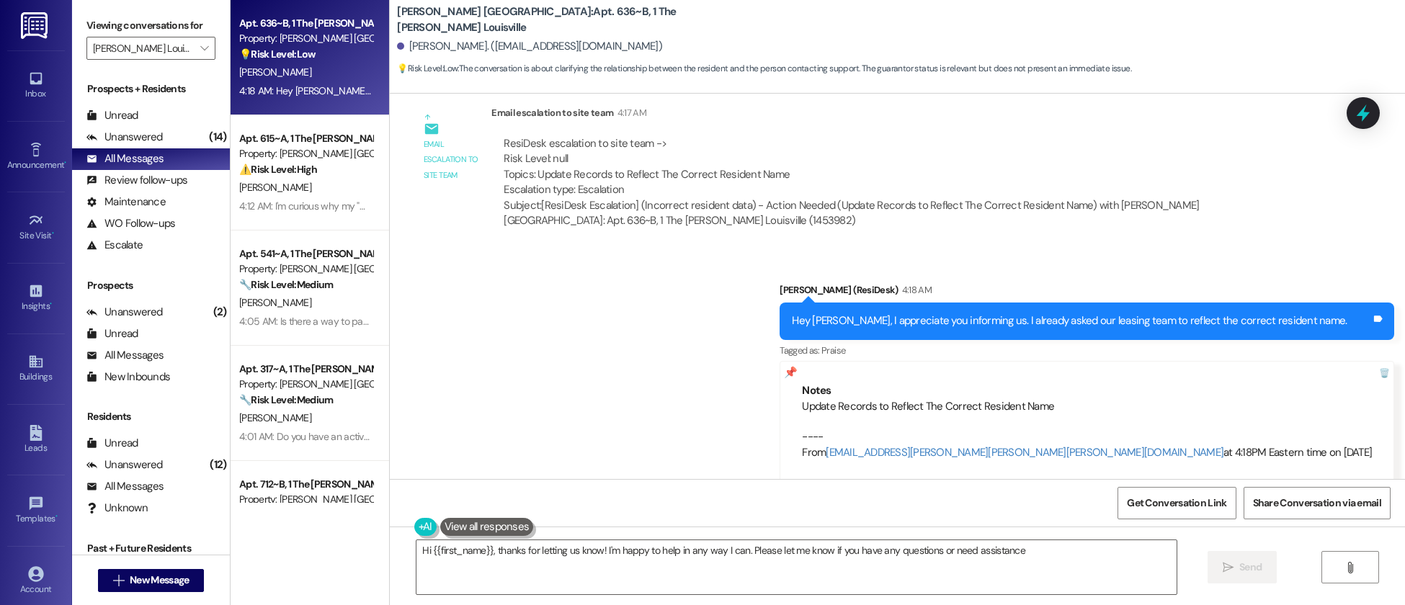
type textarea "Hi {{first_name}}, thanks for letting us know! I'm happy to help in any way I c…"
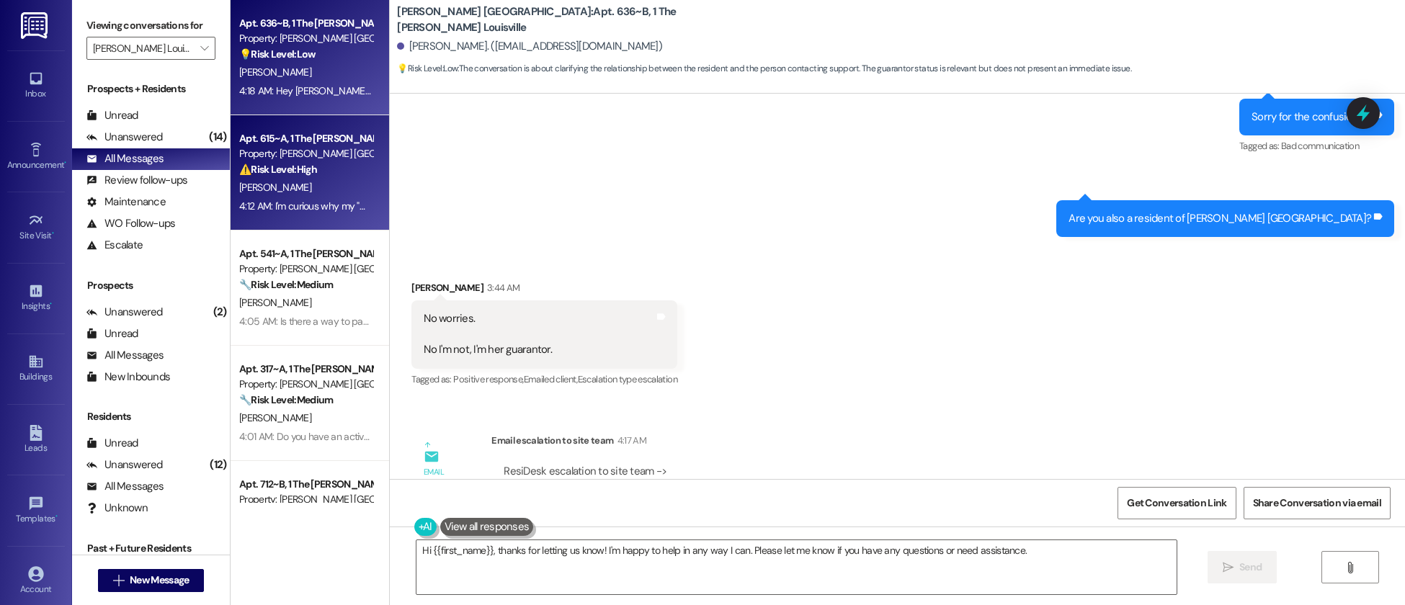
click at [266, 186] on span "[PERSON_NAME]" at bounding box center [275, 187] width 72 height 13
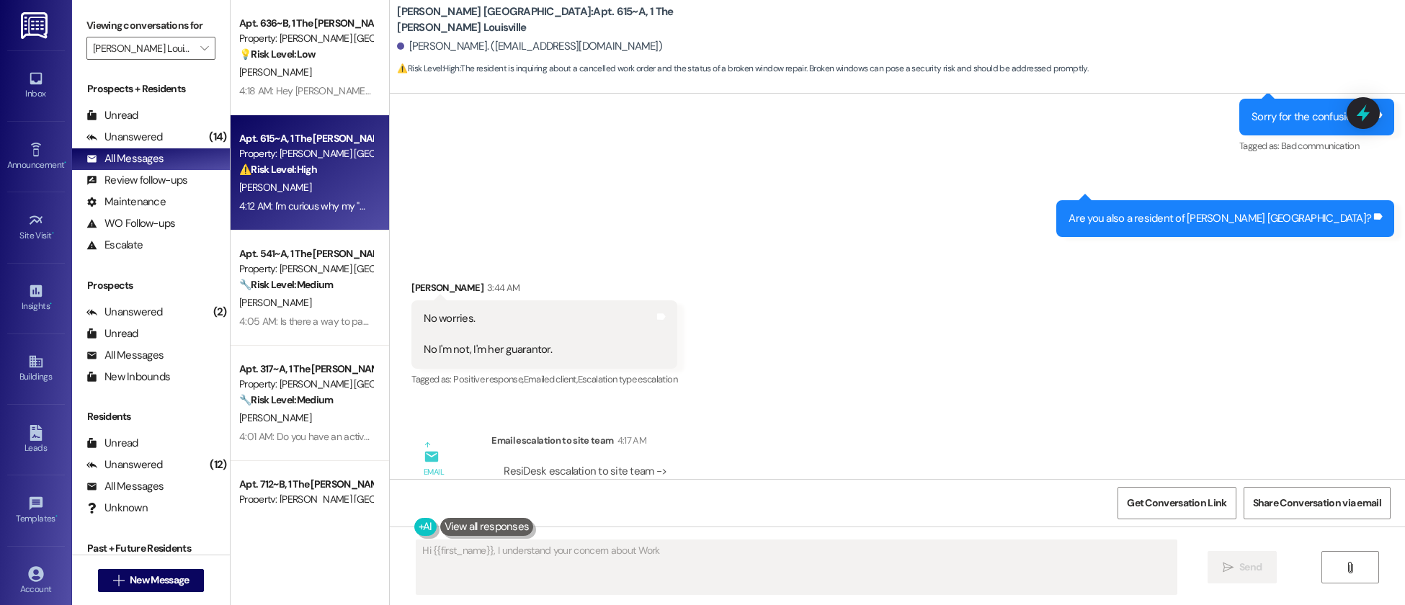
scroll to position [14, 0]
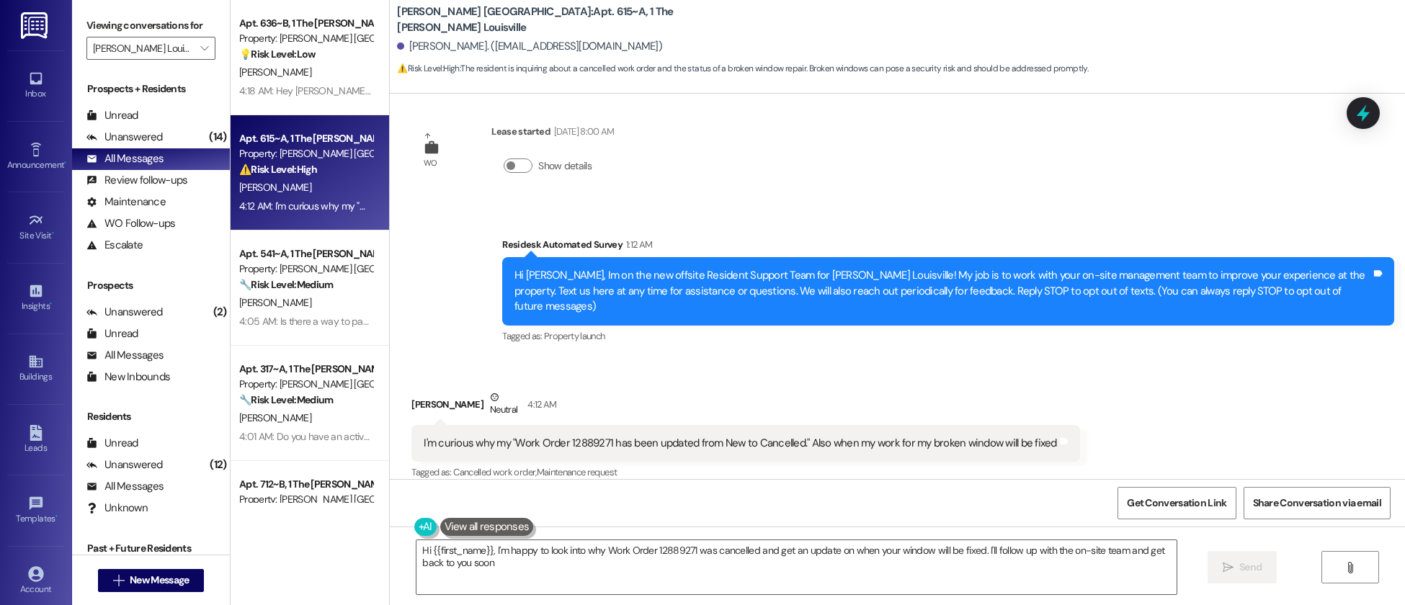
type textarea "Hi {{first_name}}, I'm happy to look into why Work Order 12889271 was cancelled…"
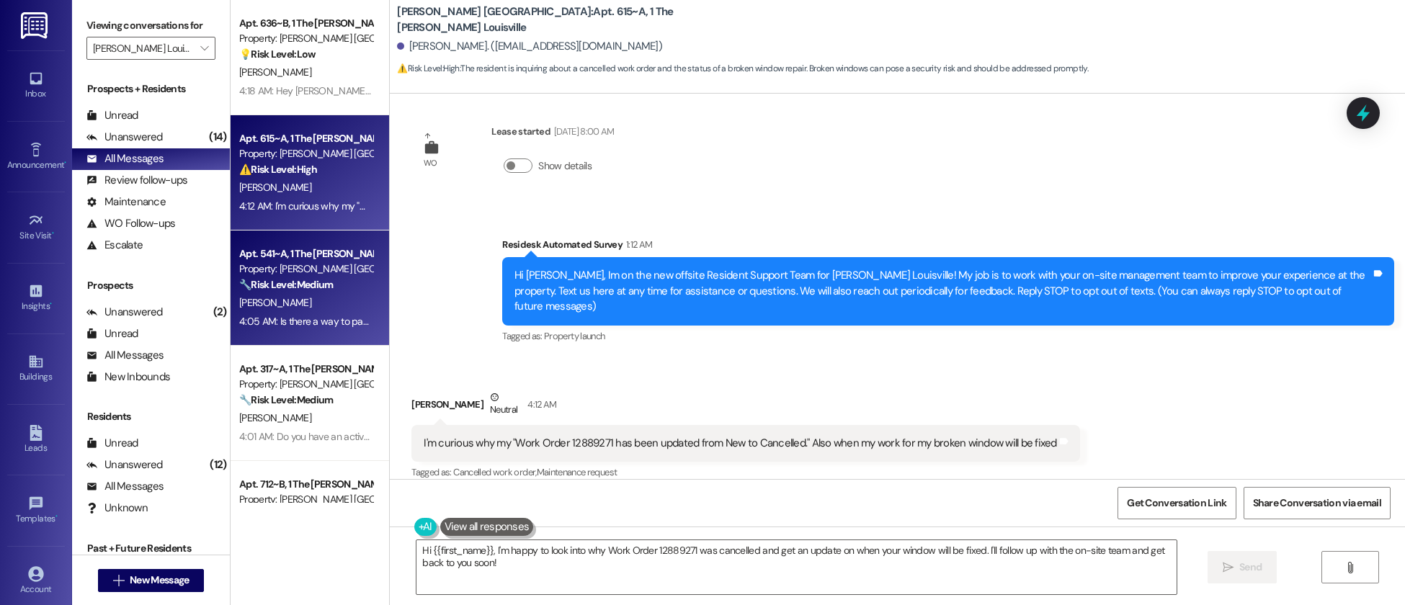
click at [316, 323] on div "4:05 AM: Is there a way to pay my rent in advanced? 4:05 AM: Is there a way to …" at bounding box center [350, 321] width 223 height 13
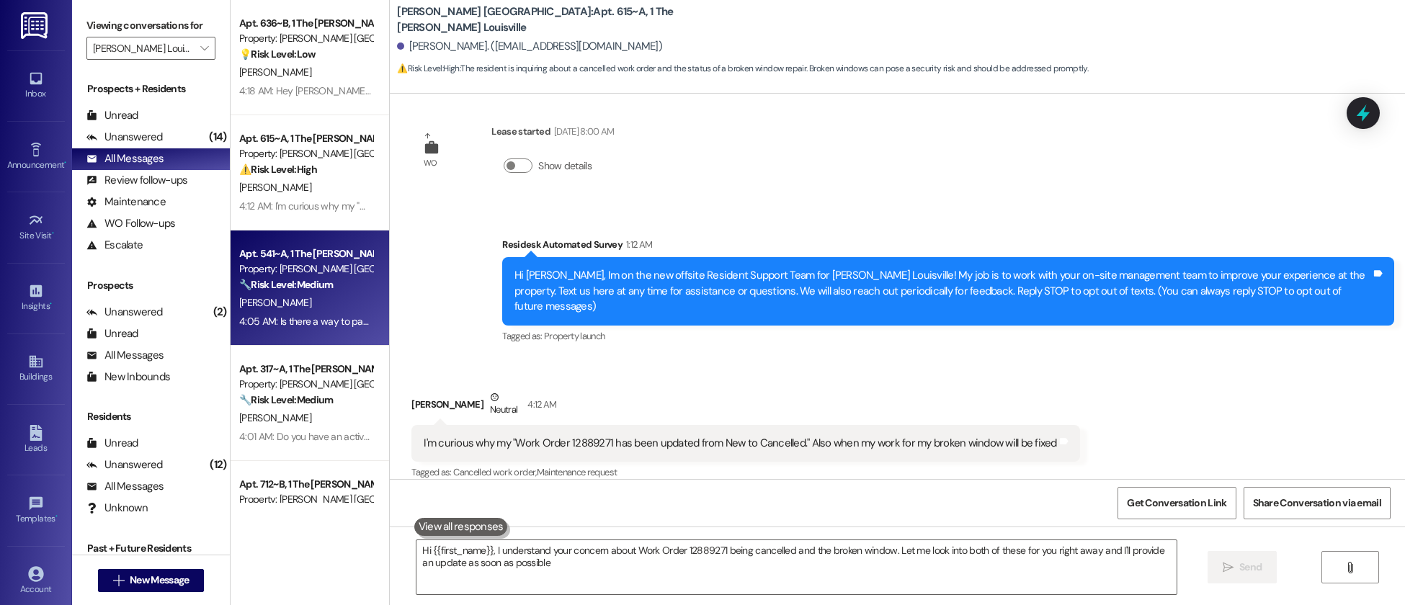
type textarea "Hi {{first_name}}, I understand your concern about Work Order 12889271 being ca…"
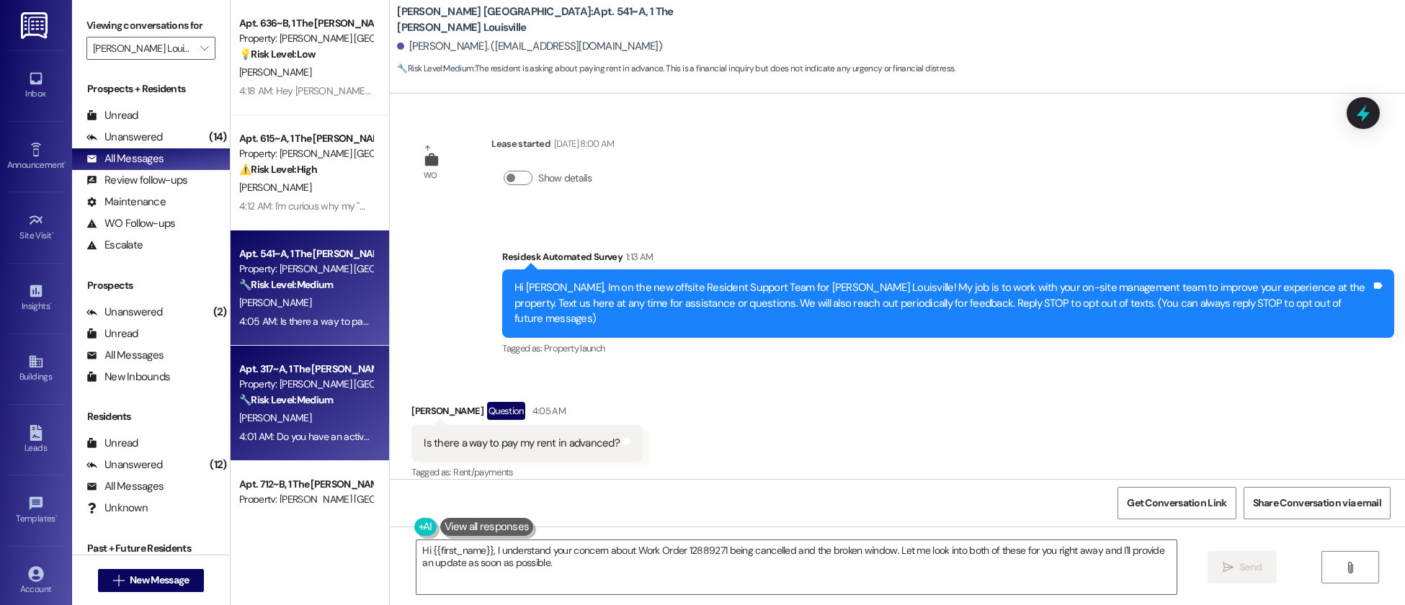
click at [343, 390] on div "Property: [PERSON_NAME] [GEOGRAPHIC_DATA]" at bounding box center [305, 384] width 133 height 15
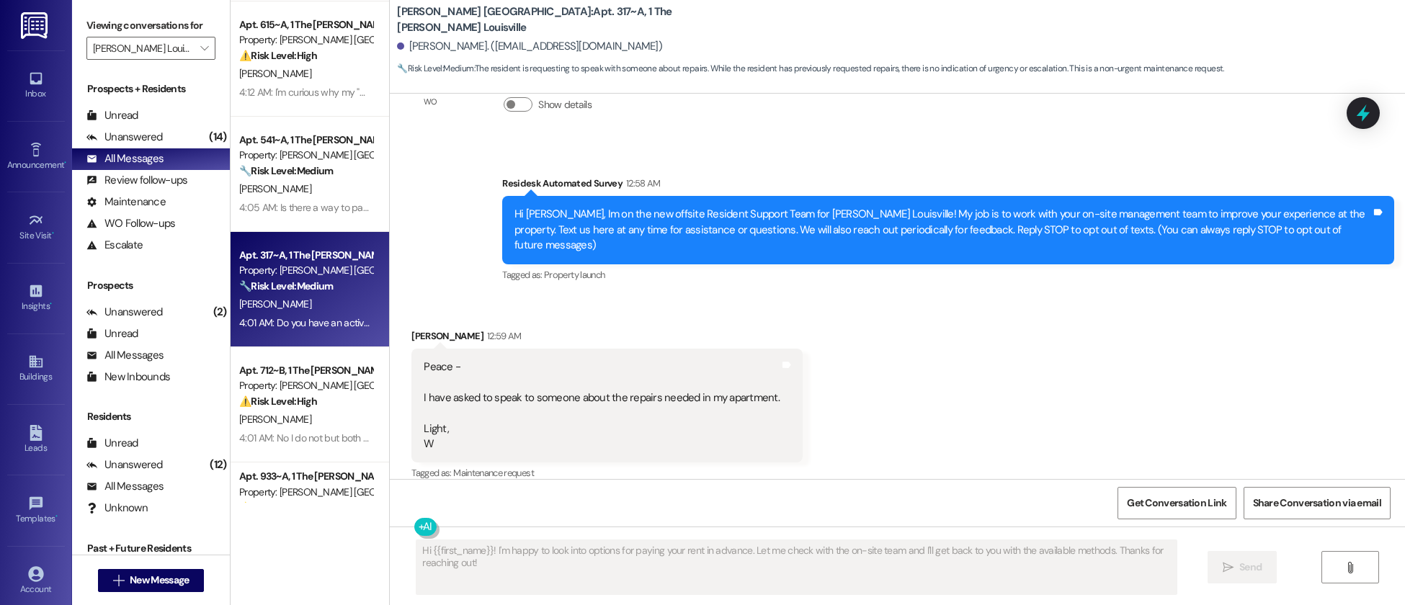
scroll to position [122, 0]
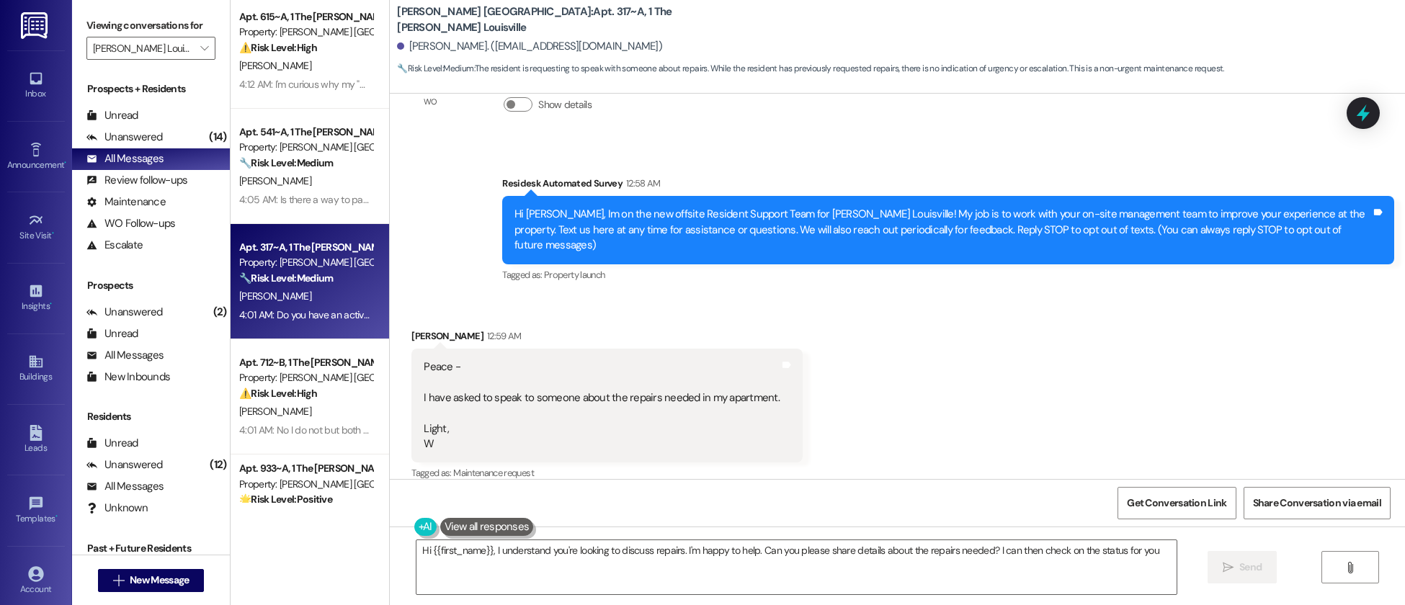
type textarea "Hi {{first_name}}, I understand you're looking to discuss repairs. I'm happy to…"
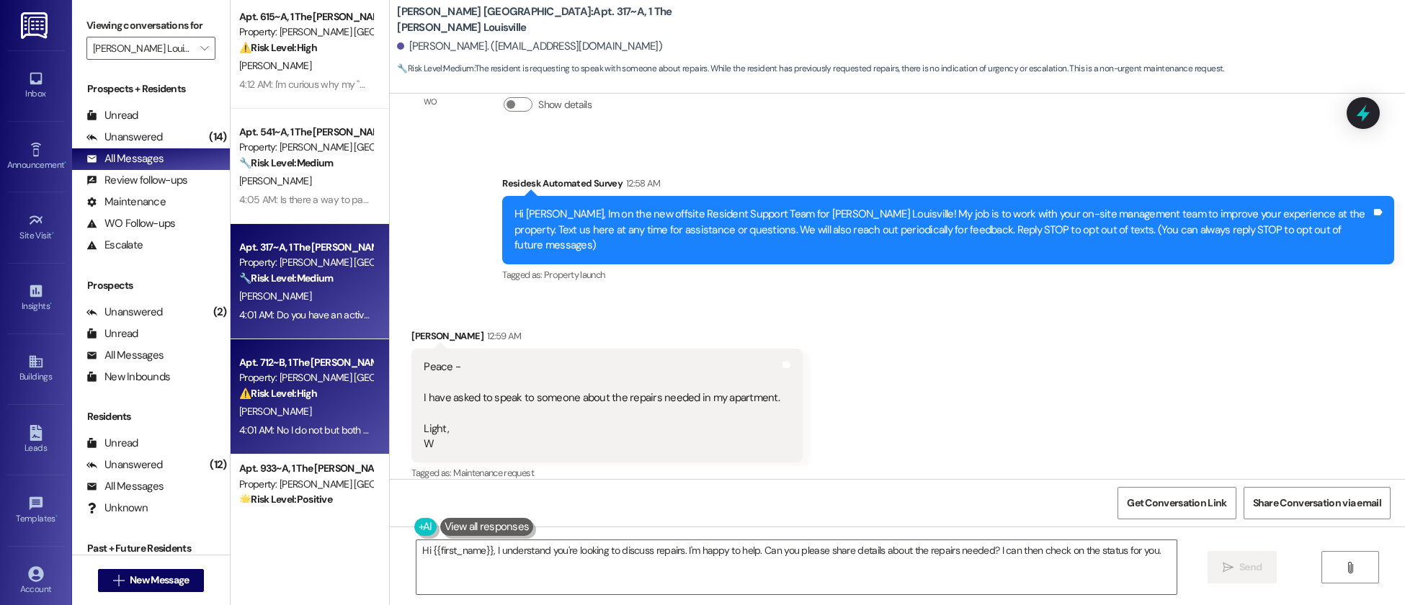
click at [314, 405] on div "[PERSON_NAME]" at bounding box center [306, 412] width 136 height 18
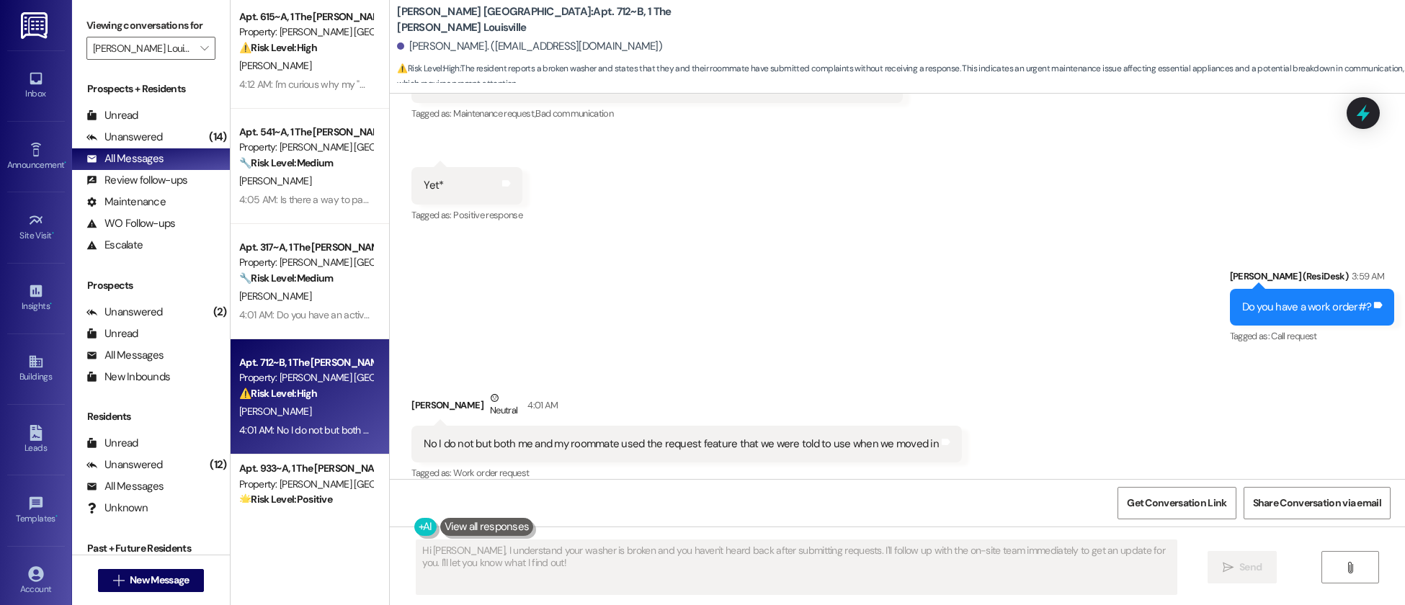
scroll to position [345, 0]
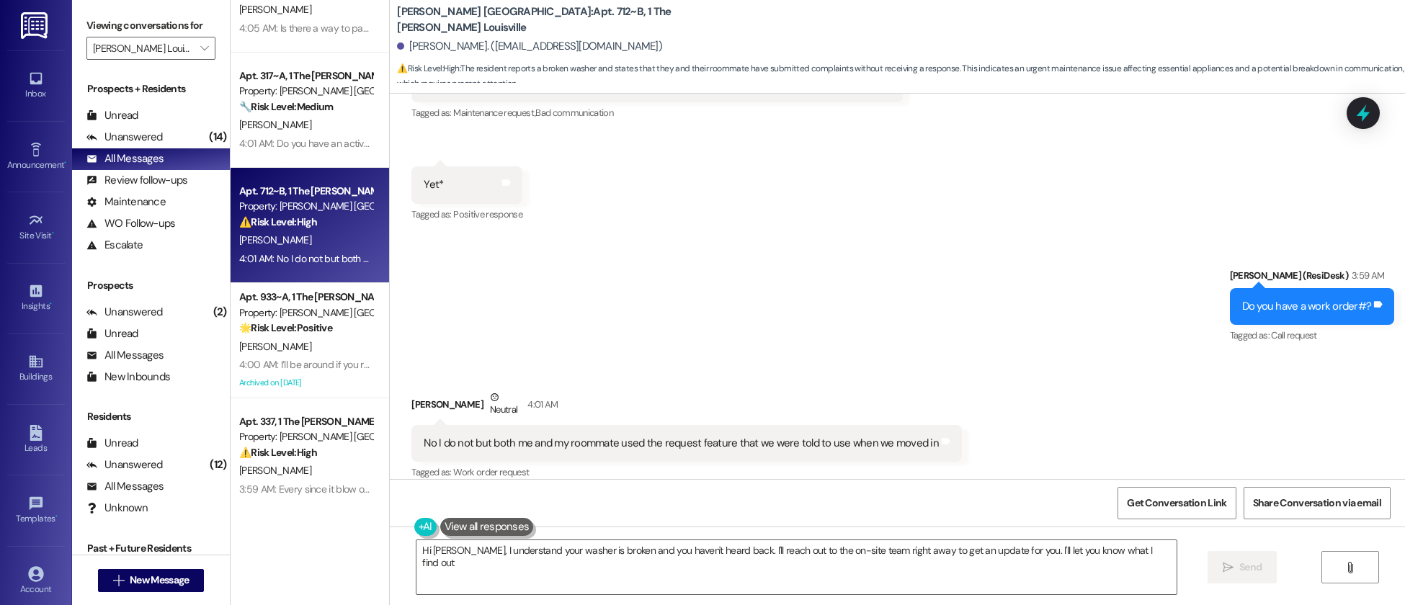
type textarea "Hi [PERSON_NAME], I understand your washer is broken and you haven't heard back…"
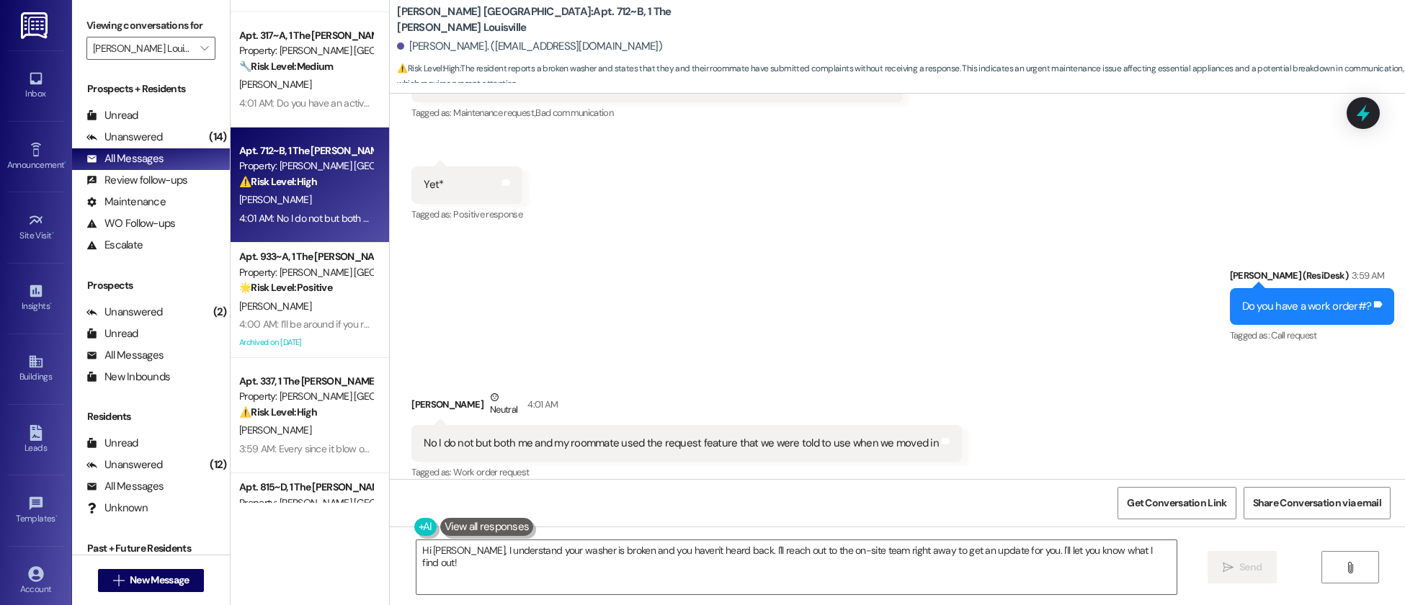
scroll to position [342, 0]
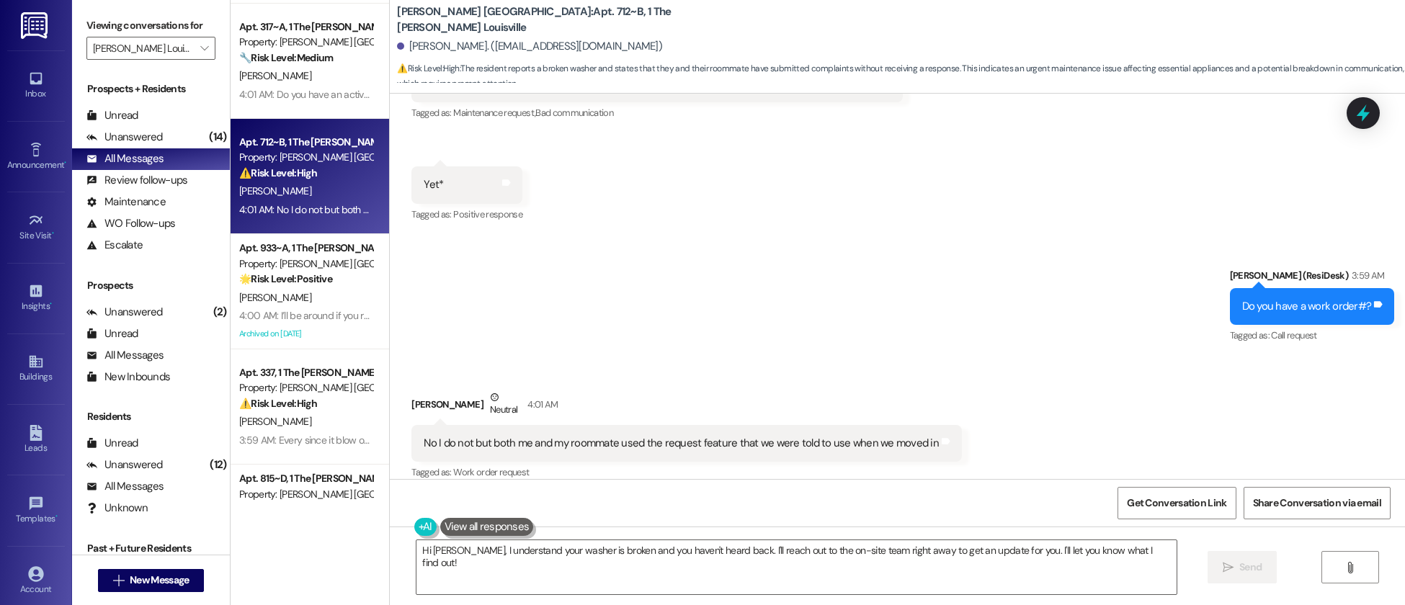
click at [298, 308] on div "Apt. 615~A, 1 The [PERSON_NAME] Louisville Property: [PERSON_NAME] Louisville ⚠…" at bounding box center [310, 251] width 159 height 503
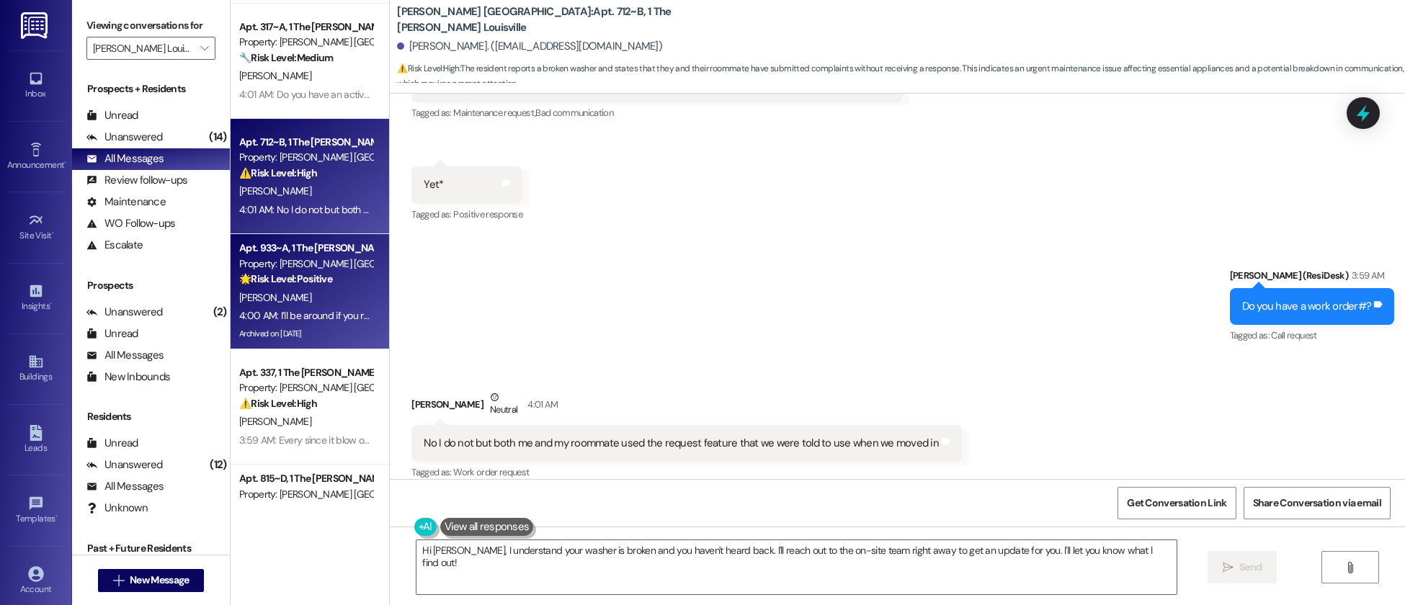
click at [304, 306] on div "[PERSON_NAME]" at bounding box center [306, 298] width 136 height 18
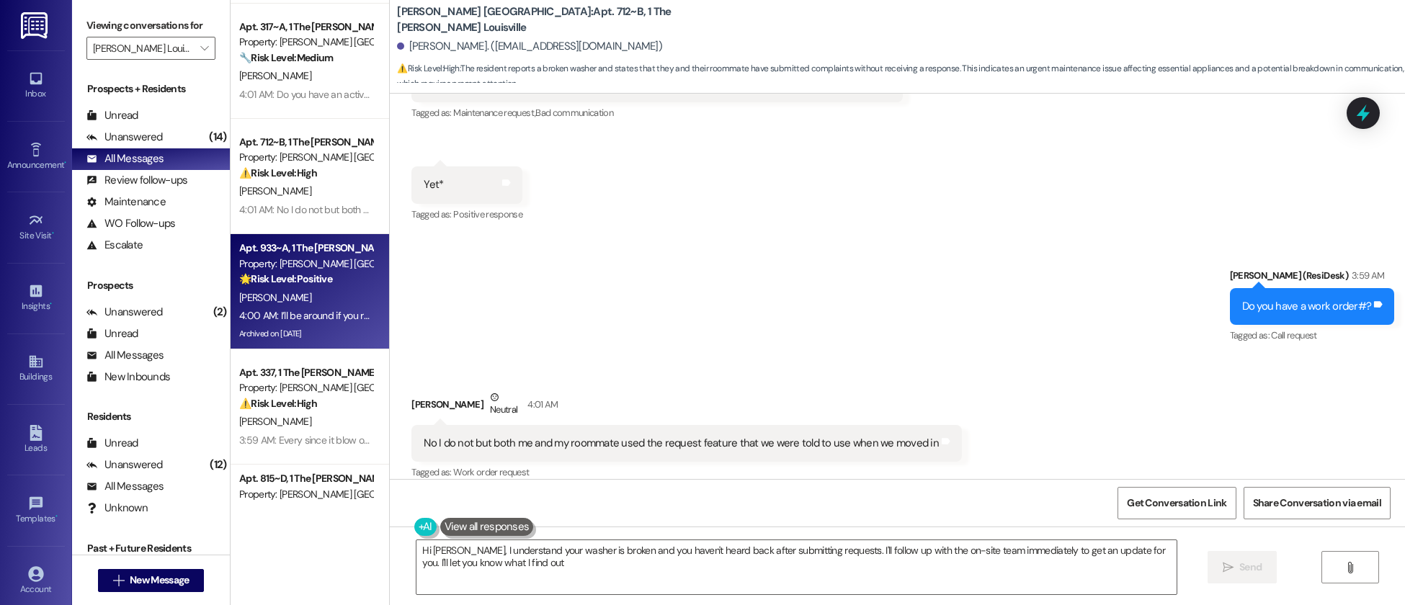
type textarea "Hi [PERSON_NAME], I understand your washer is broken and you haven't heard back…"
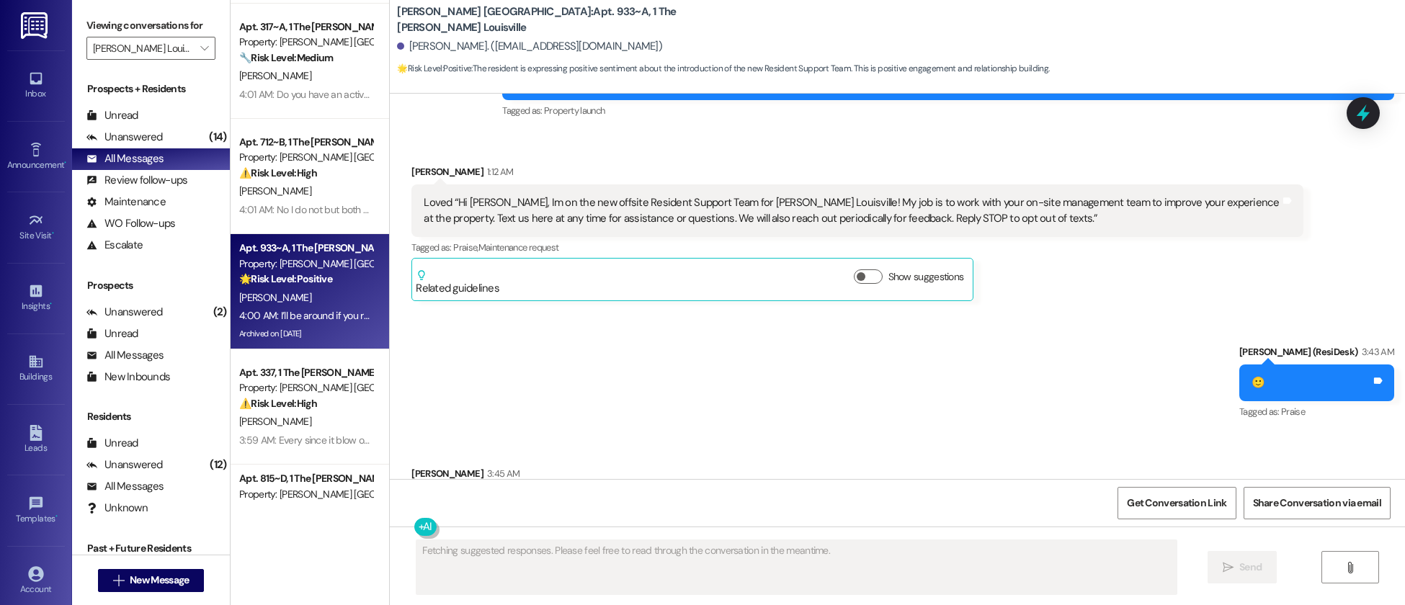
scroll to position [10366, 0]
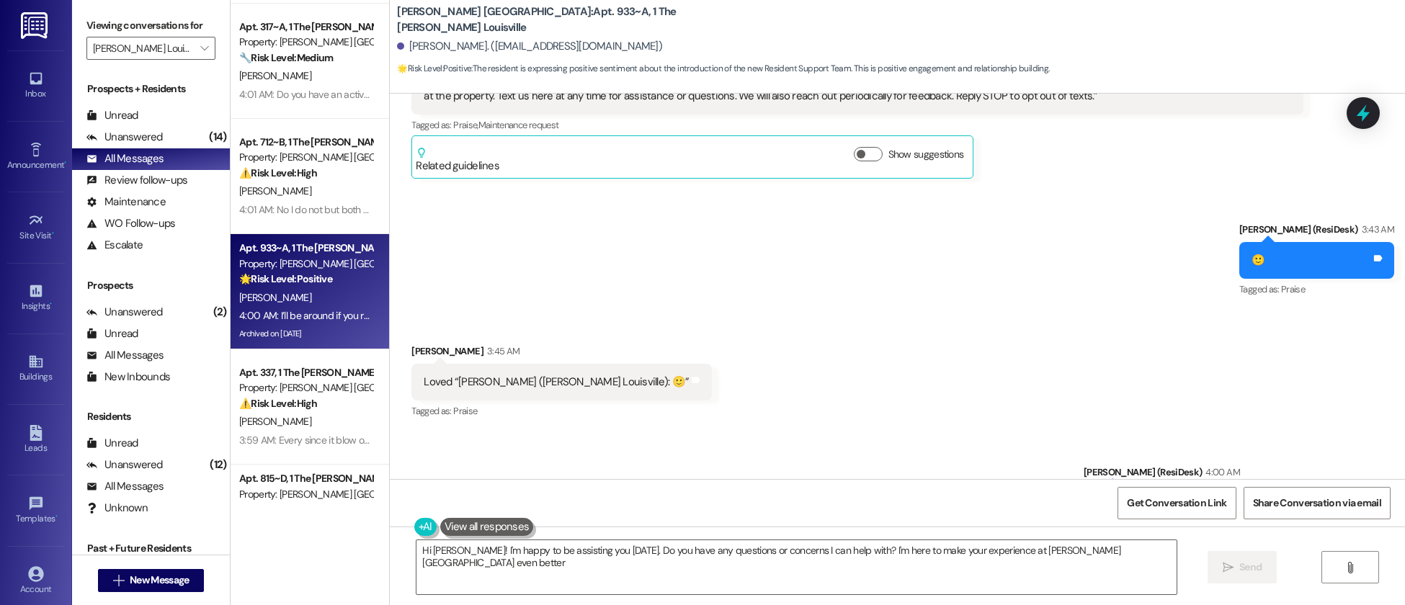
type textarea "Hi [PERSON_NAME]! I'm happy to be assisting you [DATE]. Do you have any questio…"
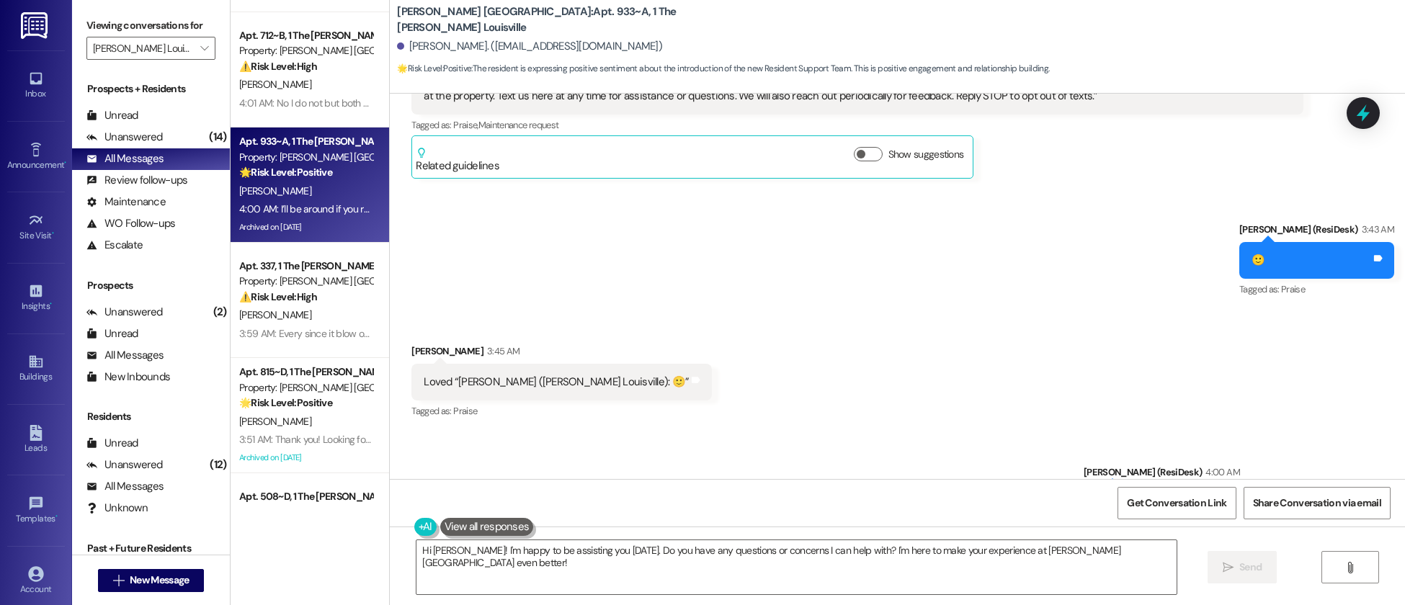
scroll to position [452, 0]
click at [326, 306] on div "Apt. 541~A, 1 The [PERSON_NAME] Louisville Property: [PERSON_NAME] Louisville 🔧…" at bounding box center [310, 251] width 159 height 503
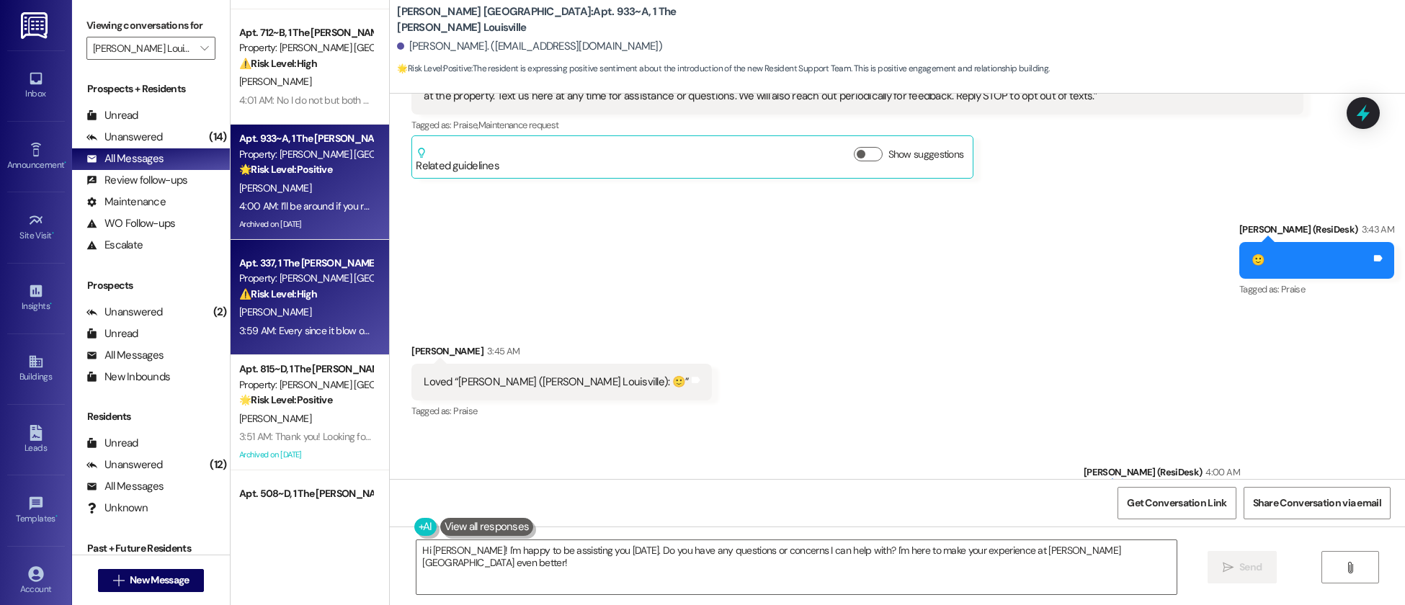
click at [324, 306] on div "[PERSON_NAME]" at bounding box center [306, 312] width 136 height 18
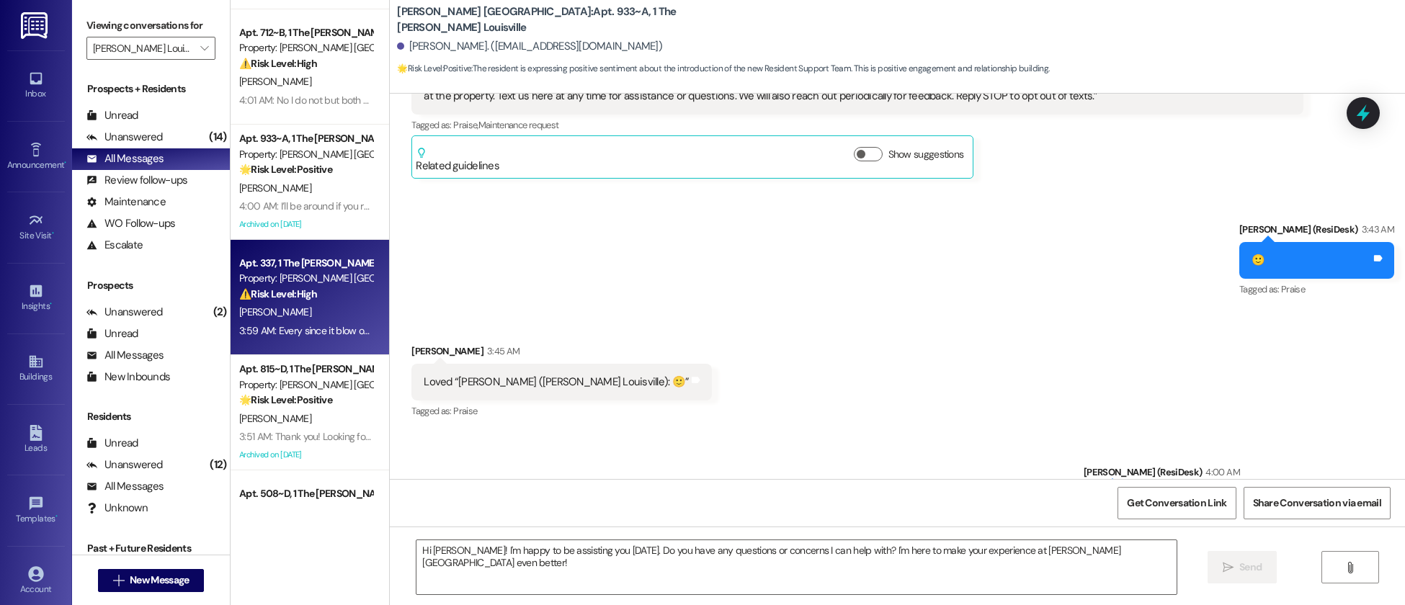
type textarea "Fetching suggested responses. Please feel free to read through the conversation…"
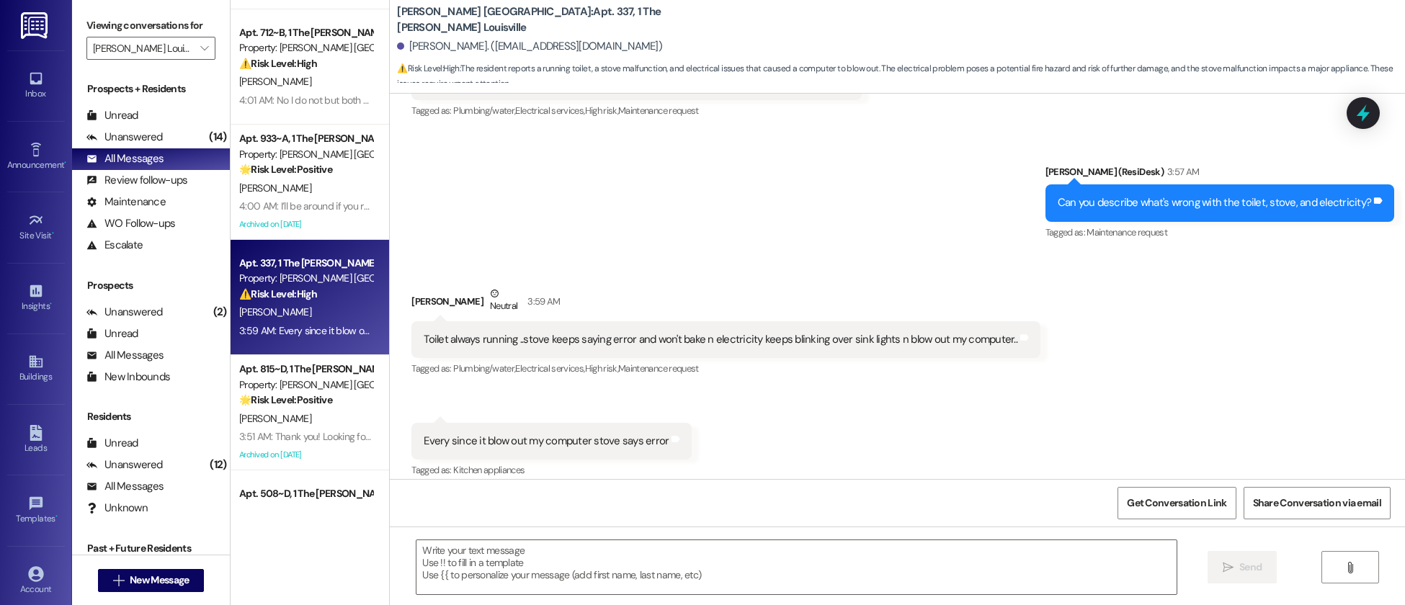
scroll to position [2943, 0]
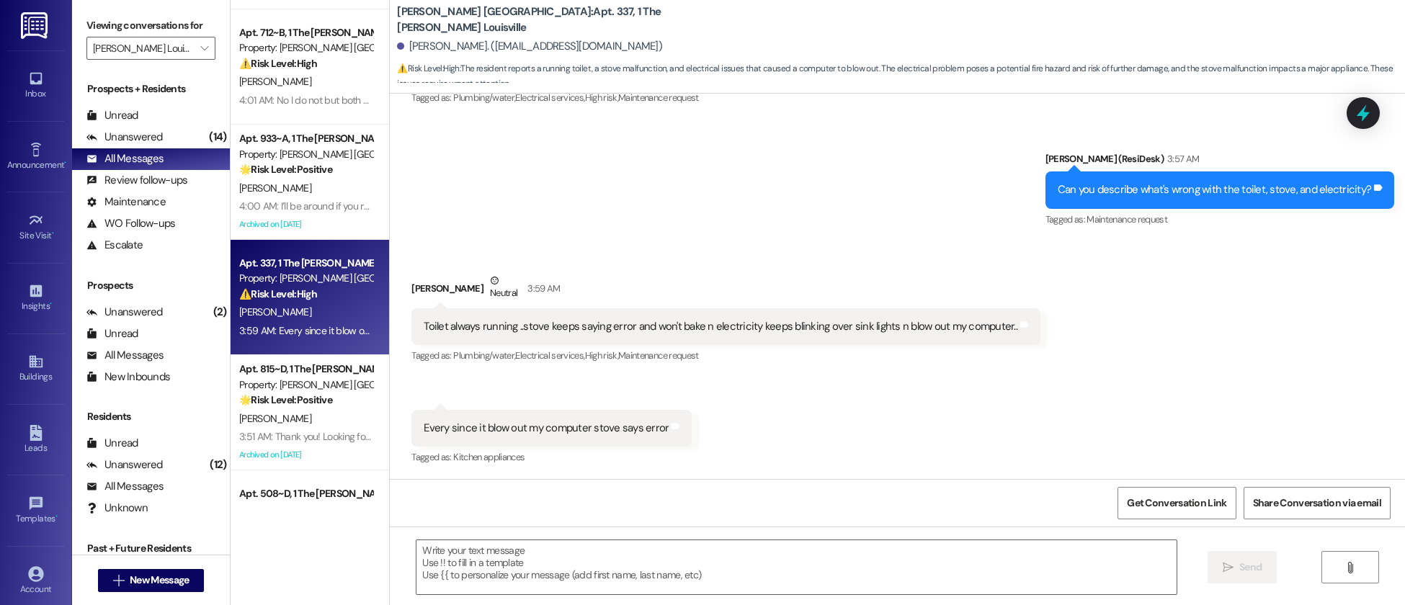
type textarea "Fetching suggested responses. Please feel free to read through the conversation…"
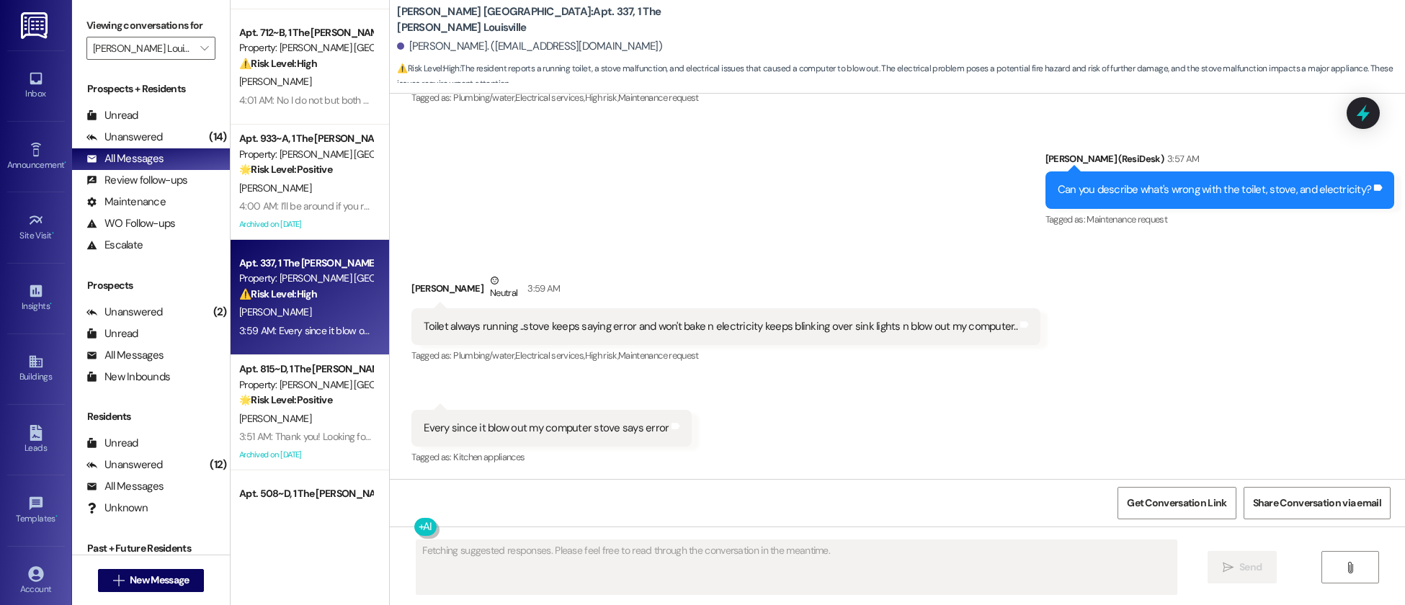
scroll to position [2944, 0]
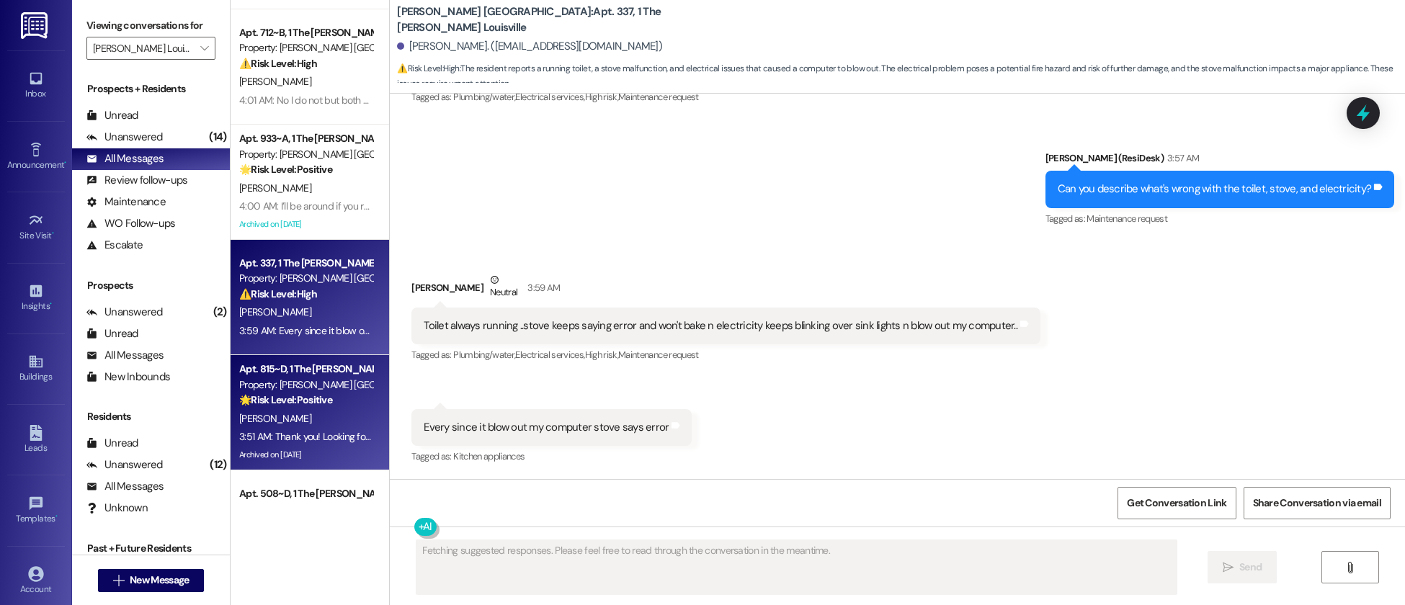
click at [318, 395] on strong "🌟 Risk Level: Positive" at bounding box center [285, 400] width 93 height 13
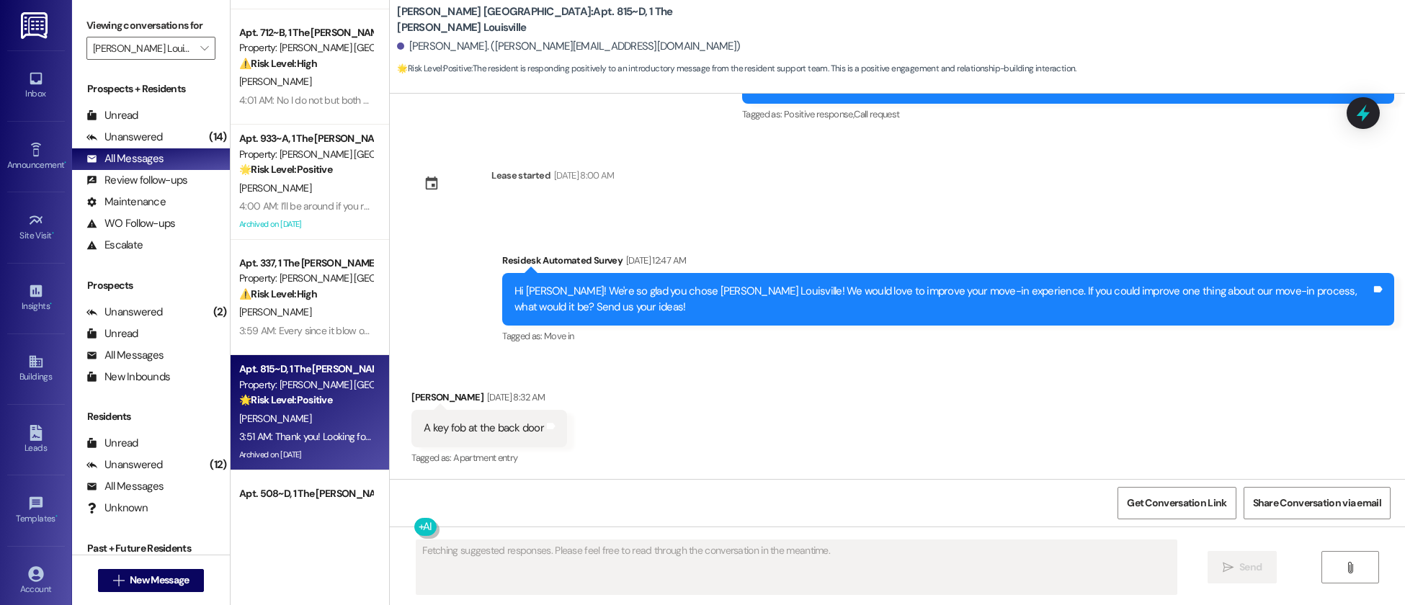
scroll to position [9004, 0]
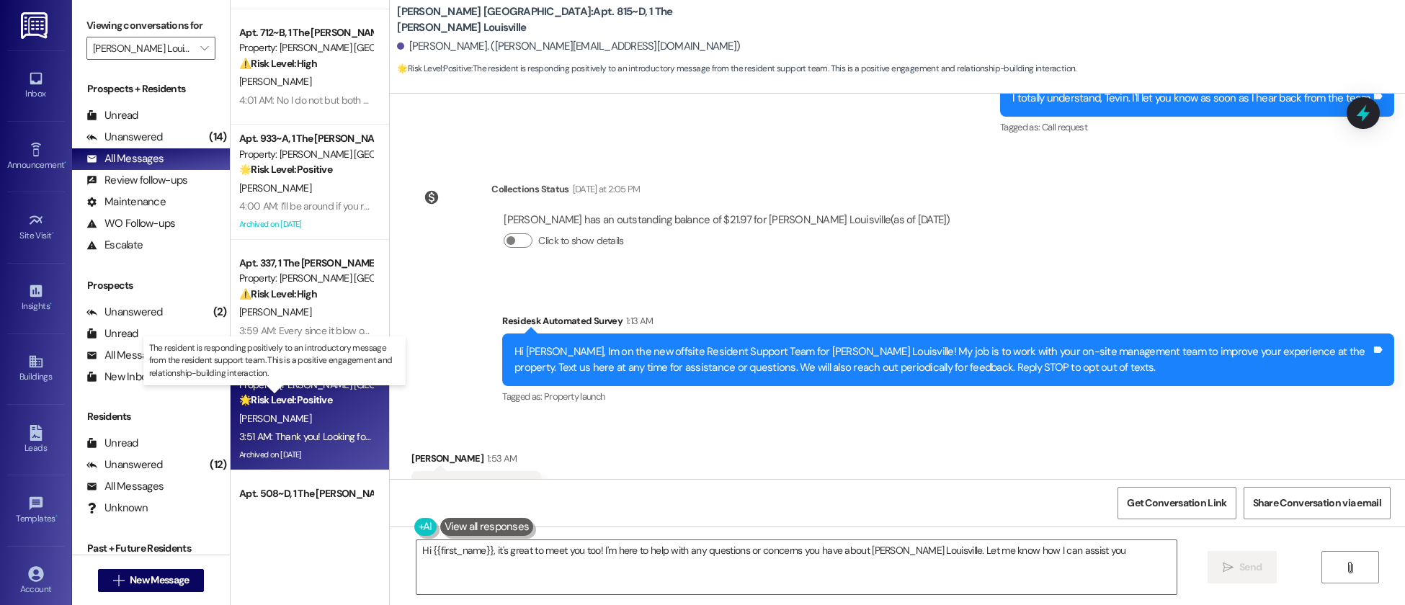
type textarea "Hi {{first_name}}, it's great to meet you too! I'm here to help with any questi…"
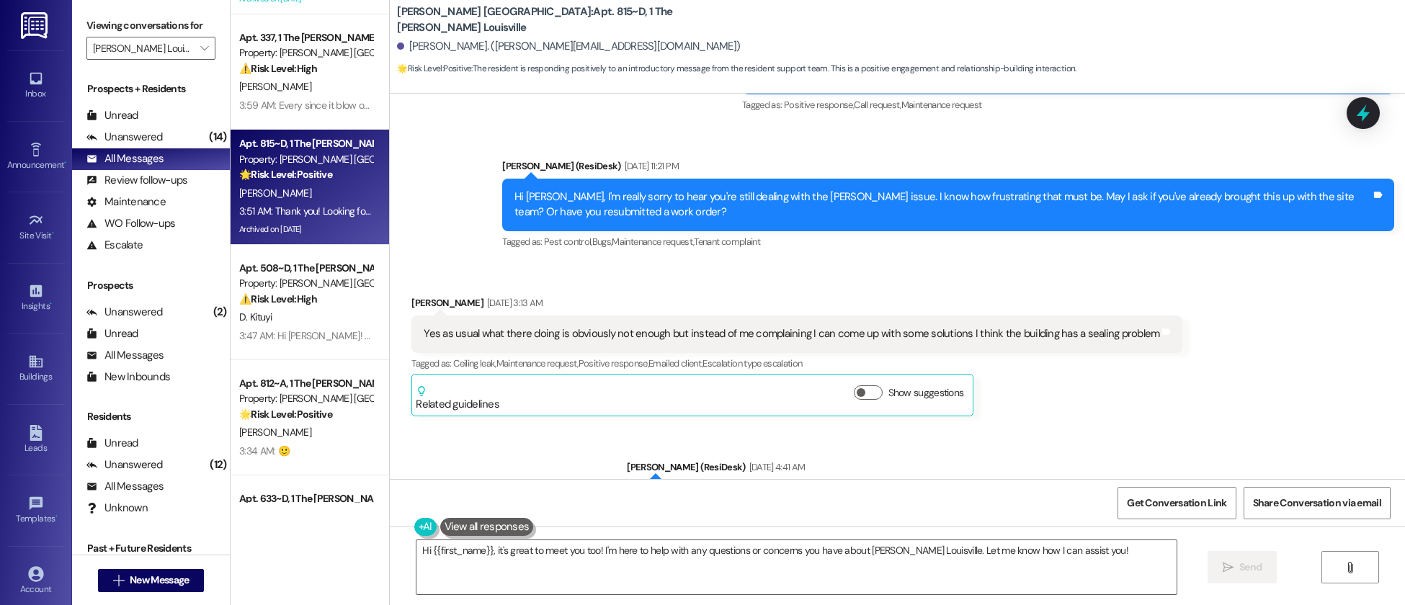
scroll to position [685, 0]
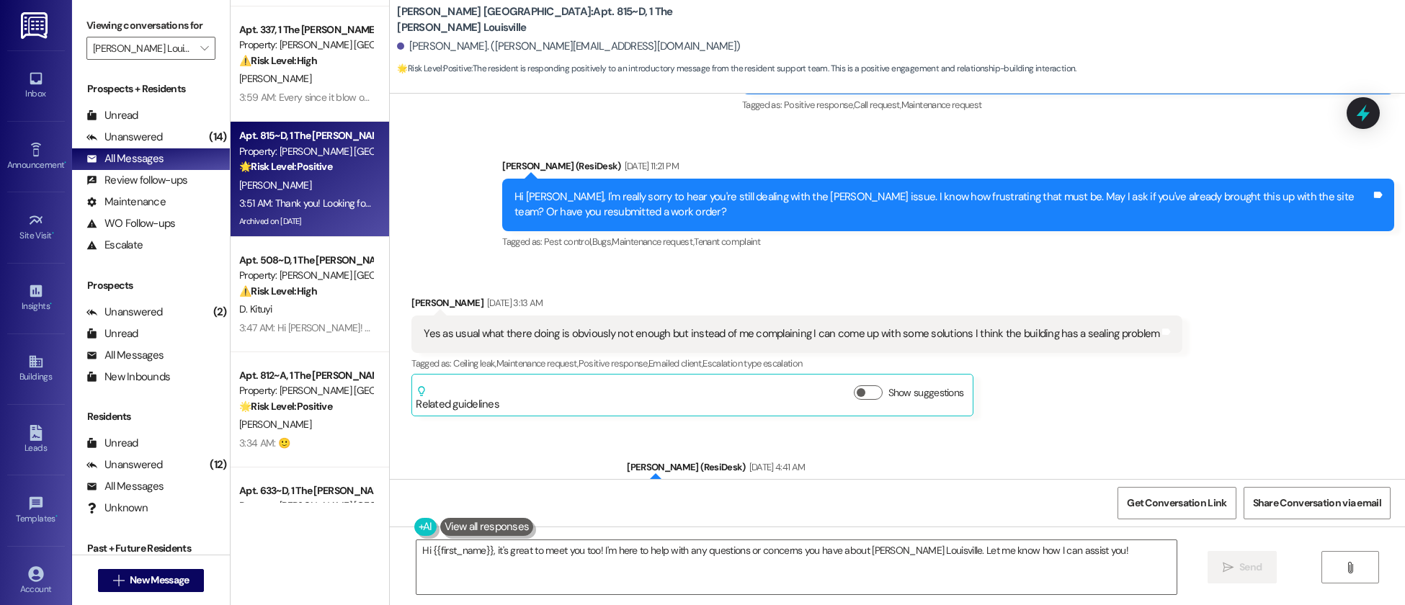
click at [301, 312] on div "D. Kituyi" at bounding box center [306, 310] width 136 height 18
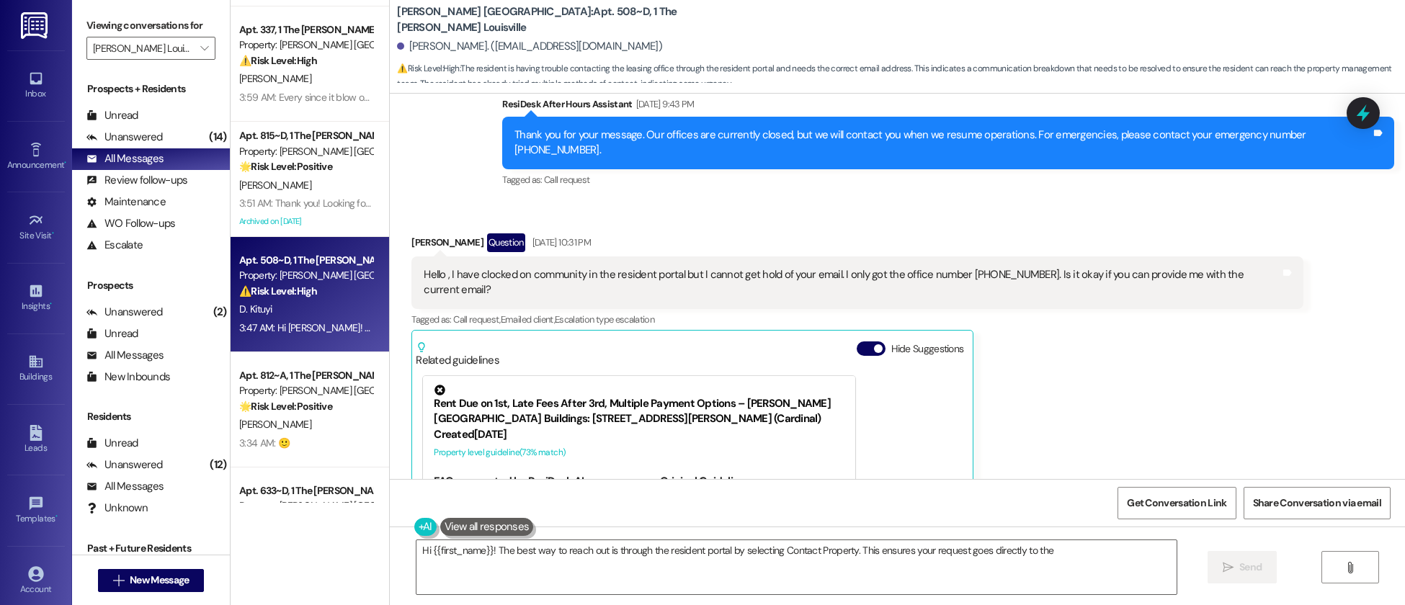
scroll to position [2246, 0]
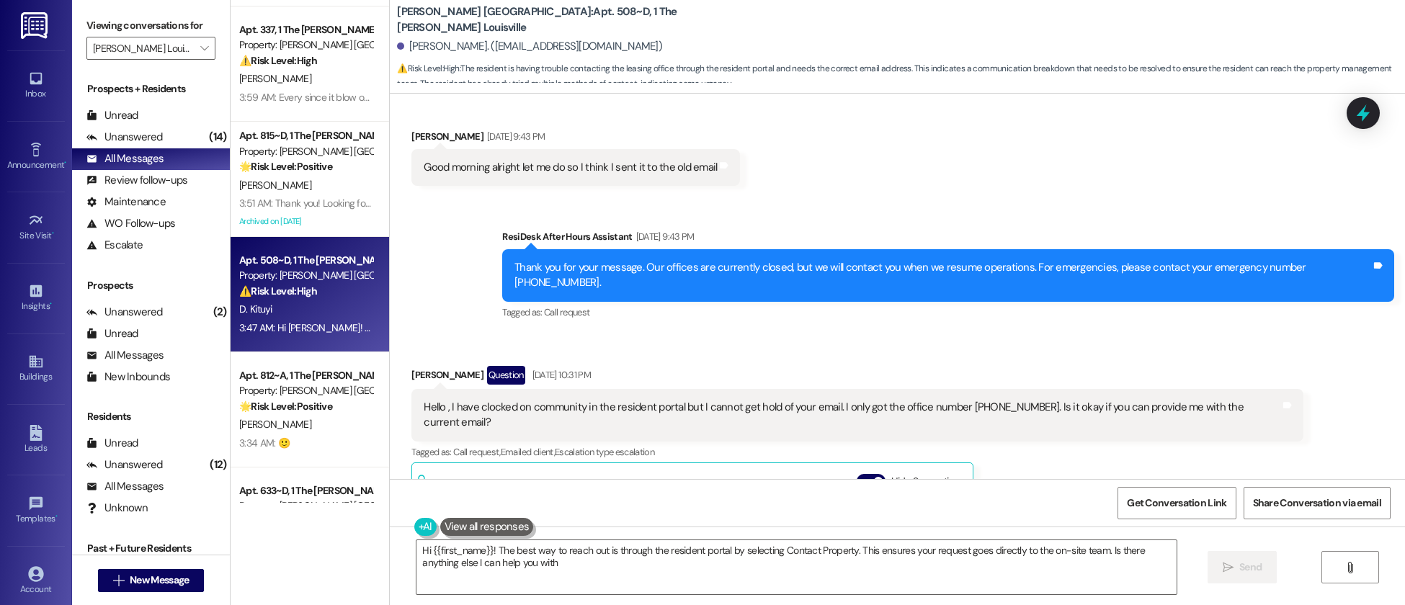
type textarea "Hi {{first_name}}! The best way to reach out is through the resident portal by …"
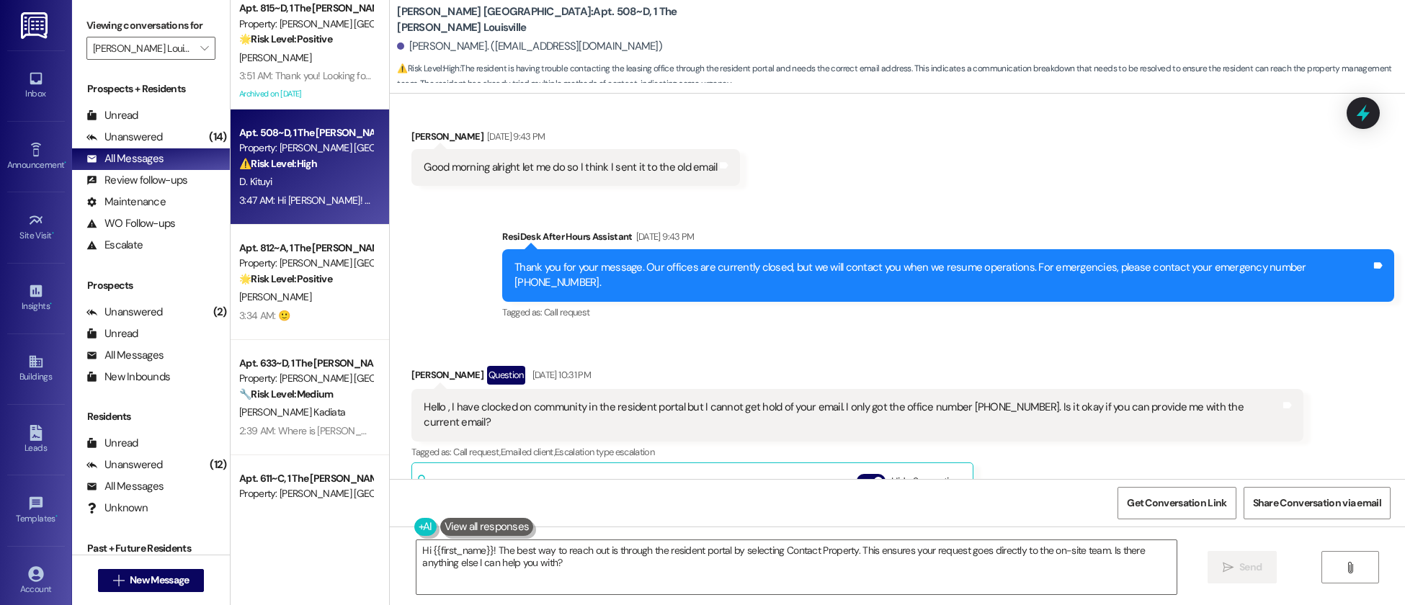
scroll to position [819, 0]
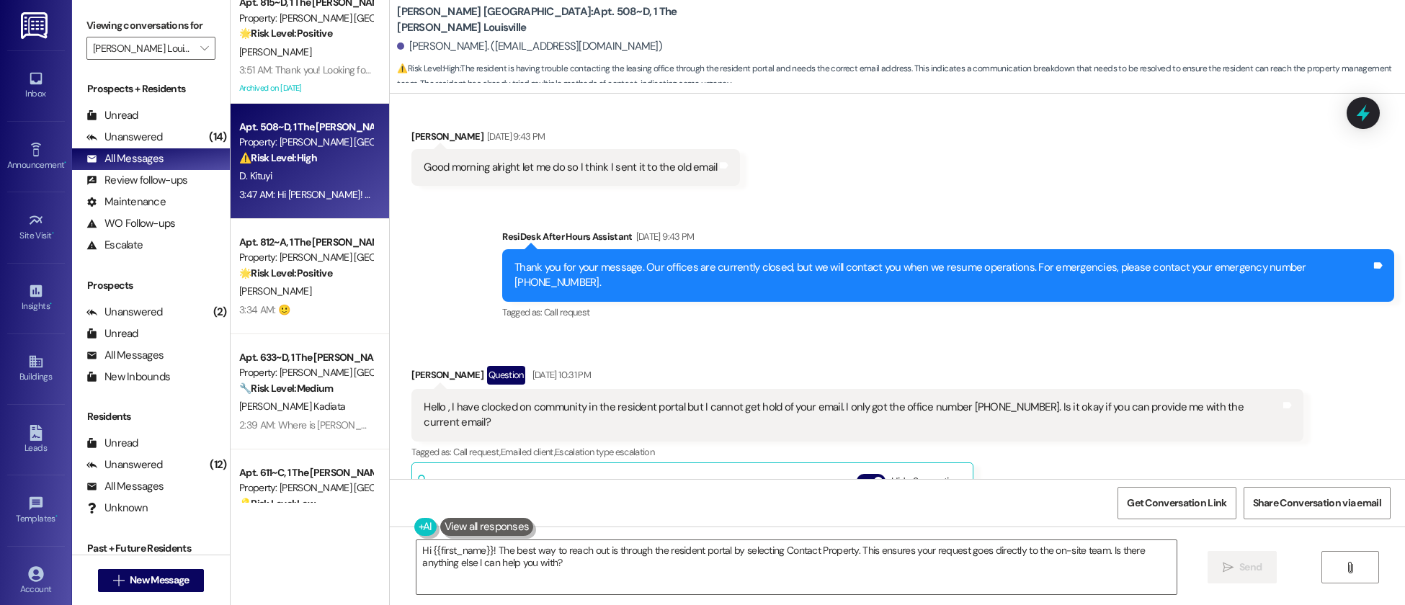
click at [302, 300] on div "Apt. 933~A, 1 The [PERSON_NAME] Louisville Property: [PERSON_NAME] [GEOGRAPHIC_…" at bounding box center [310, 251] width 159 height 503
click at [302, 300] on div "[PERSON_NAME]" at bounding box center [306, 292] width 136 height 18
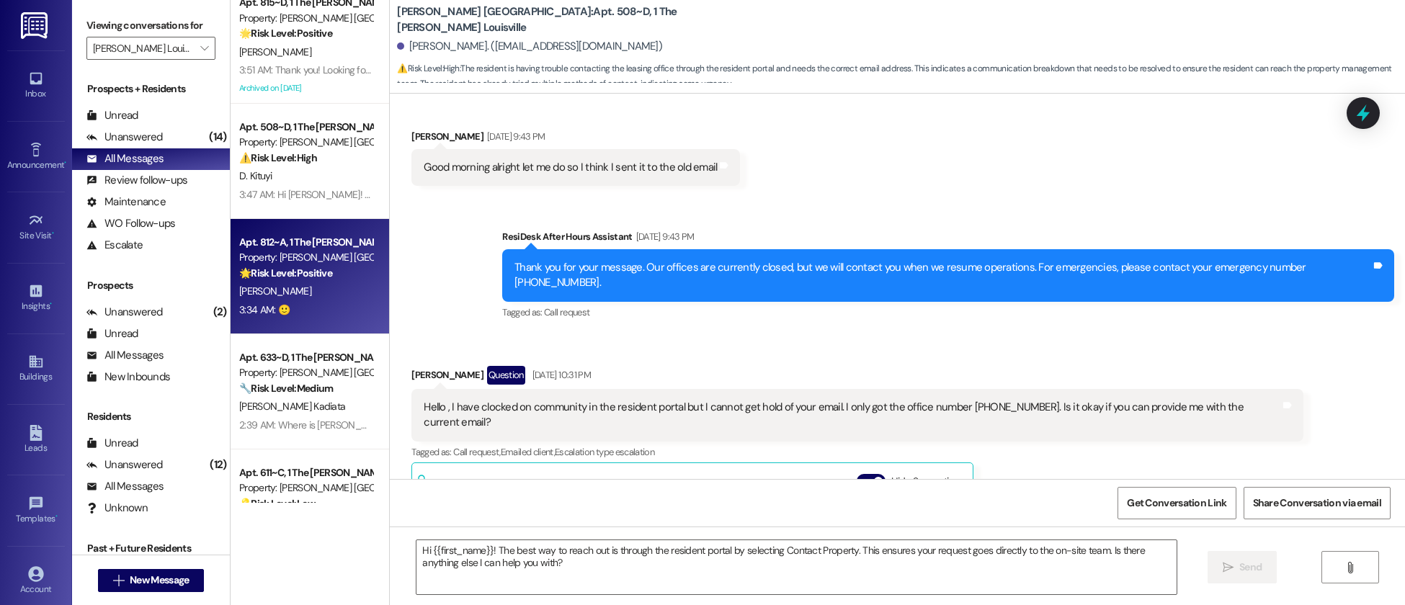
type textarea "Fetching suggested responses. Please feel free to read through the conversation…"
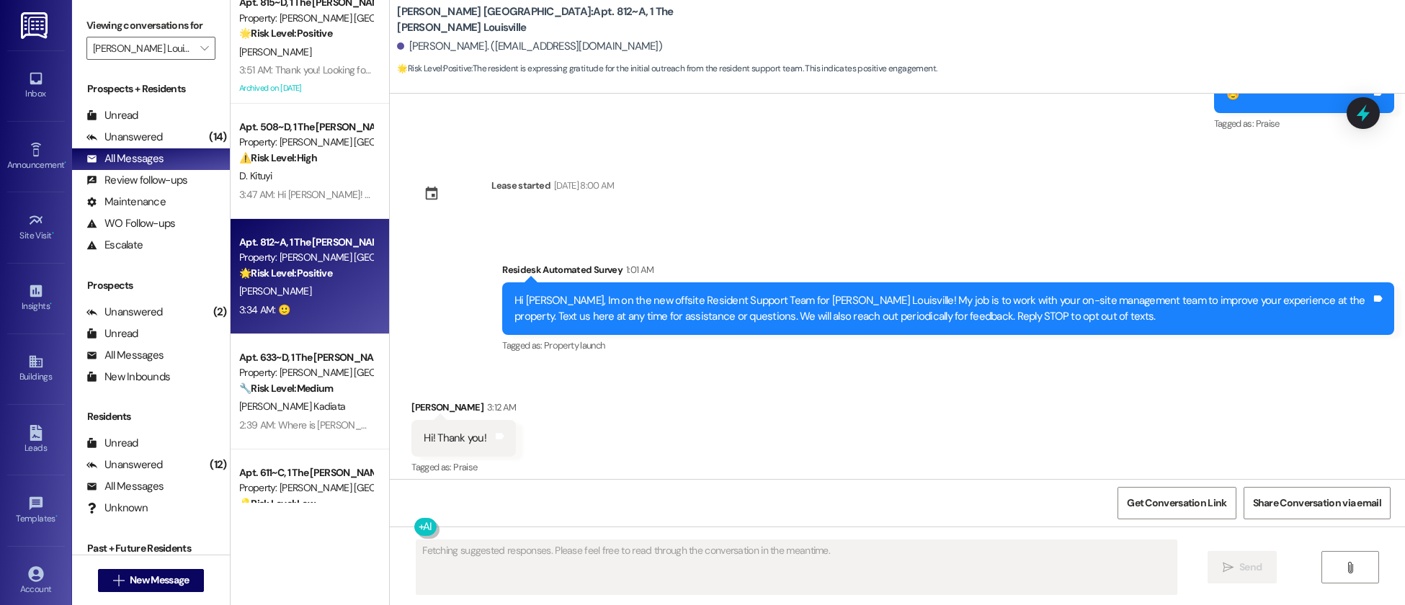
scroll to position [7341, 0]
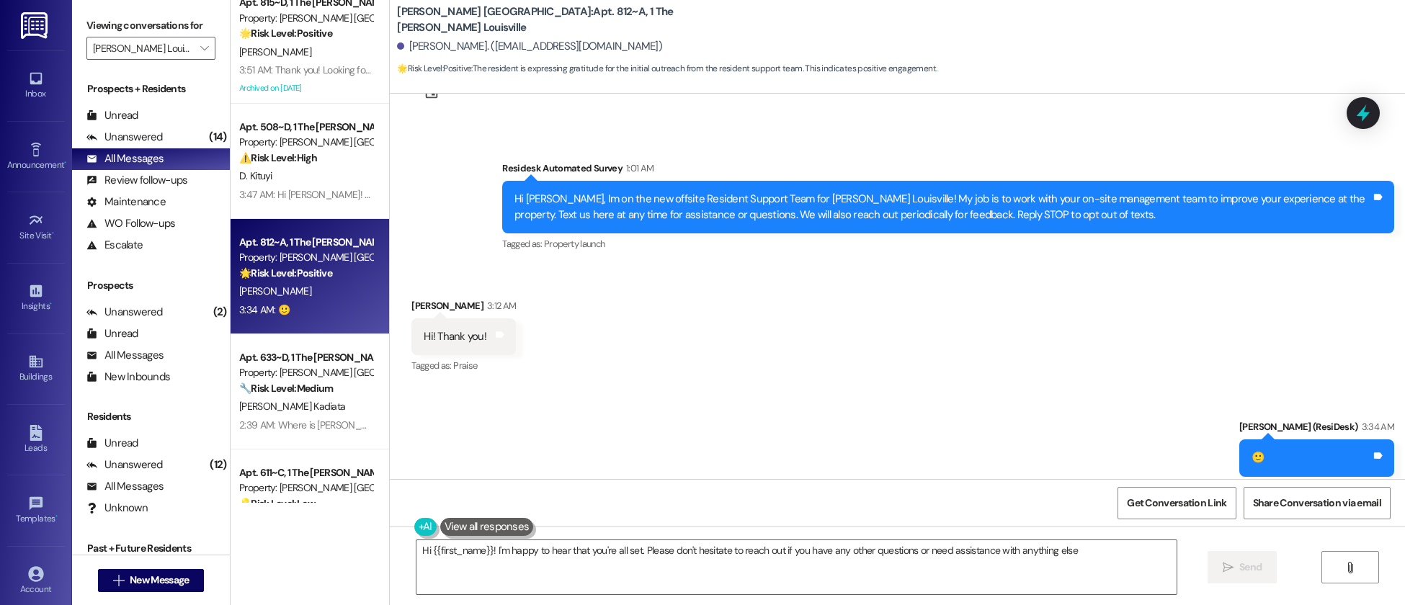
type textarea "Hi {{first_name}}! I'm happy to hear that you're all set. Please don't hesitate…"
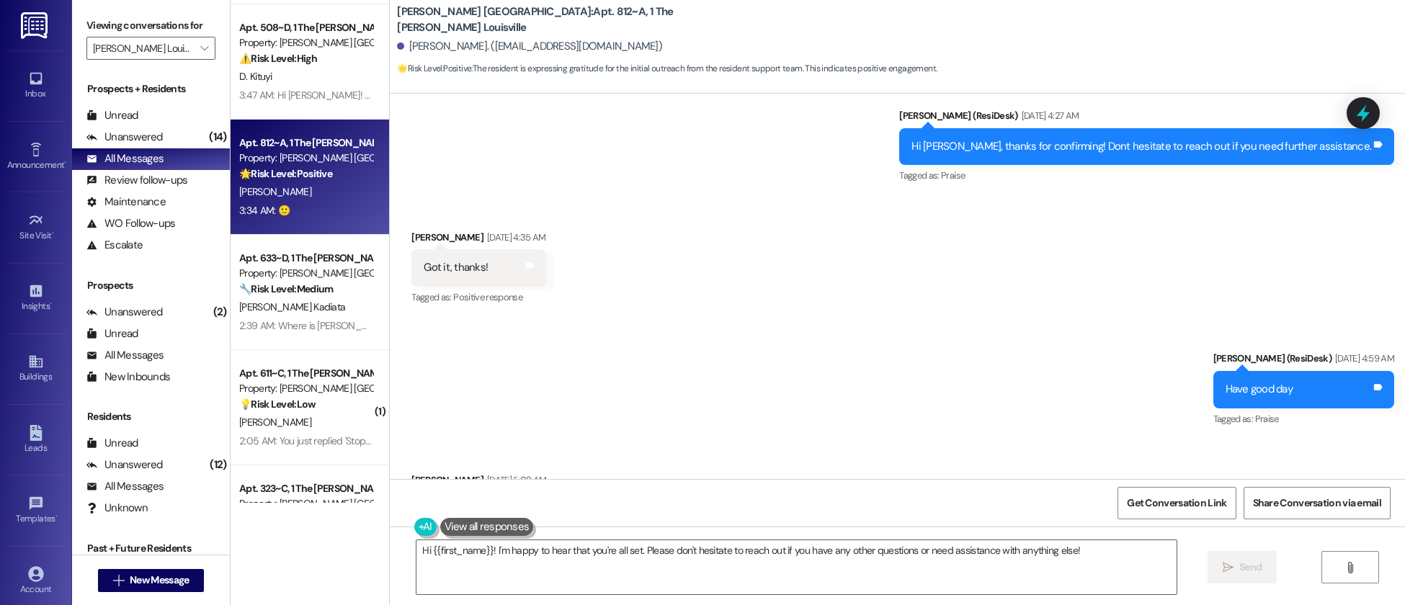
scroll to position [6621, 0]
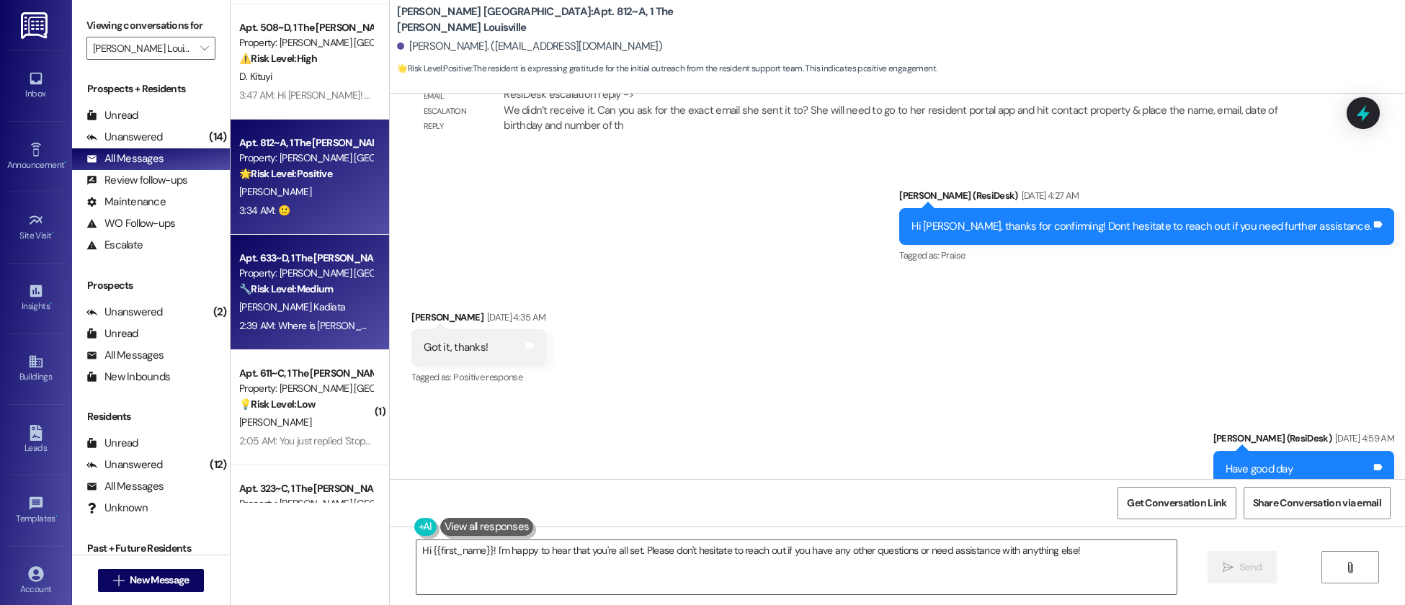
click at [319, 322] on div "2:39 AM: Where is [PERSON_NAME] ? 2:39 AM: Where is [PERSON_NAME] ?" at bounding box center [317, 325] width 157 height 13
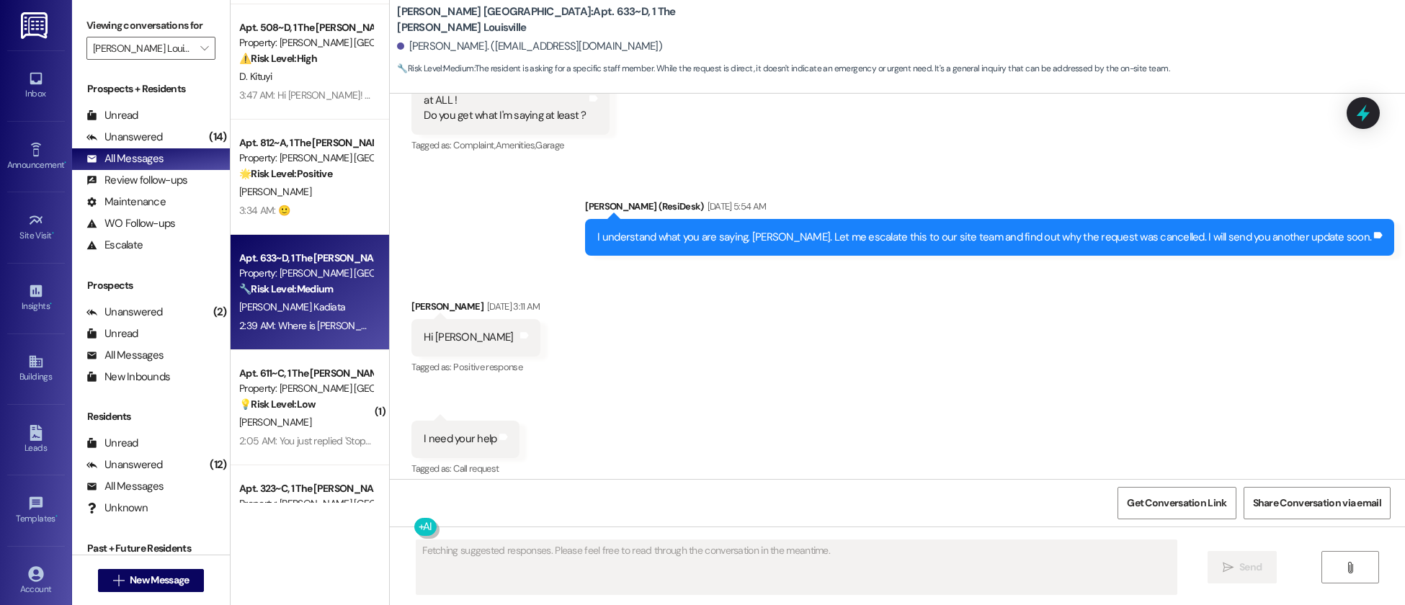
scroll to position [16881, 0]
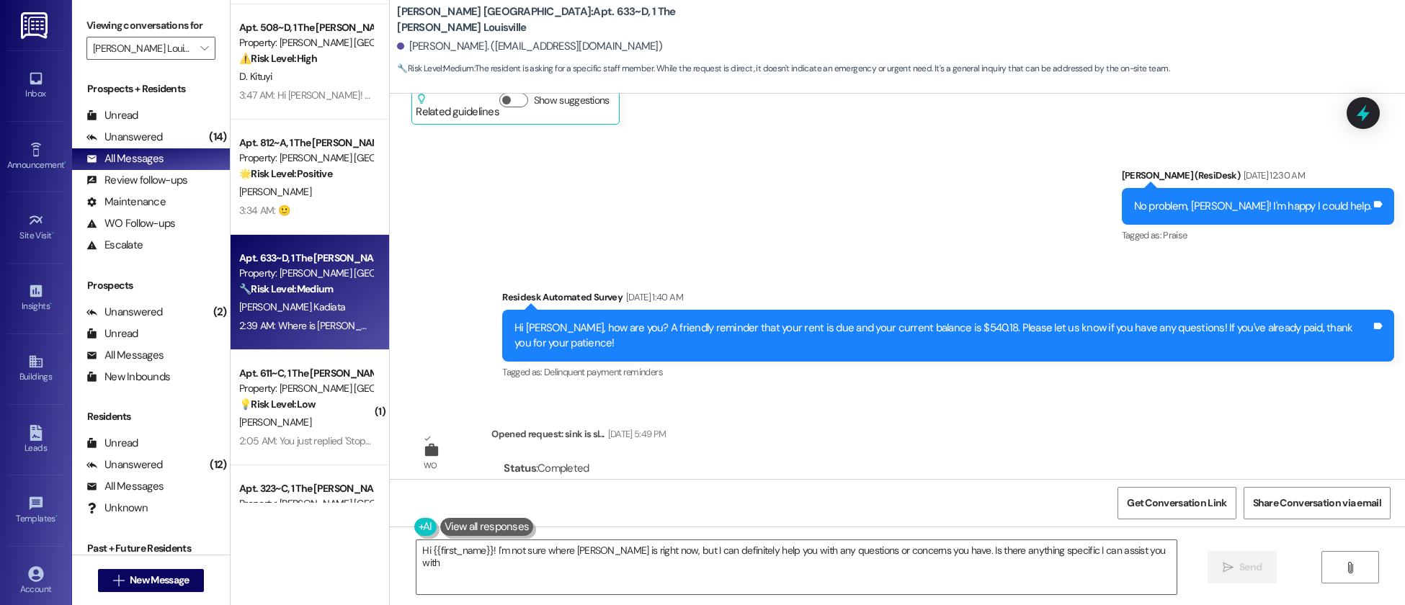
type textarea "Hi {{first_name}}! I'm not sure where [PERSON_NAME] is right now, but I can def…"
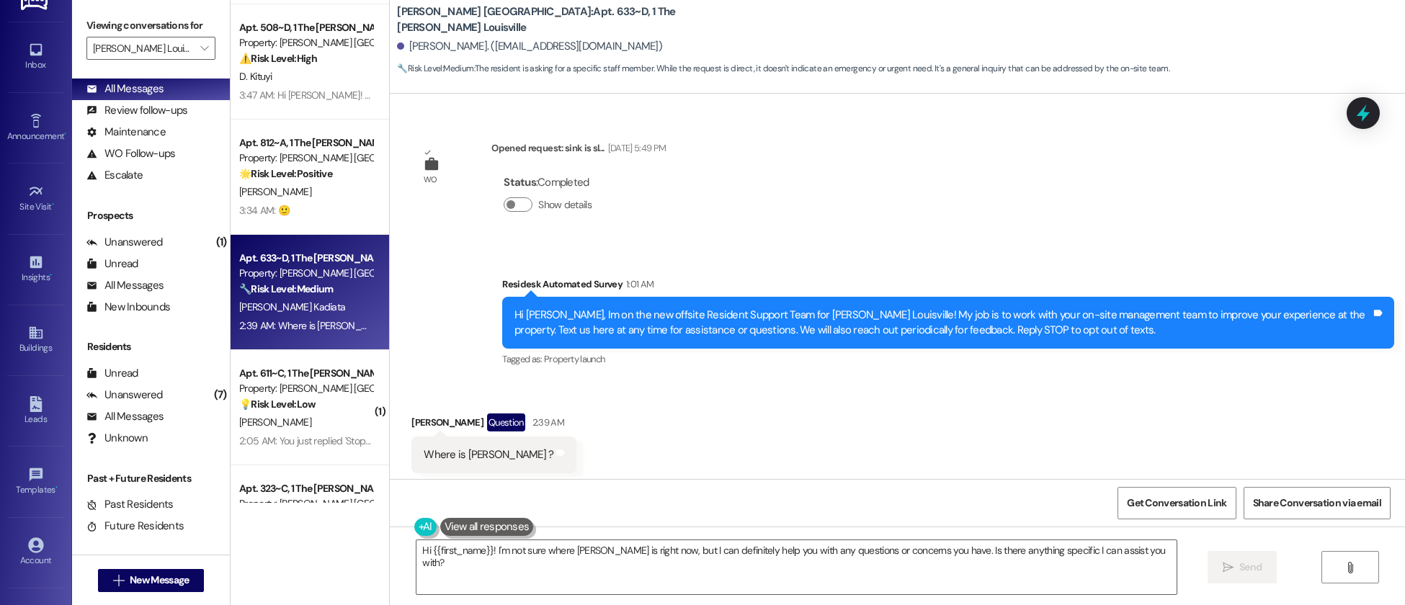
scroll to position [30, 0]
click at [32, 551] on icon at bounding box center [35, 544] width 15 height 15
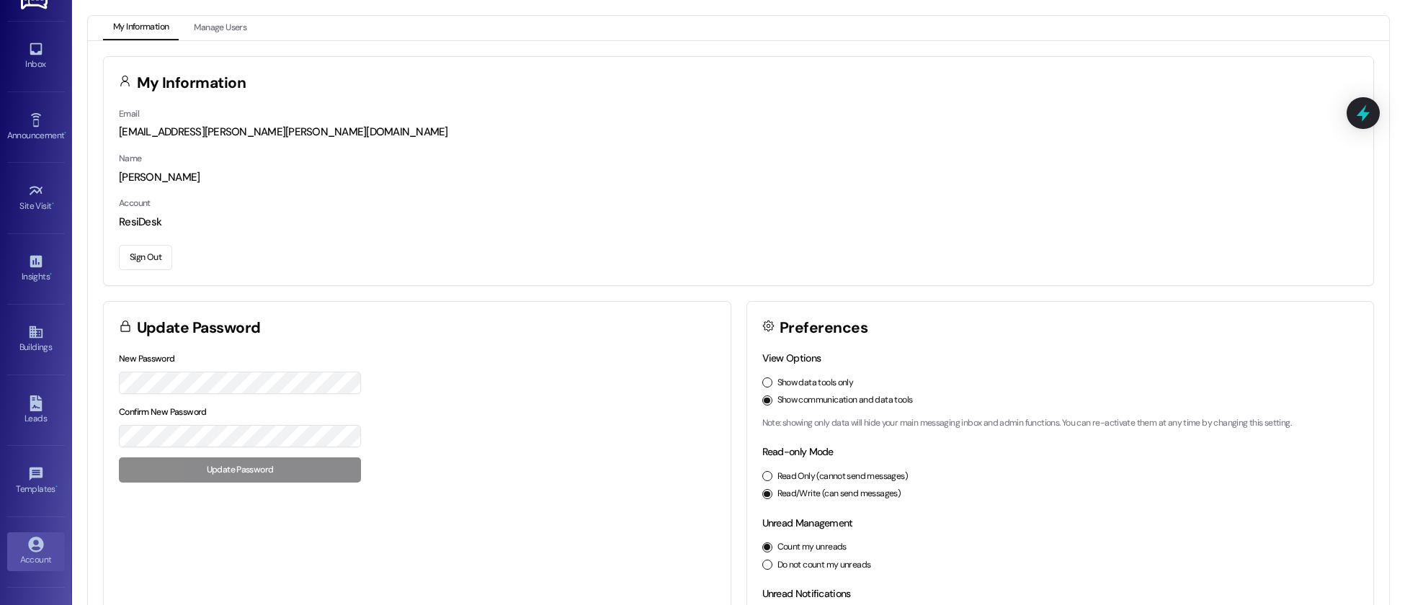
click at [143, 252] on button "Sign Out" at bounding box center [145, 257] width 53 height 25
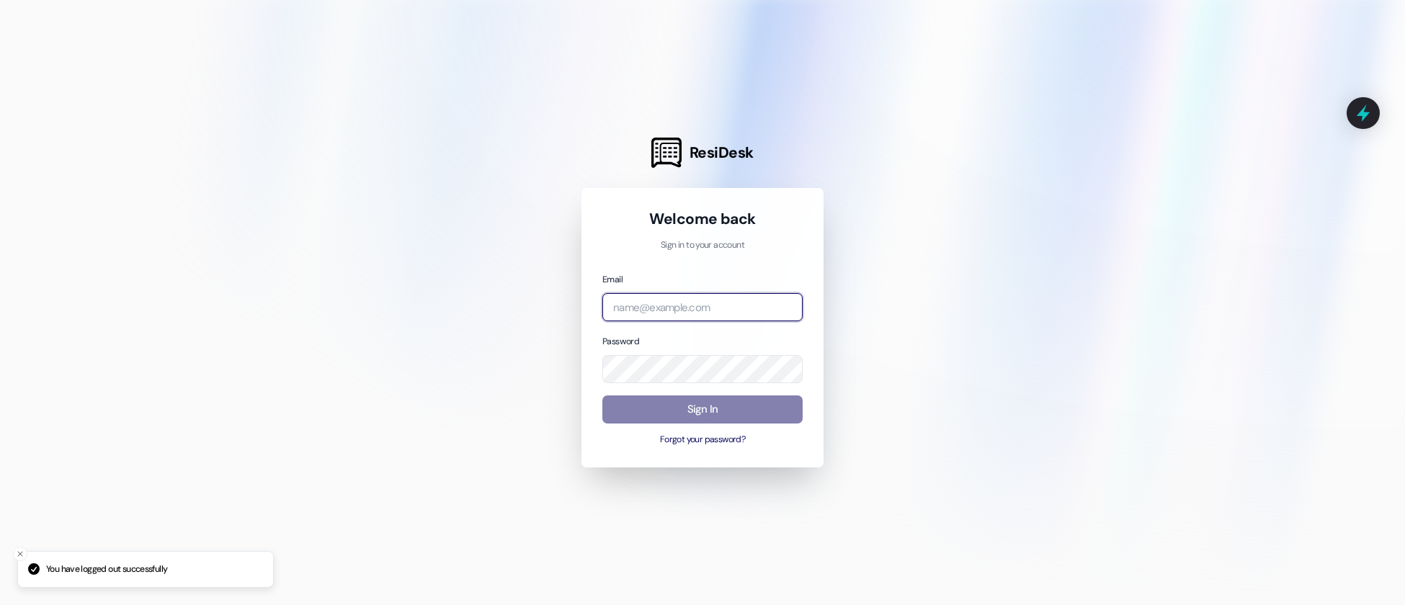
type input "[EMAIL_ADDRESS][DOMAIN_NAME]"
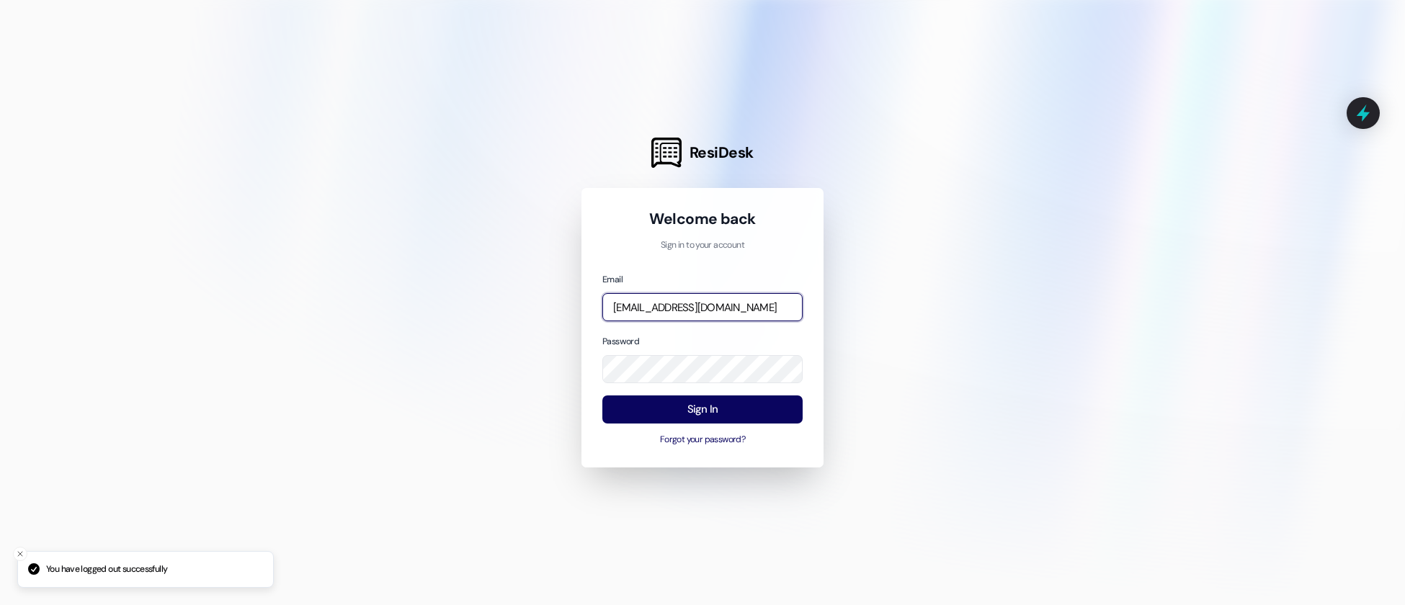
click at [671, 307] on input "[EMAIL_ADDRESS][DOMAIN_NAME]" at bounding box center [703, 307] width 200 height 28
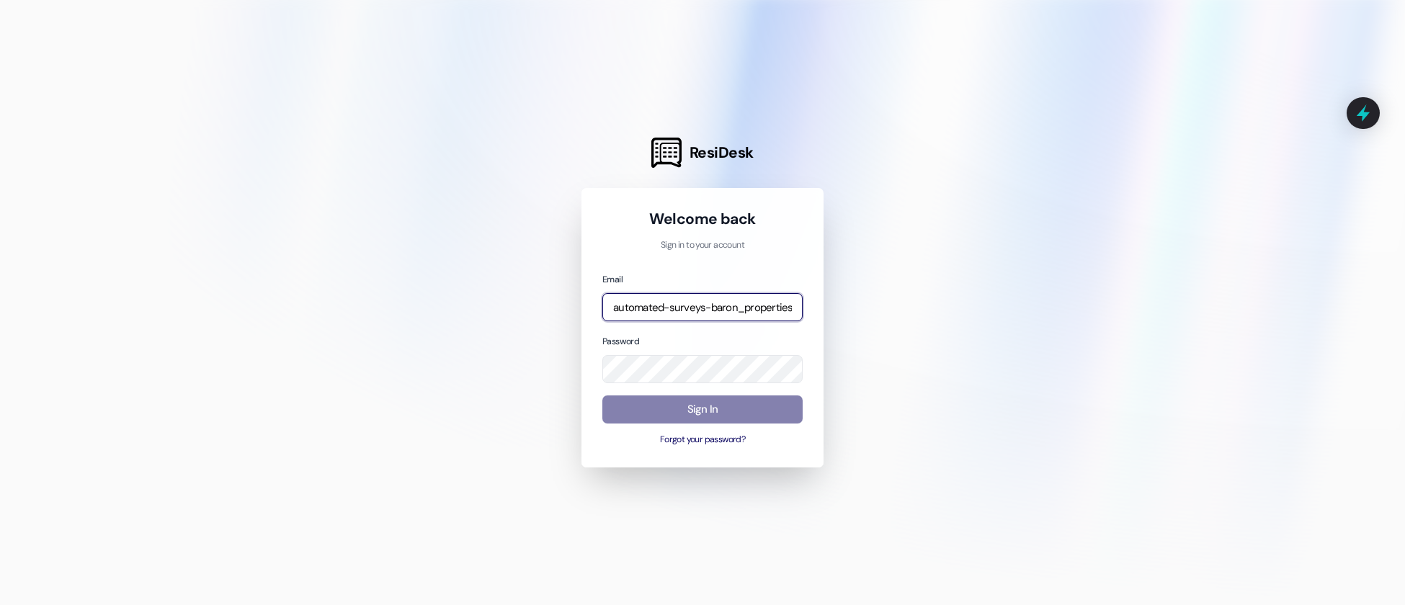
type input "automated-surveys-baron_properties-[PERSON_NAME].[PERSON_NAME]@baron_[DOMAIN_NA…"
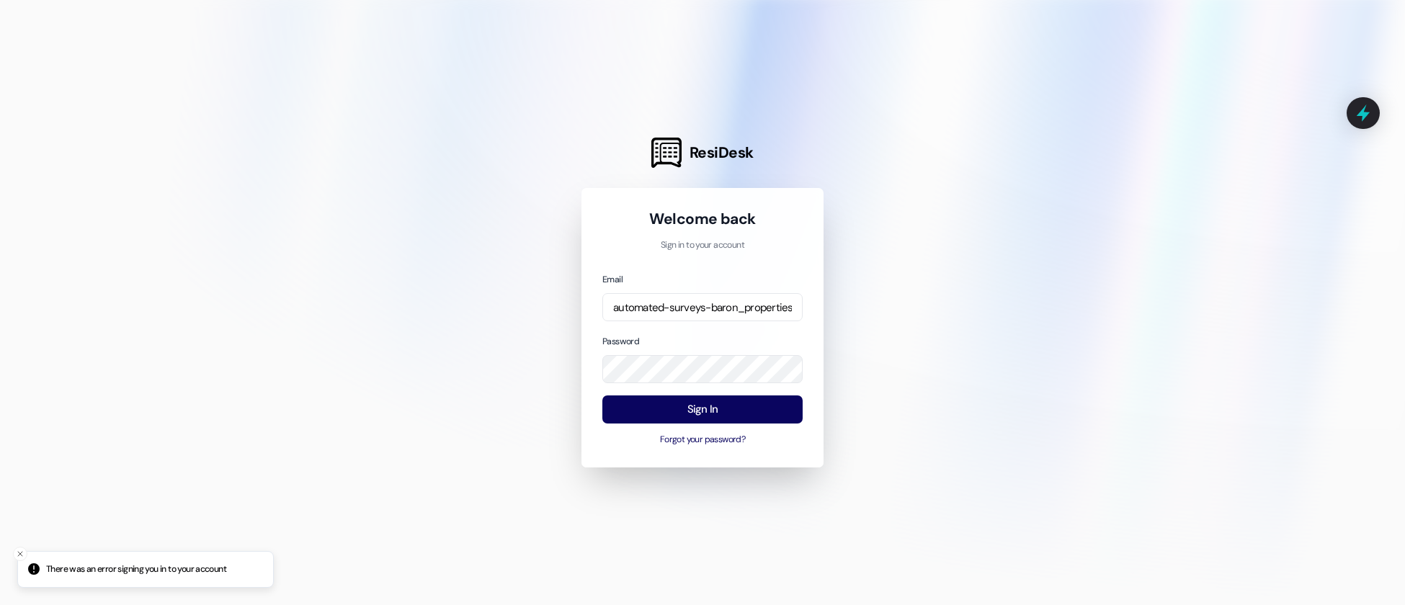
click at [0, 605] on com-1password-button at bounding box center [0, 605] width 0 height 0
